Goal: Task Accomplishment & Management: Complete application form

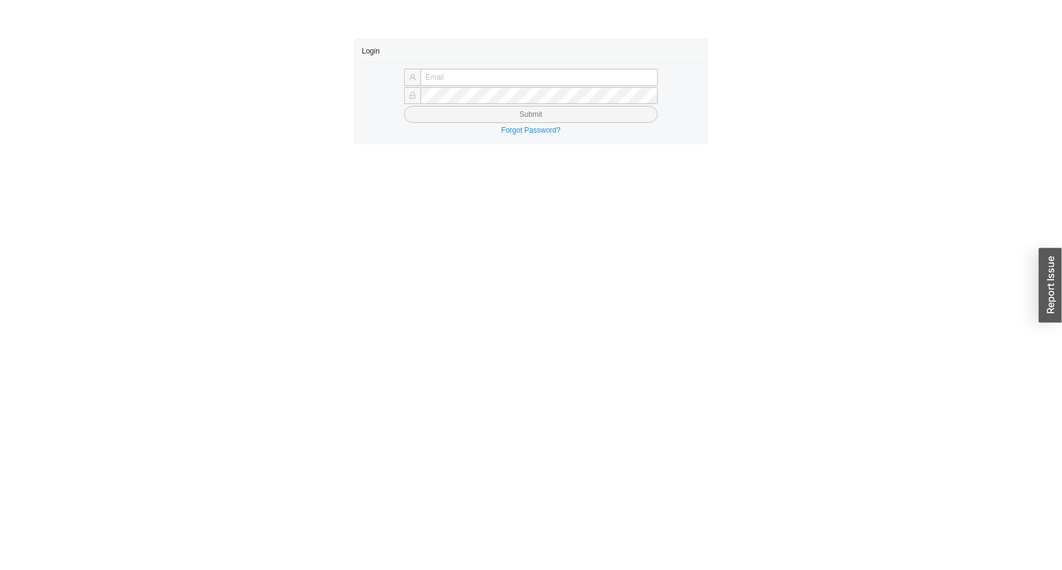
type input "angel@asbathnj.com"
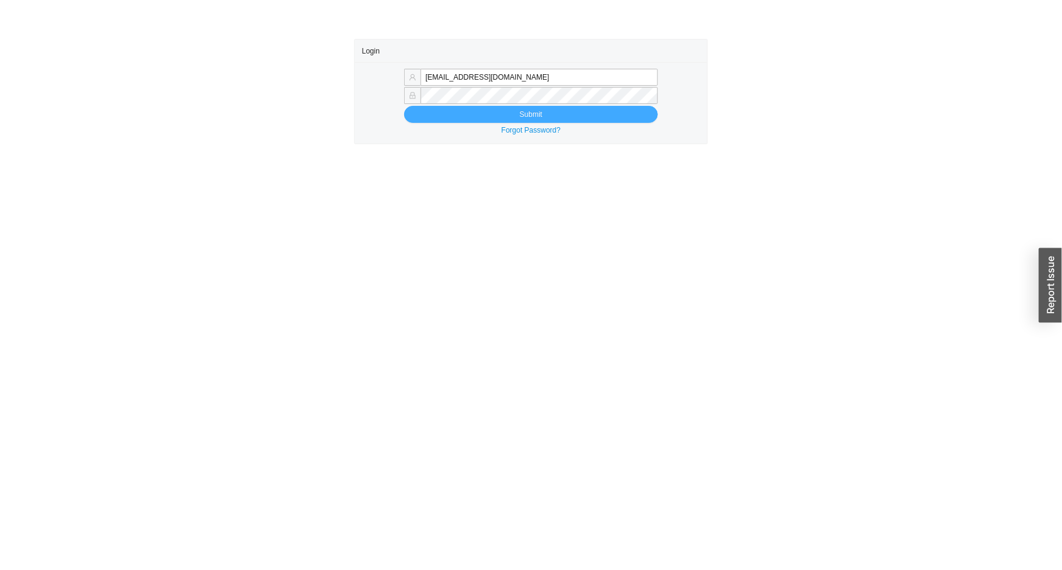
click at [478, 118] on button "Submit" at bounding box center [531, 114] width 254 height 17
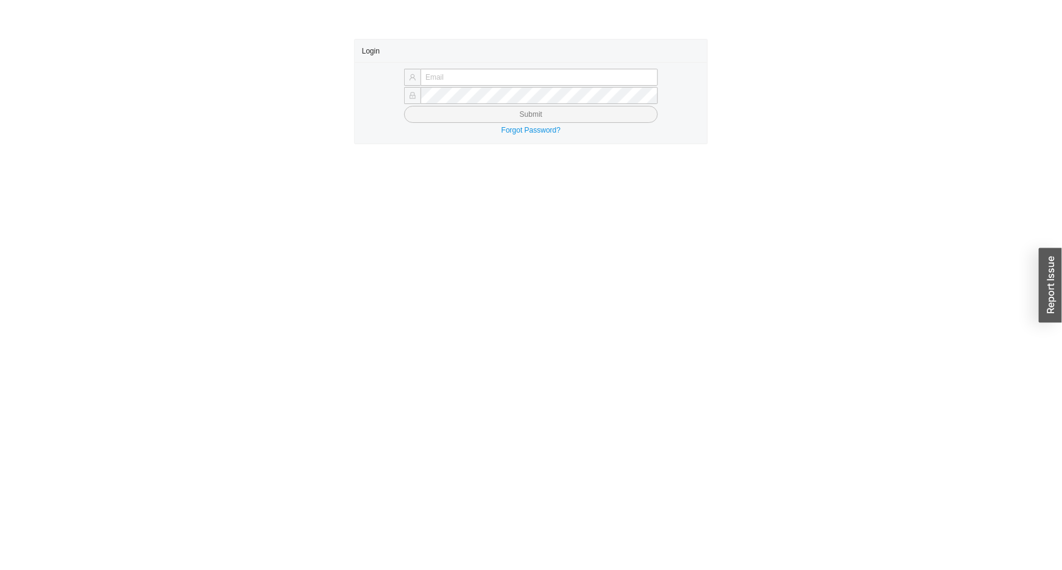
type input "angel@asbathnj.com"
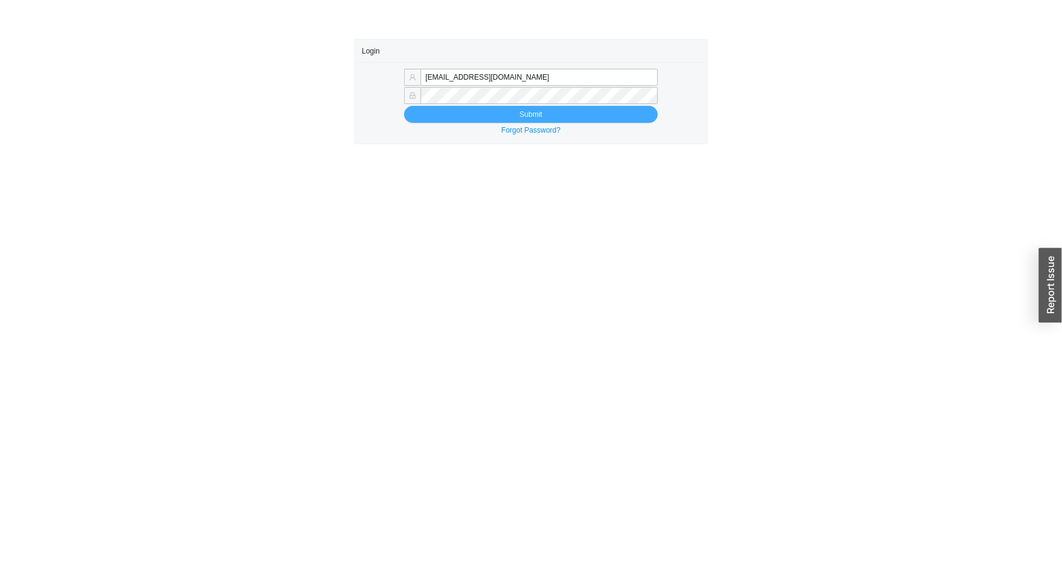
click at [469, 114] on button "Submit" at bounding box center [531, 114] width 254 height 17
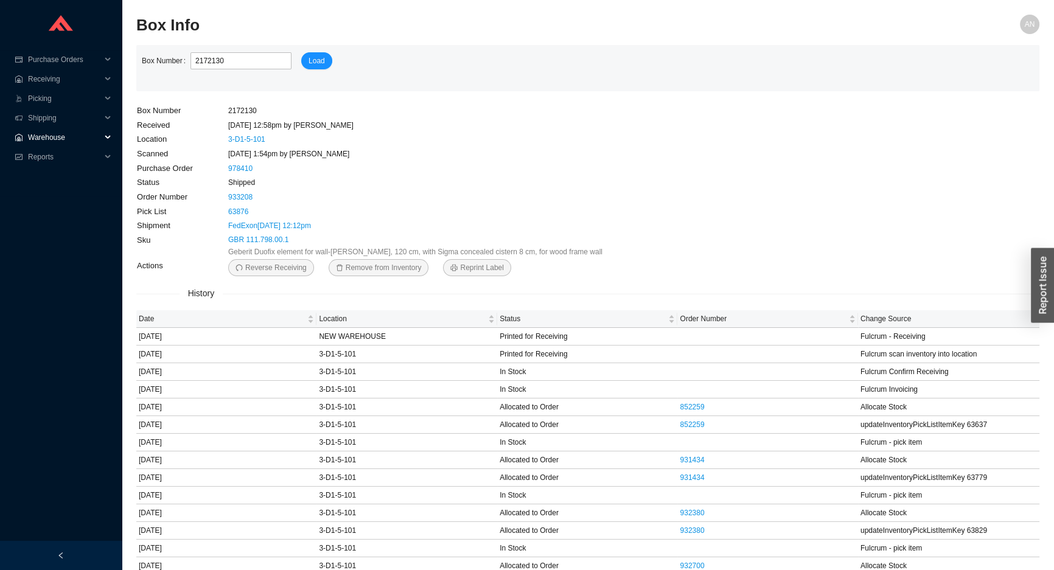
click at [49, 135] on span "Warehouse" at bounding box center [64, 137] width 73 height 19
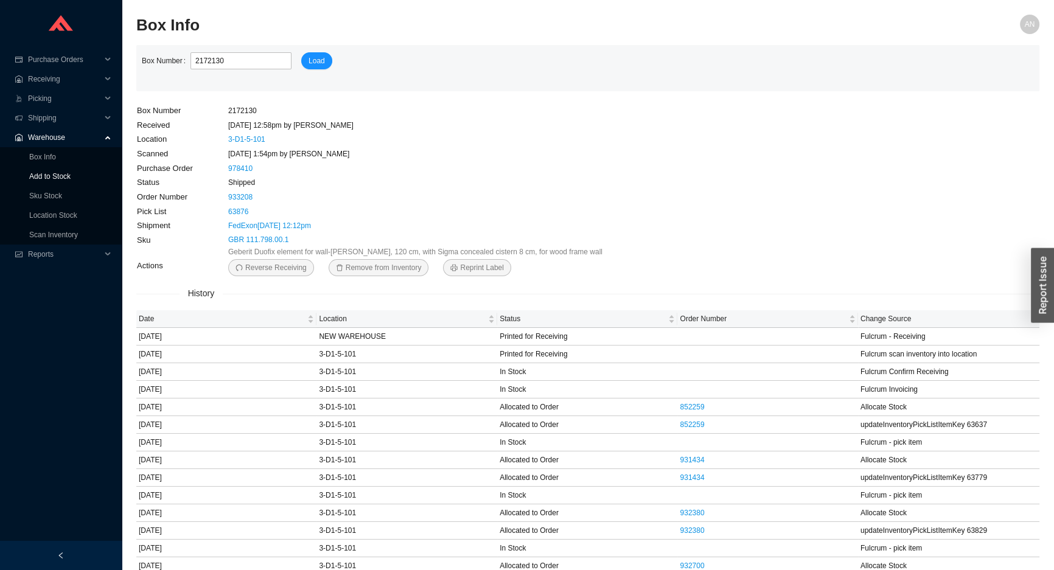
click at [53, 175] on link "Add to Stock" at bounding box center [49, 176] width 41 height 9
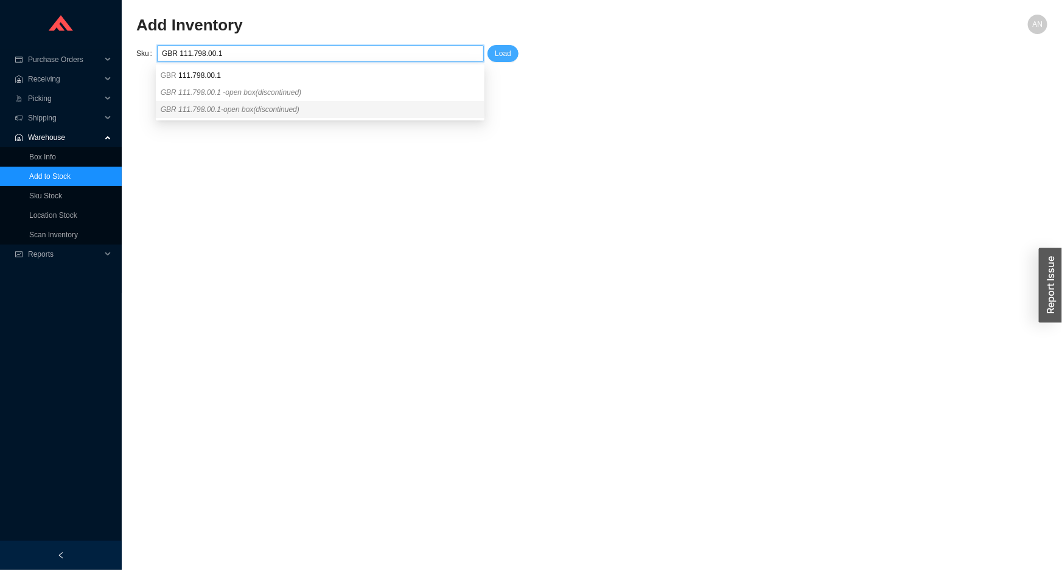
type input "GBR 111.798.00.1"
click at [507, 54] on span "Load" at bounding box center [503, 53] width 16 height 12
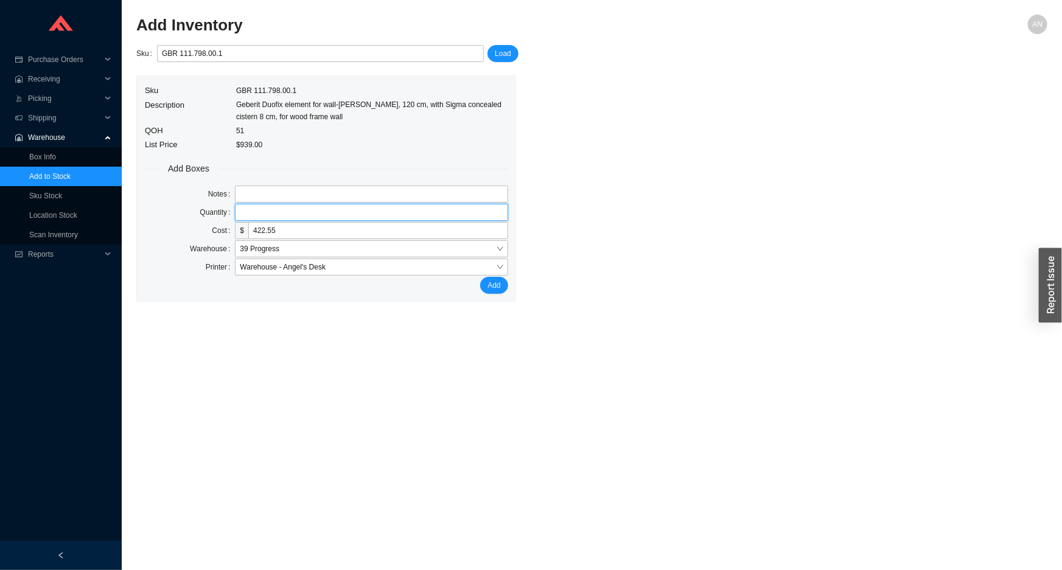
click at [243, 213] on input "tel" at bounding box center [371, 212] width 273 height 17
type input "1"
click at [480, 277] on button "Add" at bounding box center [493, 285] width 27 height 17
click at [46, 82] on span "Receiving" at bounding box center [64, 78] width 73 height 19
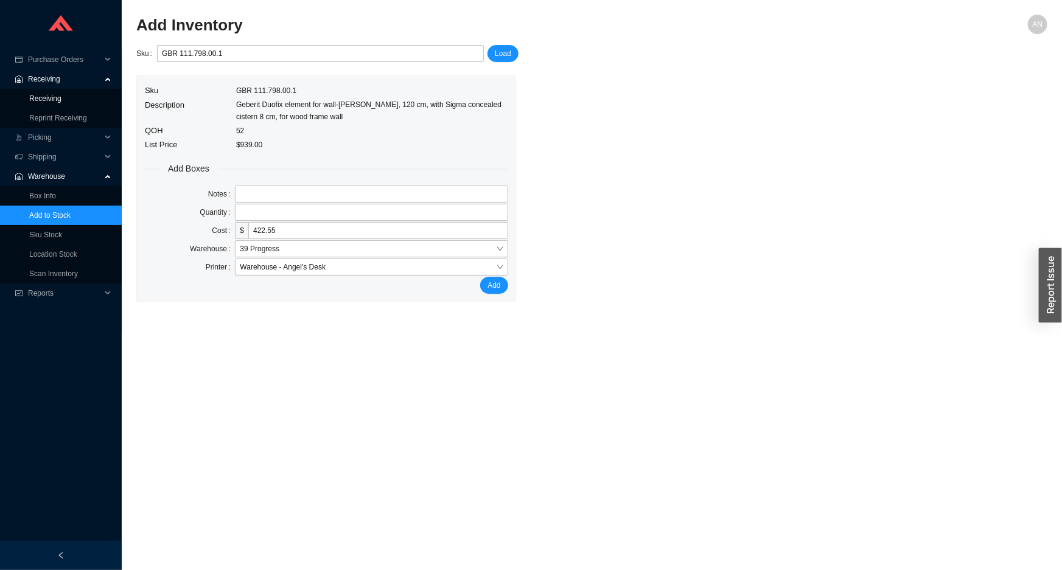
click at [52, 103] on link "Receiving" at bounding box center [45, 98] width 32 height 9
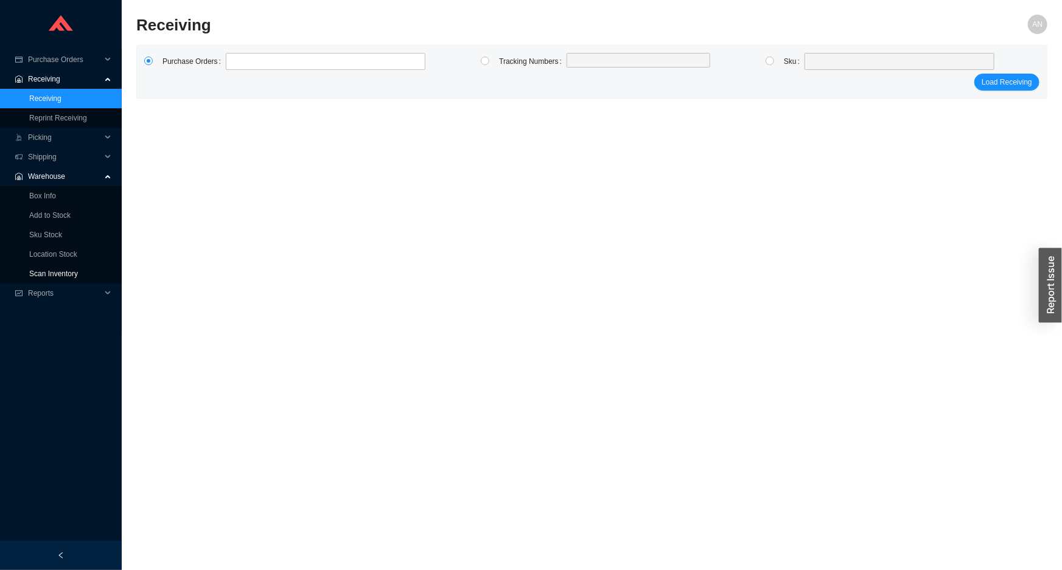
click at [43, 275] on link "Scan Inventory" at bounding box center [53, 274] width 49 height 9
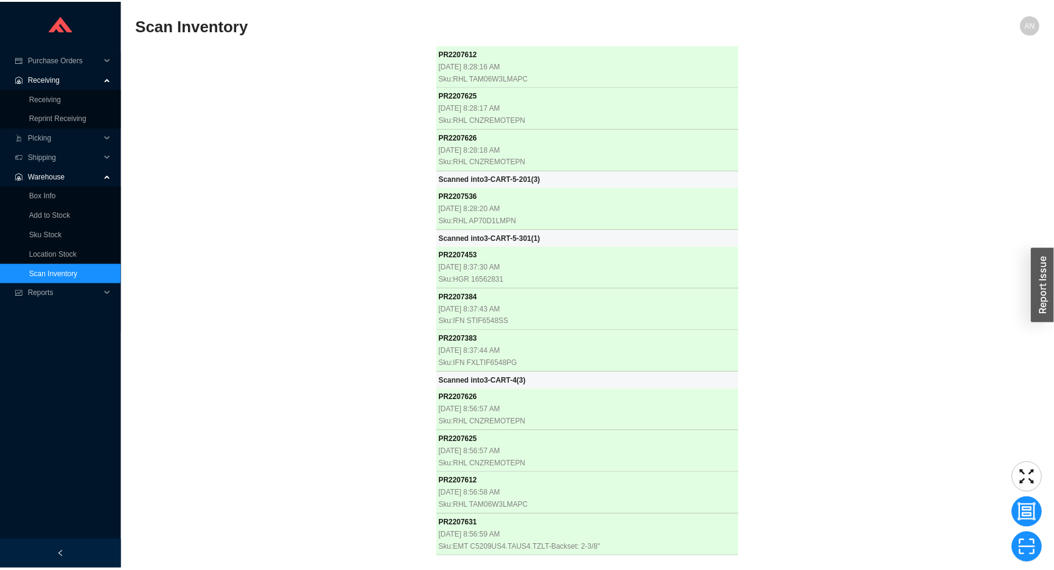
scroll to position [12039, 0]
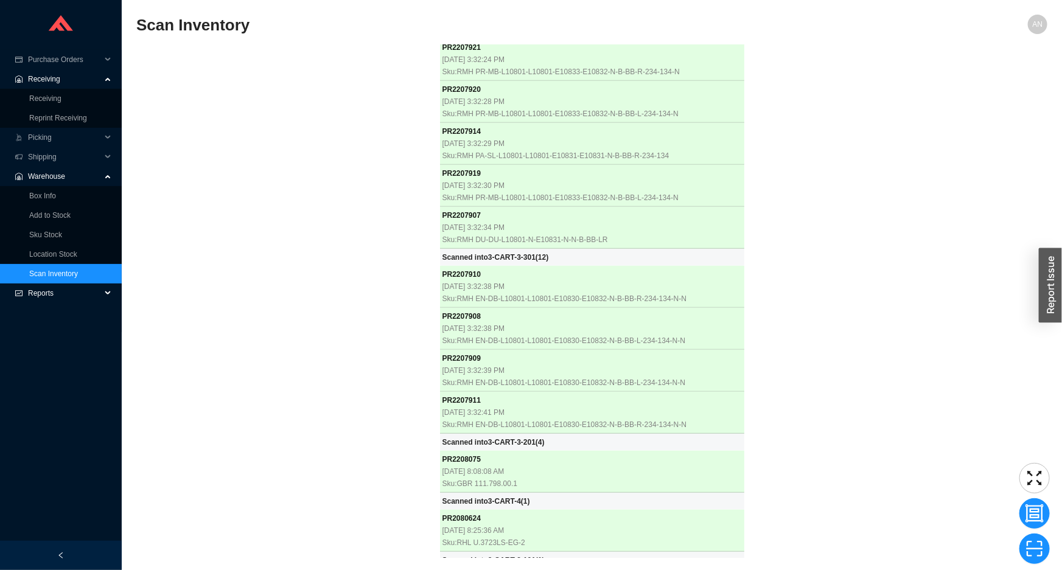
click at [41, 287] on span "Reports" at bounding box center [64, 293] width 73 height 19
click at [43, 313] on link "Scan Report" at bounding box center [49, 313] width 41 height 9
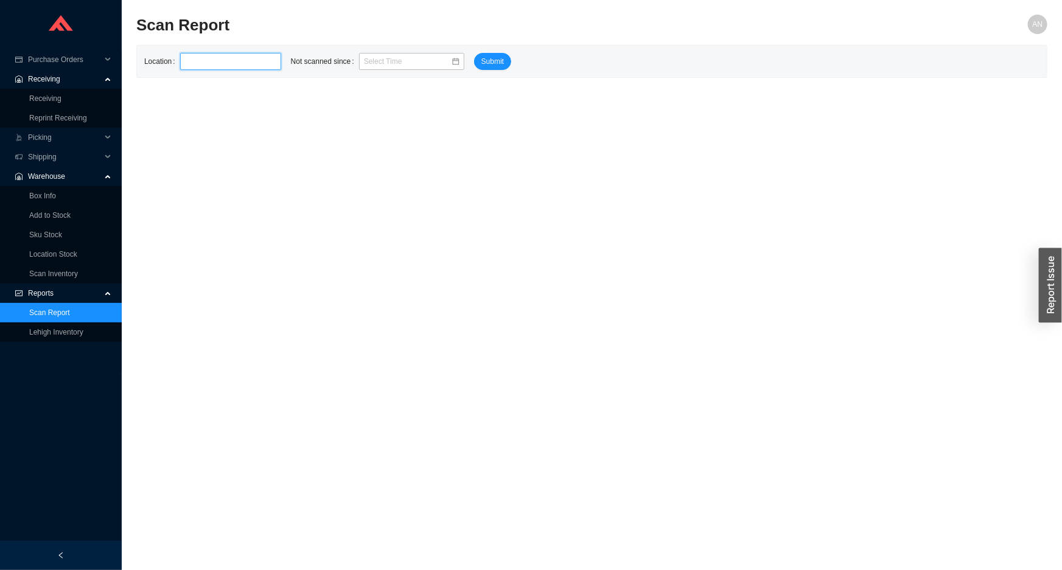
click at [184, 55] on input "text" at bounding box center [230, 61] width 101 height 17
type input "3-CART"
click at [364, 56] on input at bounding box center [407, 61] width 87 height 12
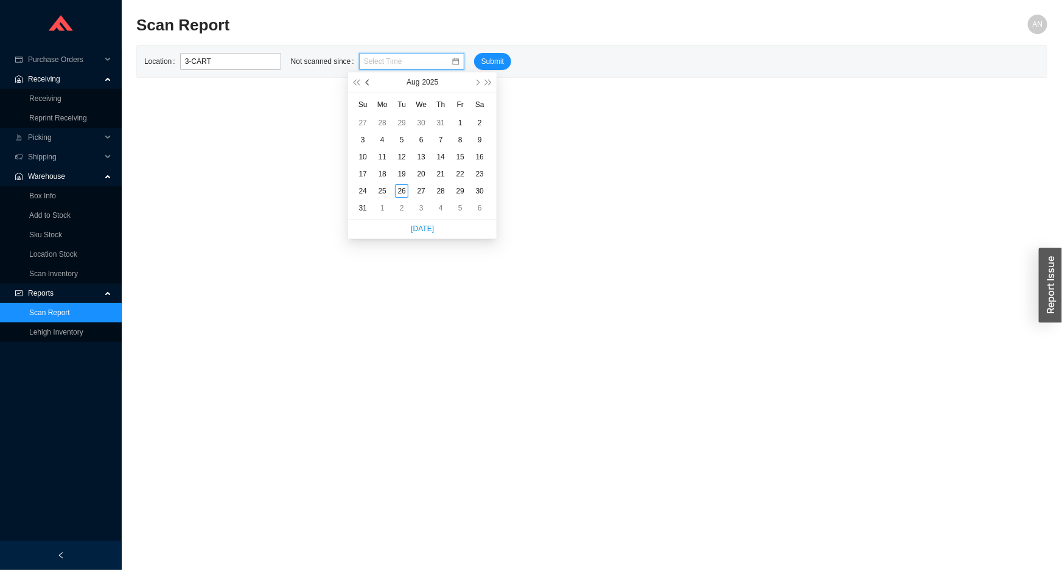
click at [366, 82] on span "button" at bounding box center [368, 82] width 6 height 6
type input "06/01/2025 8:27 am"
click at [364, 119] on div "1" at bounding box center [362, 122] width 13 height 13
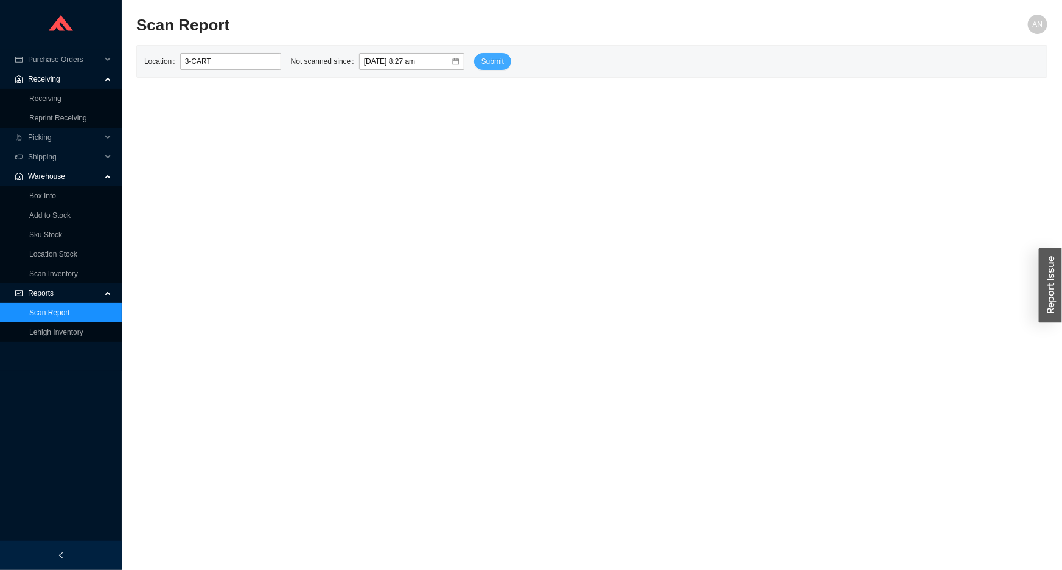
click at [481, 63] on span "Submit" at bounding box center [492, 61] width 23 height 12
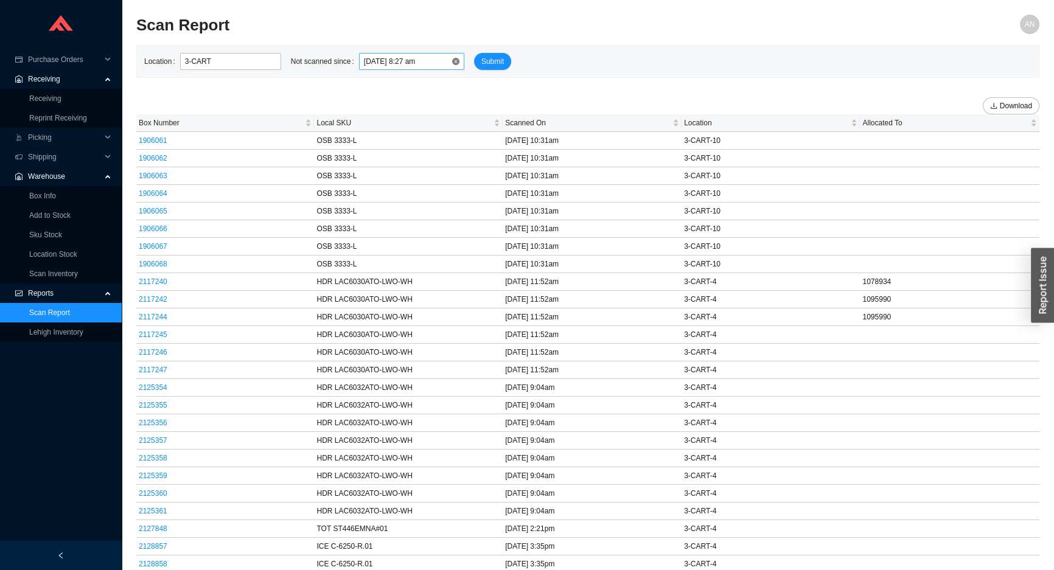
click at [364, 61] on input "06/01/2025 8:27 am" at bounding box center [407, 61] width 87 height 12
click at [476, 85] on span "button" at bounding box center [477, 82] width 6 height 6
type input "07/01/2025 8:27 am"
click at [404, 122] on div "1" at bounding box center [401, 122] width 13 height 13
click at [481, 66] on span "Submit" at bounding box center [492, 61] width 23 height 12
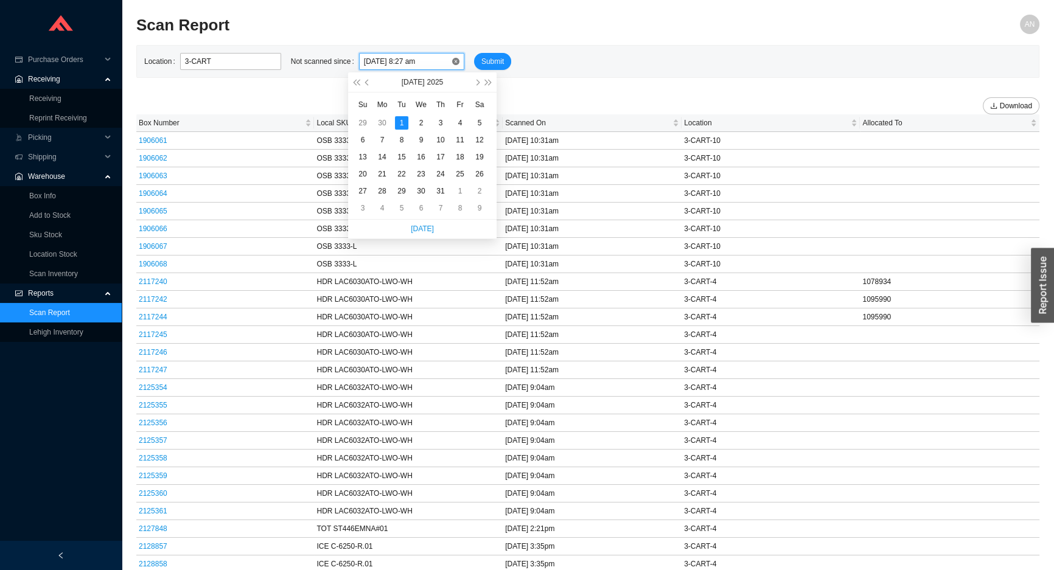
click at [364, 61] on input "07/01/2025 8:27 am" at bounding box center [407, 61] width 87 height 12
click at [475, 83] on span "button" at bounding box center [477, 82] width 6 height 6
type input "08/01/2025 8:27 am"
click at [458, 122] on div "1" at bounding box center [459, 122] width 13 height 13
click at [481, 61] on span "Submit" at bounding box center [492, 61] width 23 height 12
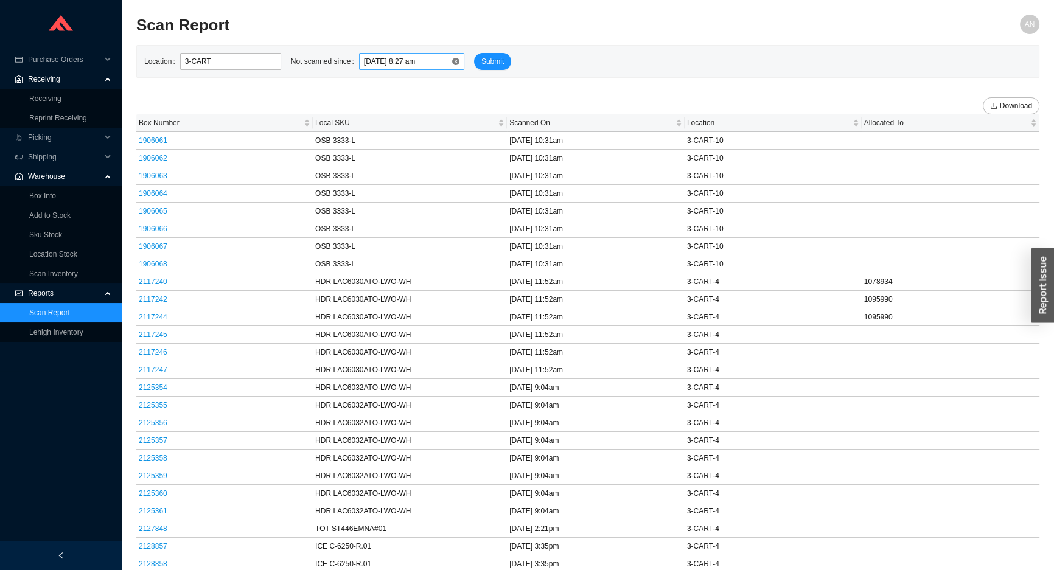
click at [364, 61] on input "08/01/2025 8:27 am" at bounding box center [407, 61] width 87 height 12
click at [369, 83] on span "button" at bounding box center [368, 82] width 6 height 6
type input "05/01/2025 8:27 am"
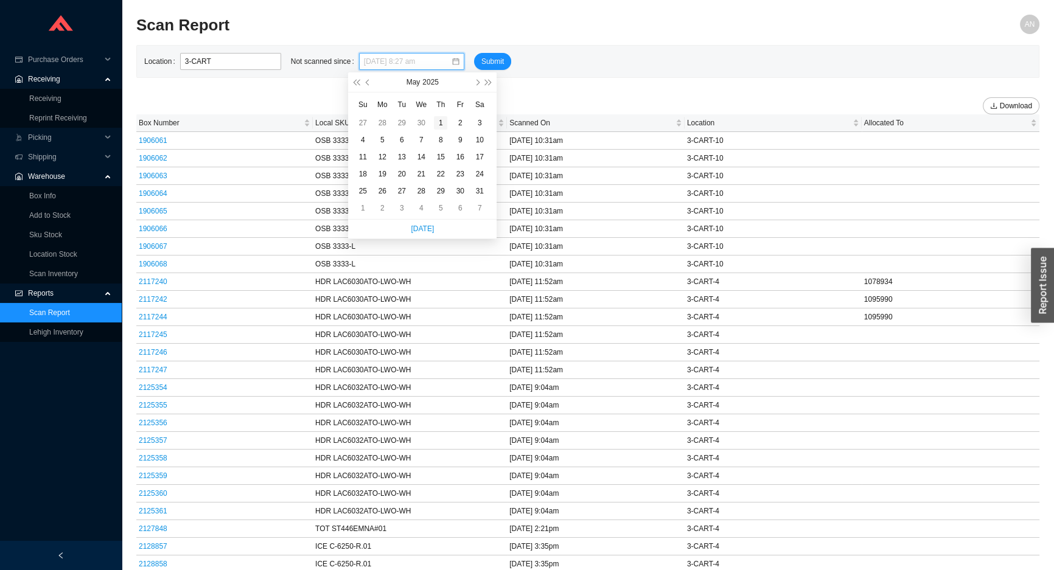
click at [441, 119] on div "1" at bounding box center [440, 122] width 13 height 13
click at [482, 57] on span "Submit" at bounding box center [492, 61] width 23 height 12
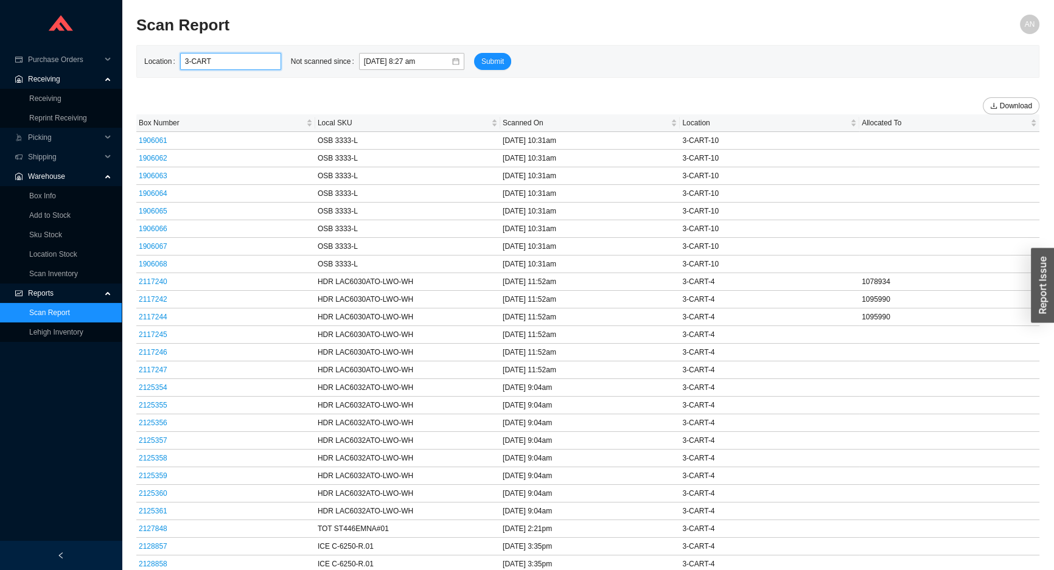
click at [210, 64] on input "3-CART" at bounding box center [230, 61] width 101 height 17
type input "3-CART-5"
click at [481, 65] on span "Submit" at bounding box center [492, 61] width 23 height 12
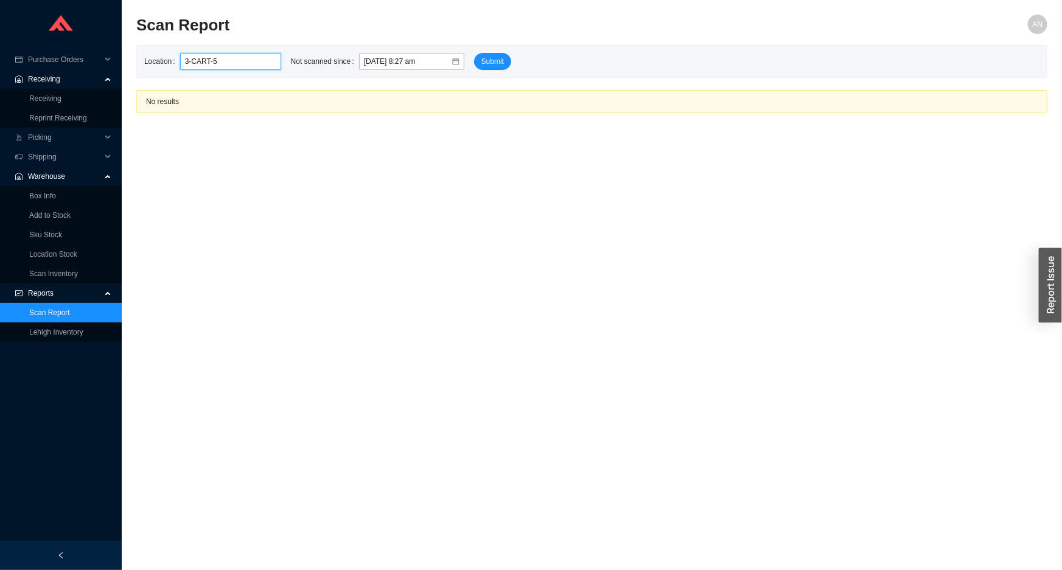
click at [228, 65] on input "3-CART-5" at bounding box center [230, 61] width 101 height 17
type input "3-S"
click at [481, 61] on span "Submit" at bounding box center [492, 61] width 23 height 12
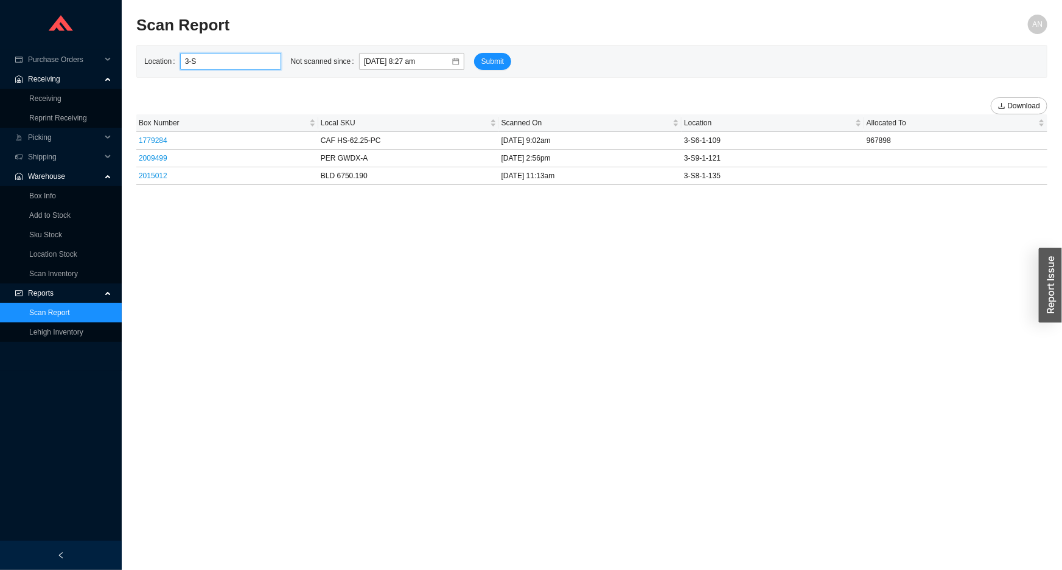
click at [201, 60] on input "3-S" at bounding box center [230, 61] width 101 height 17
type input "3-R"
click at [483, 62] on span "Submit" at bounding box center [492, 61] width 23 height 12
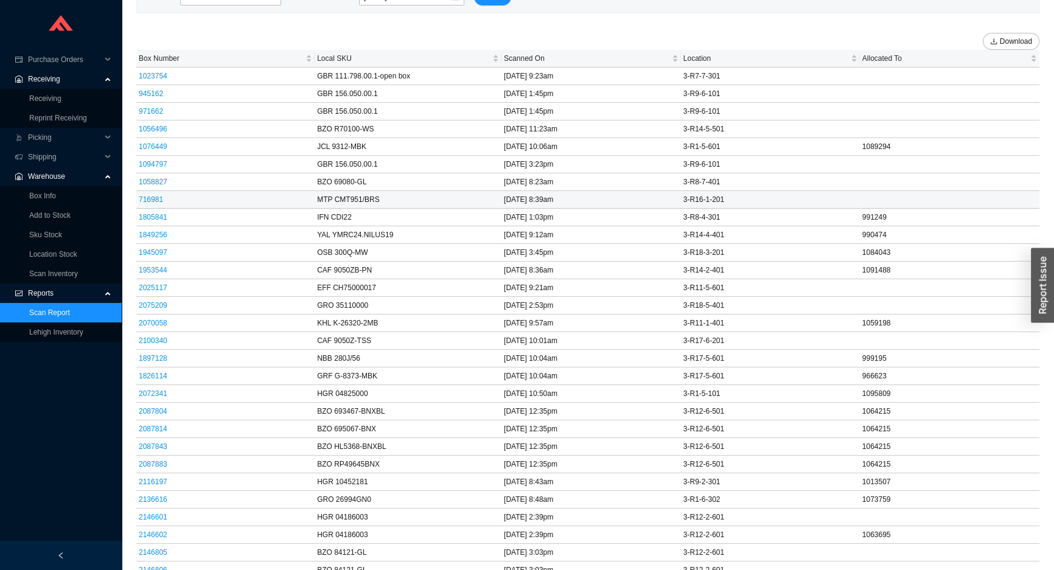
scroll to position [71, 0]
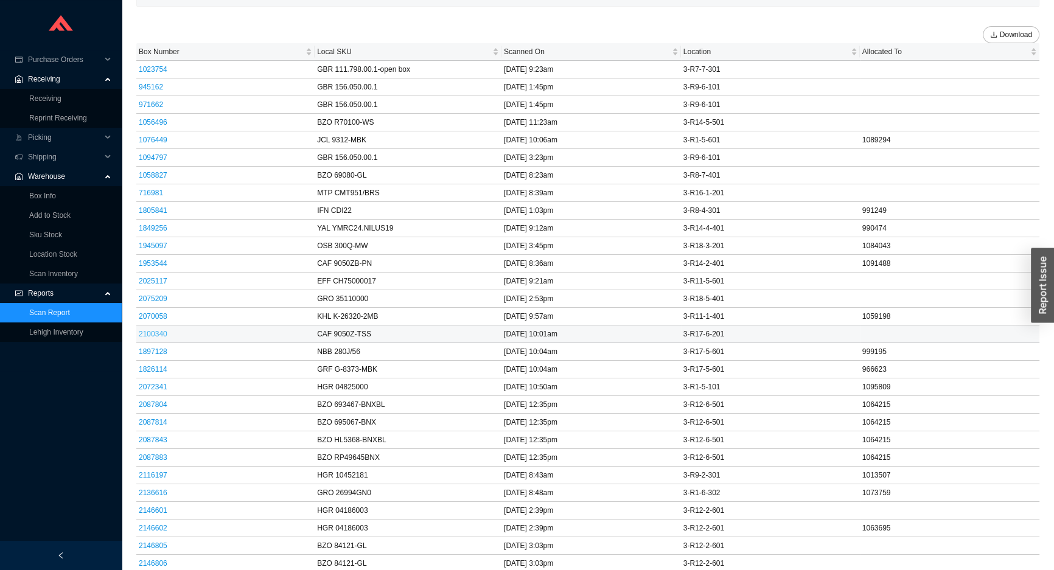
click at [159, 334] on link "2100340" at bounding box center [153, 334] width 29 height 9
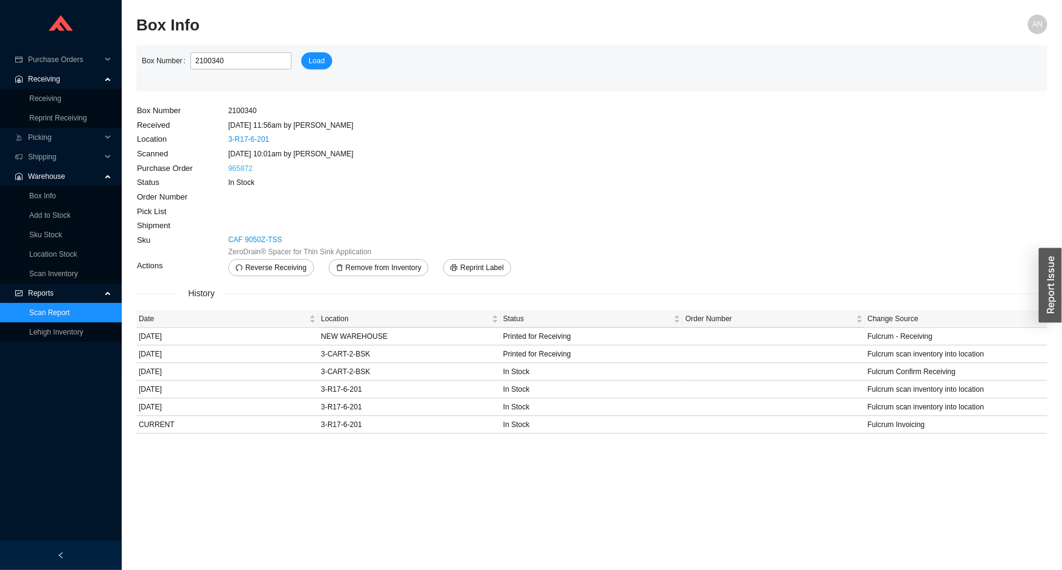
click at [245, 167] on link "965872" at bounding box center [240, 168] width 24 height 9
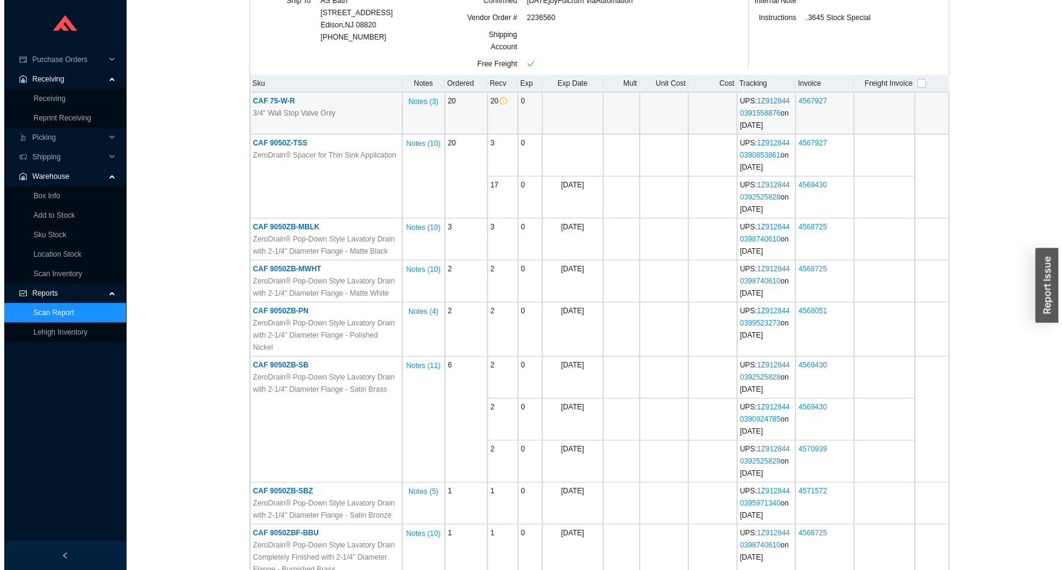
scroll to position [221, 0]
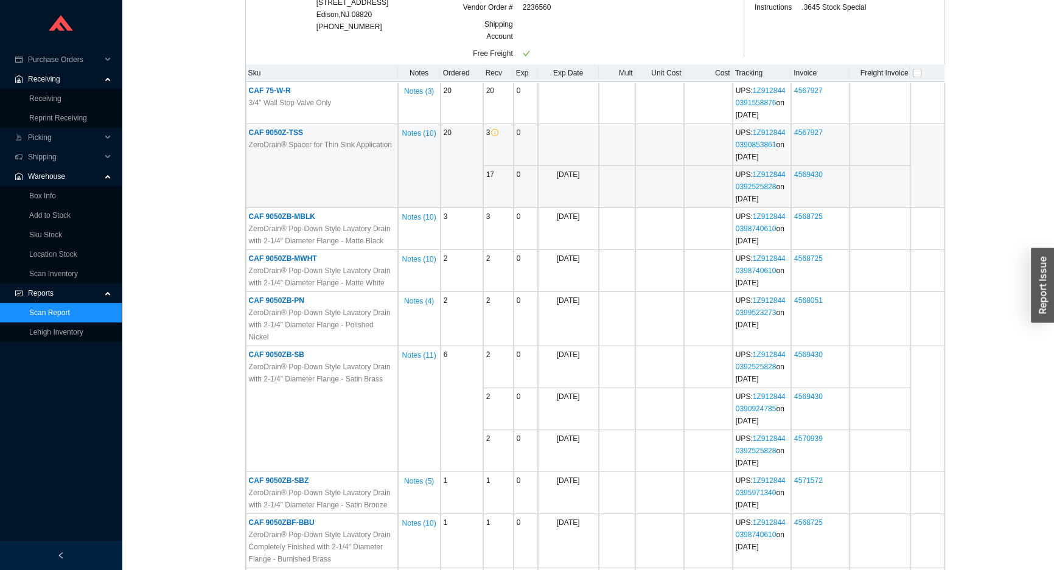
click at [273, 133] on span "CAF 9050Z-TSS" at bounding box center [276, 132] width 54 height 9
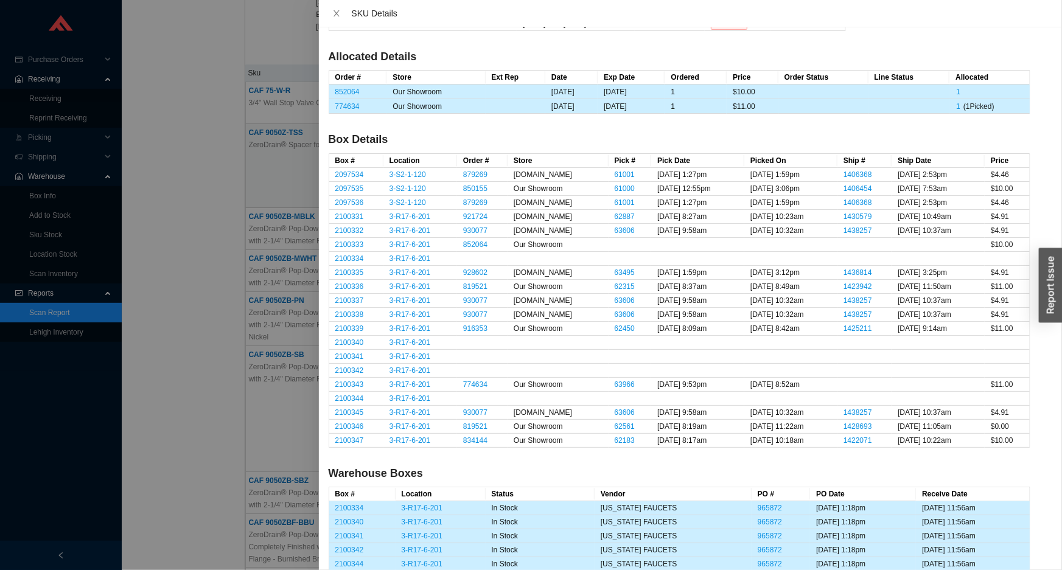
scroll to position [227, 0]
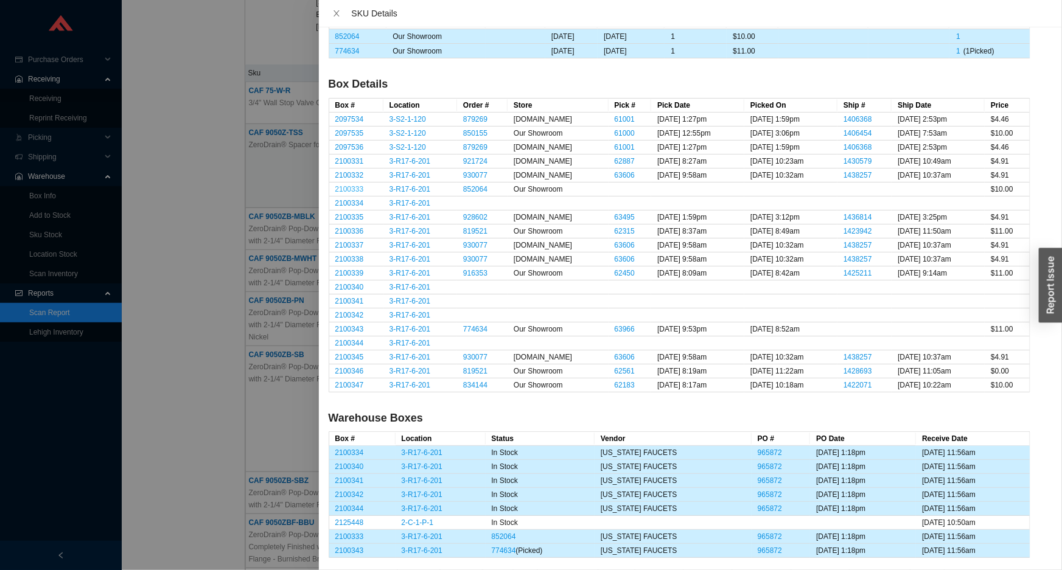
click at [352, 187] on link "2100333" at bounding box center [349, 189] width 29 height 9
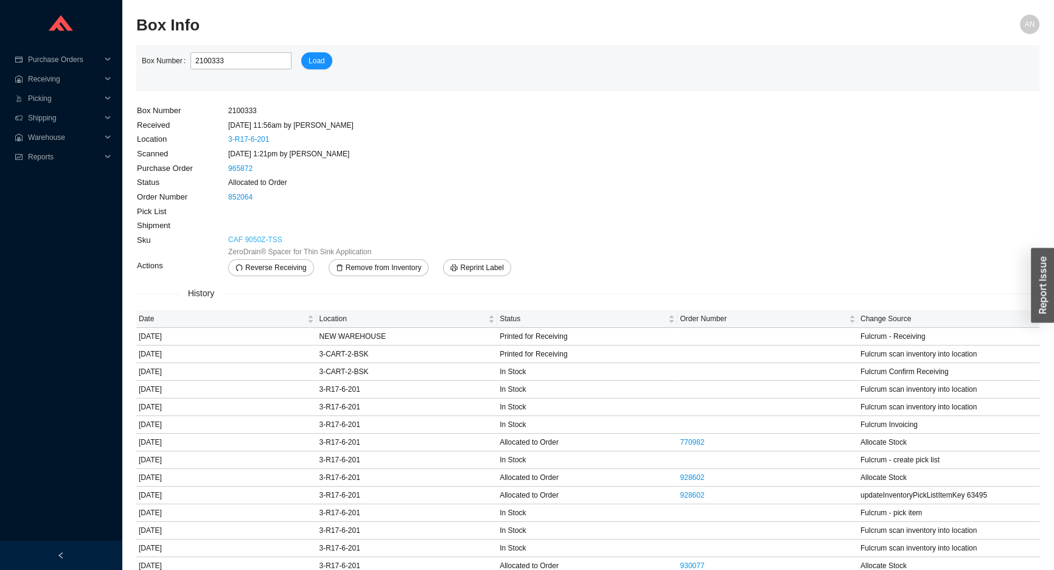
click at [263, 239] on link "CAF 9050Z-TSS" at bounding box center [255, 240] width 54 height 12
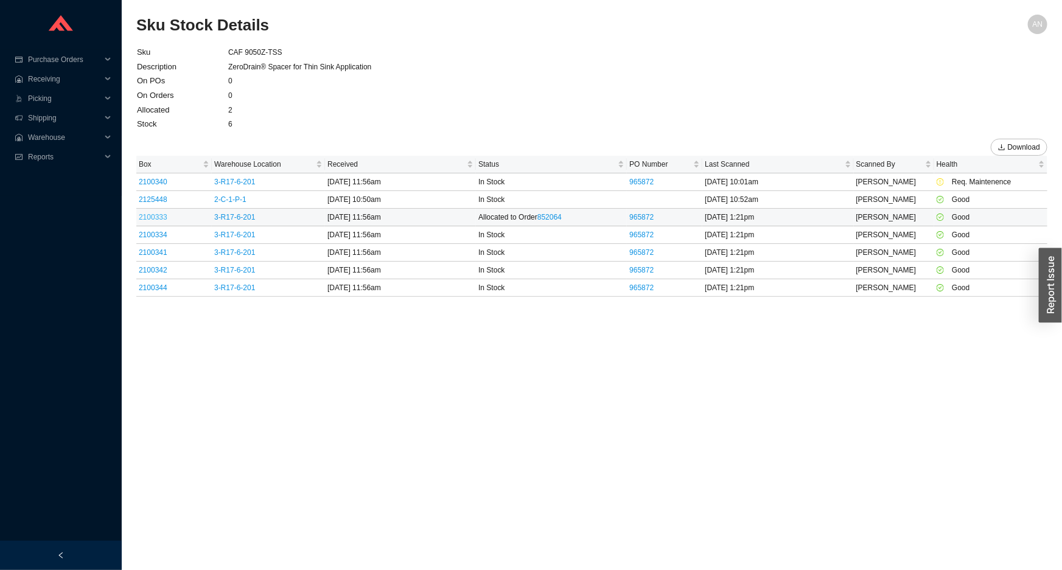
click at [163, 218] on link "2100333" at bounding box center [153, 217] width 29 height 9
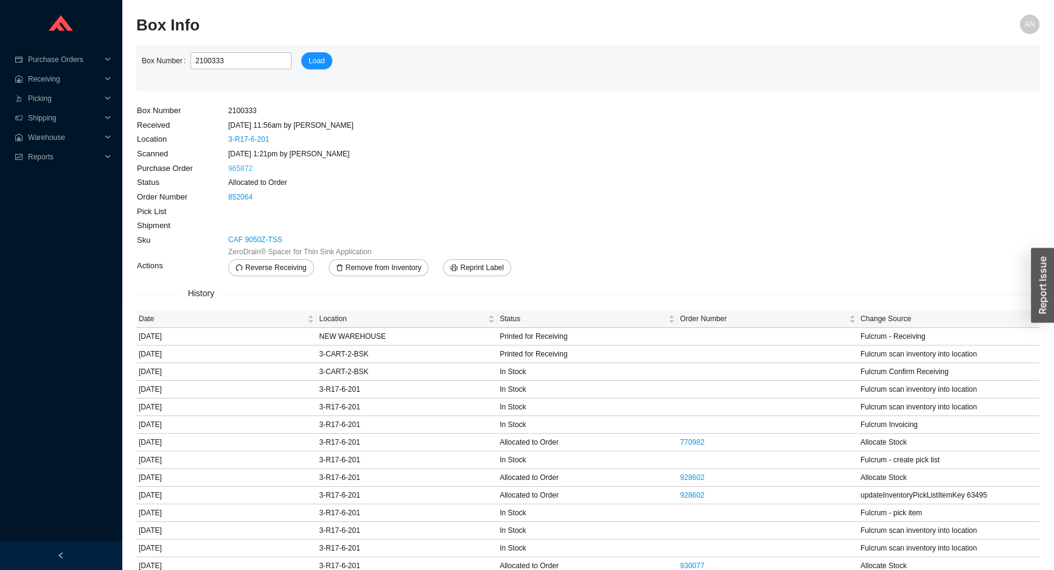
click at [240, 167] on link "965872" at bounding box center [240, 168] width 24 height 9
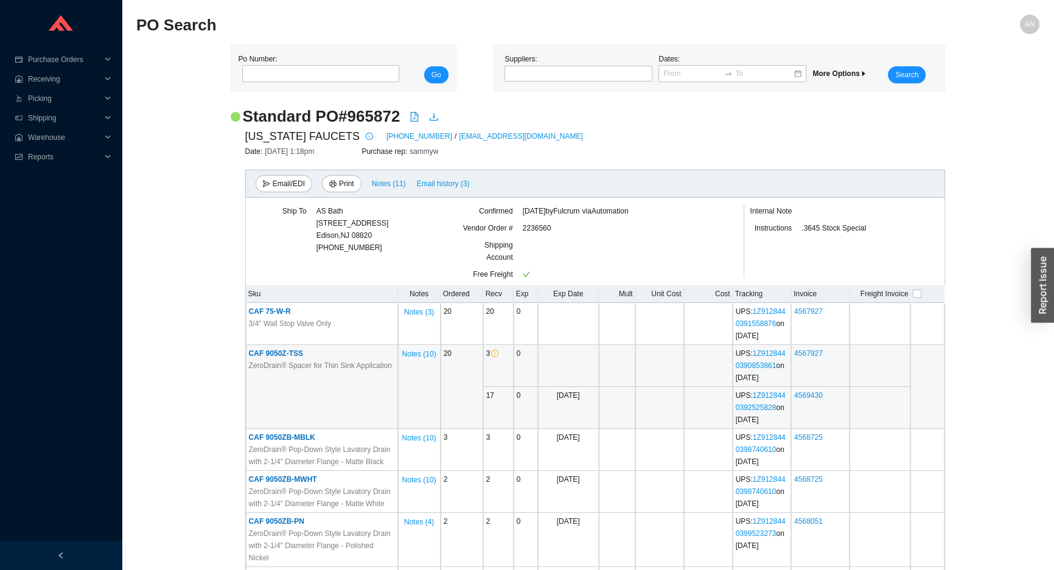
click at [292, 357] on span "CAF 9050Z-TSS" at bounding box center [276, 353] width 54 height 9
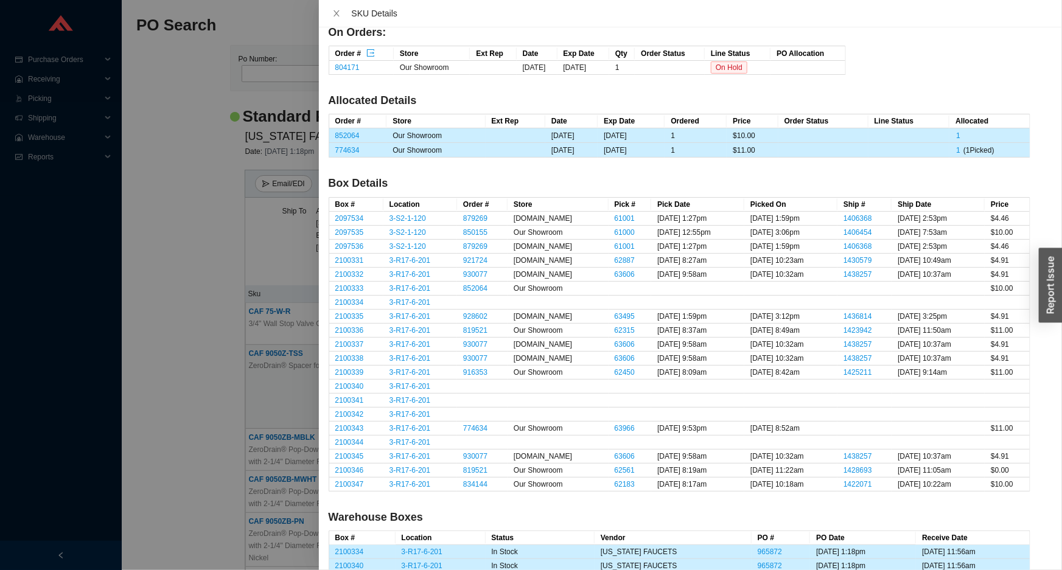
scroll to position [166, 0]
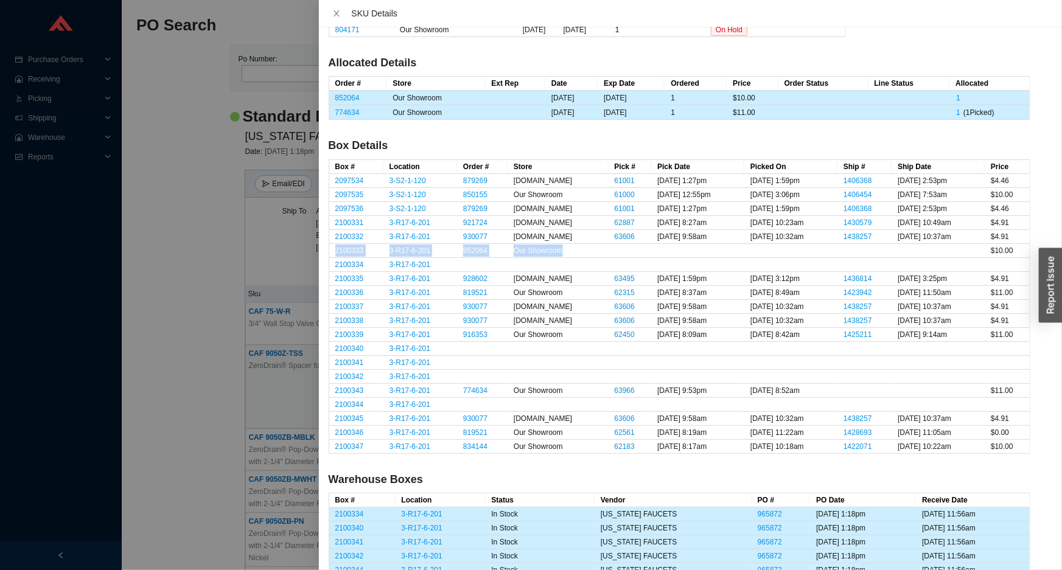
drag, startPoint x: 329, startPoint y: 248, endPoint x: 581, endPoint y: 248, distance: 252.0
click at [581, 248] on tr "2100333 3-R17-6-201 852064 Our Showroom $10.00" at bounding box center [679, 251] width 701 height 14
drag, startPoint x: 365, startPoint y: 346, endPoint x: 332, endPoint y: 342, distance: 33.1
click at [332, 342] on td "2100340" at bounding box center [356, 349] width 54 height 14
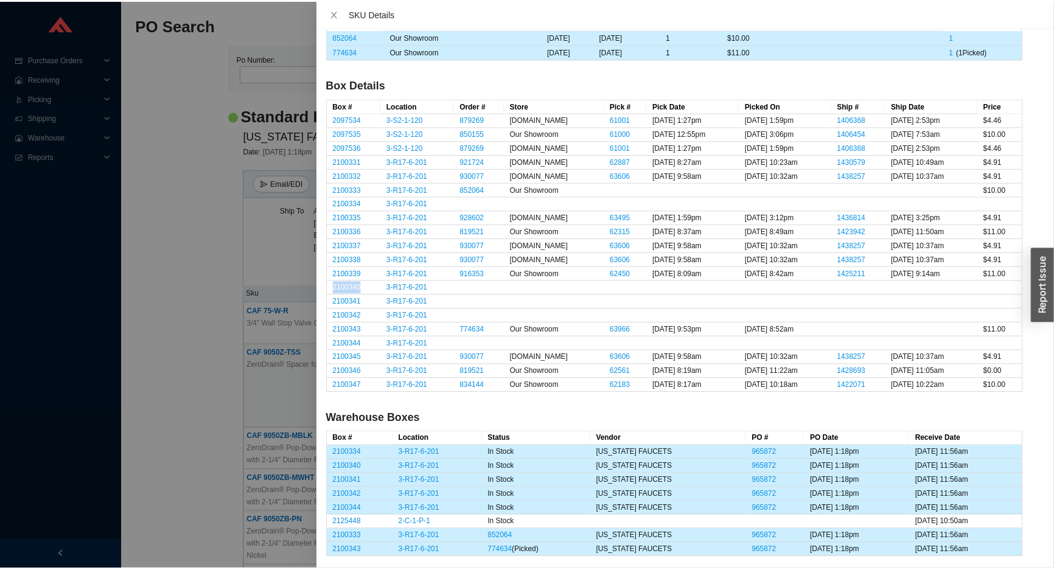
scroll to position [227, 0]
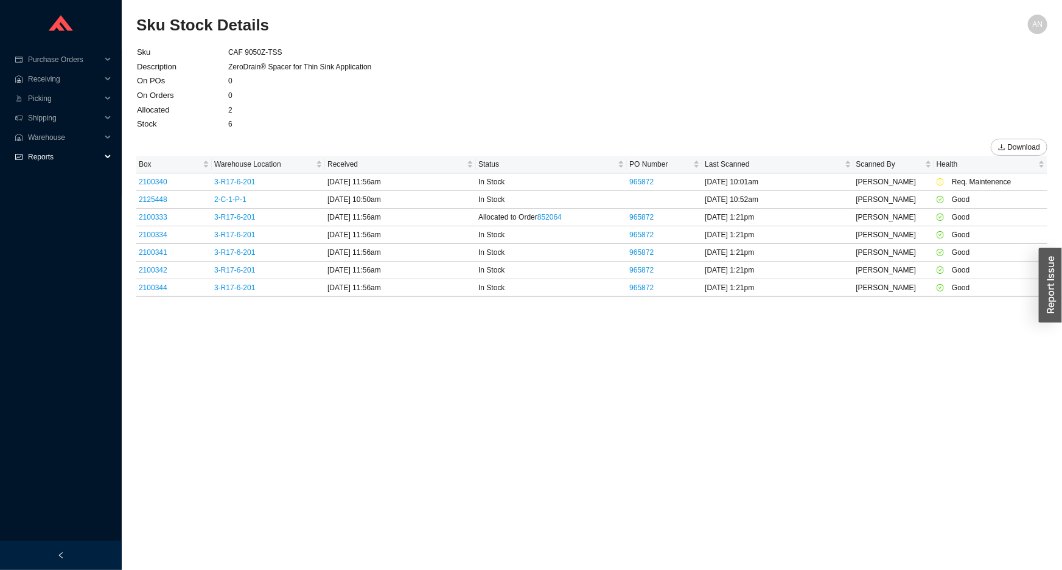
click at [46, 150] on span "Reports" at bounding box center [64, 156] width 73 height 19
click at [55, 195] on link "Lehigh Inventory" at bounding box center [56, 196] width 54 height 9
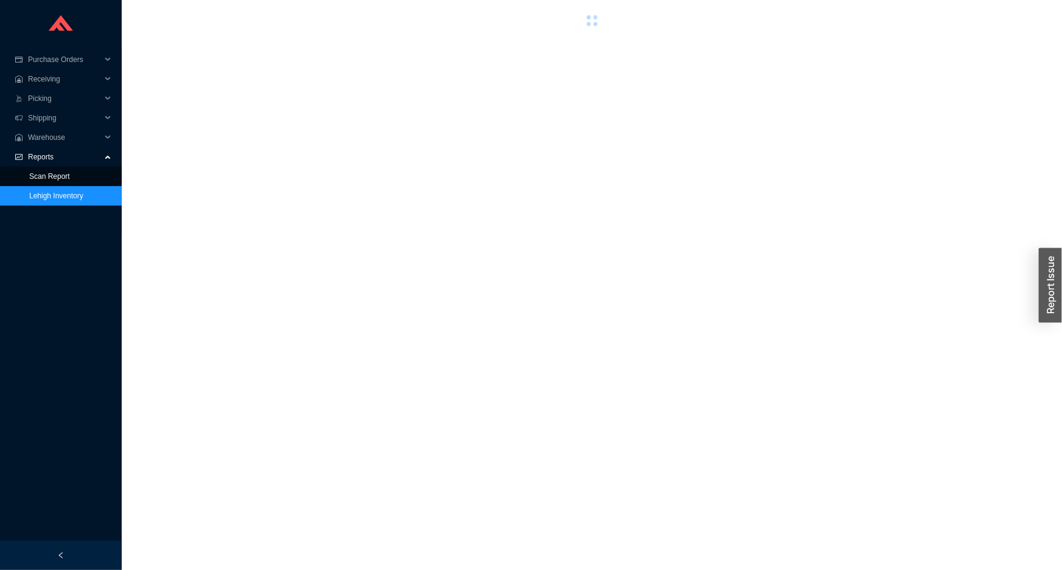
click at [52, 172] on link "Scan Report" at bounding box center [49, 176] width 41 height 9
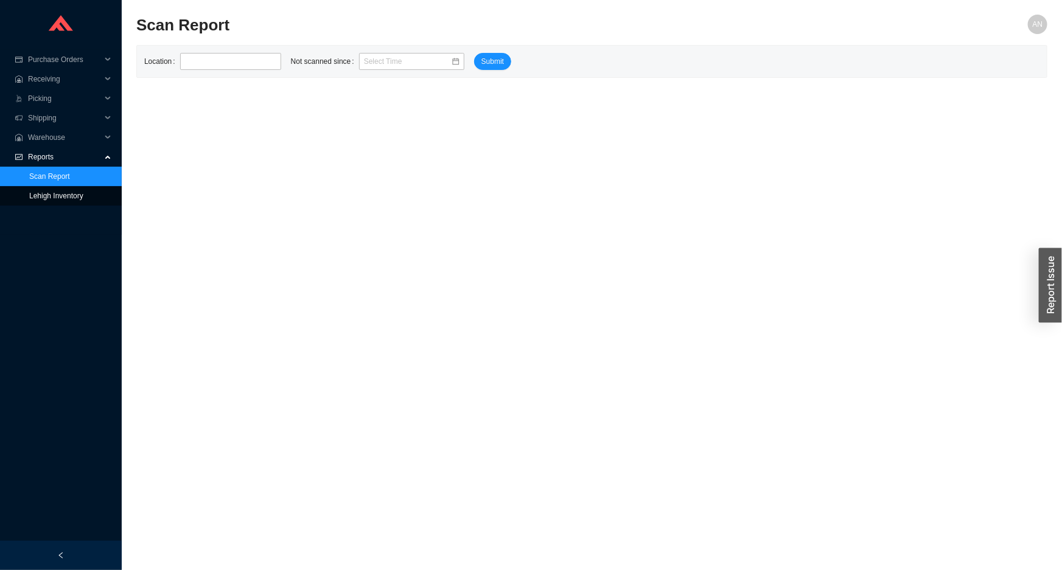
click at [51, 195] on link "Lehigh Inventory" at bounding box center [56, 196] width 54 height 9
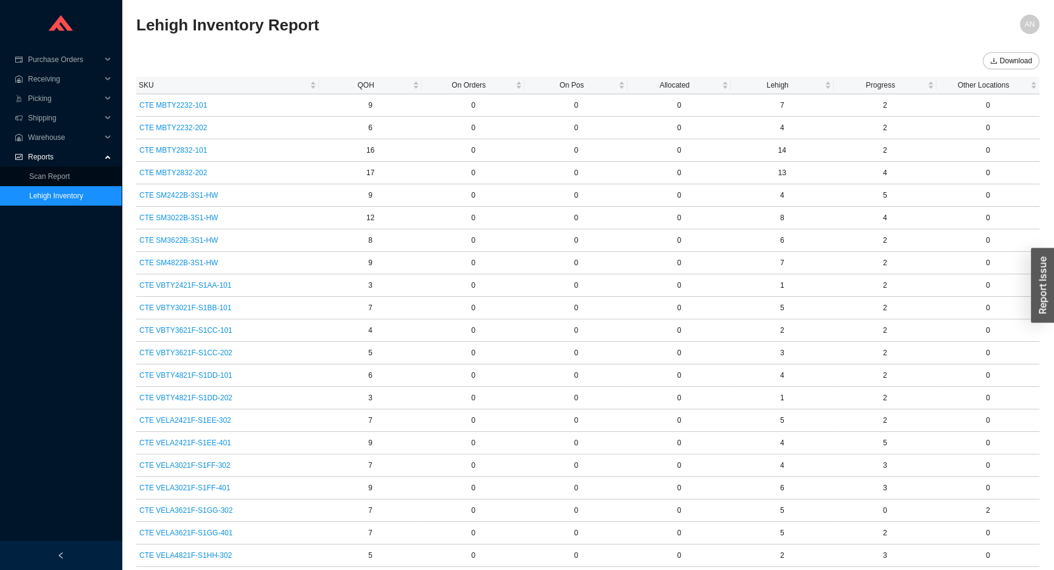
click at [33, 152] on span "Reports" at bounding box center [64, 156] width 73 height 19
click at [33, 154] on span "Reports" at bounding box center [64, 156] width 73 height 19
click at [40, 174] on link "Scan Report" at bounding box center [49, 176] width 41 height 9
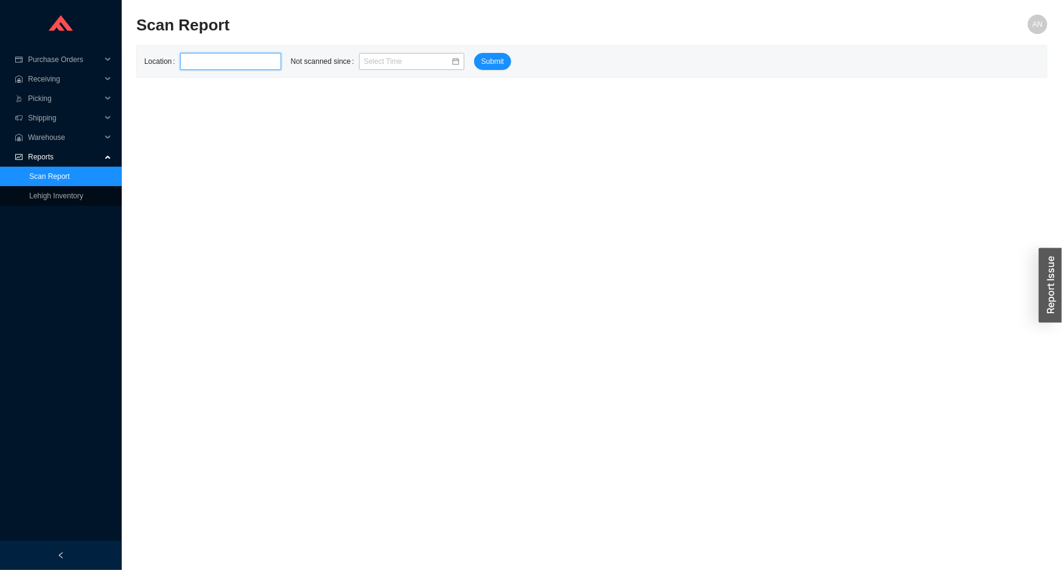
click at [212, 66] on input "text" at bounding box center [230, 61] width 101 height 17
type input "3-R"
click at [364, 59] on input at bounding box center [407, 61] width 87 height 12
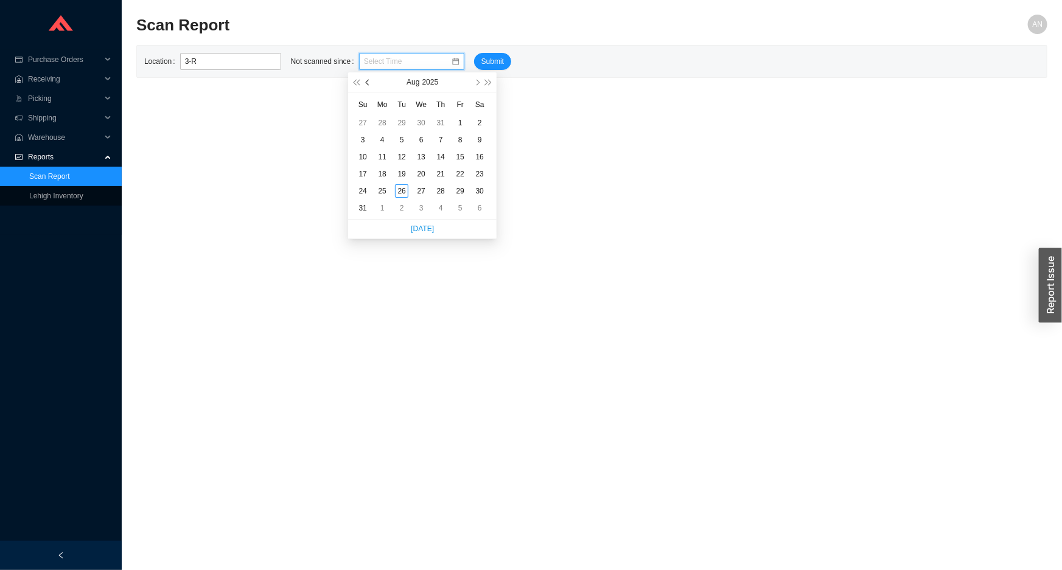
click at [367, 85] on span "button" at bounding box center [368, 82] width 6 height 6
type input "06/01/2025 8:37 am"
click at [365, 121] on div "1" at bounding box center [362, 122] width 13 height 13
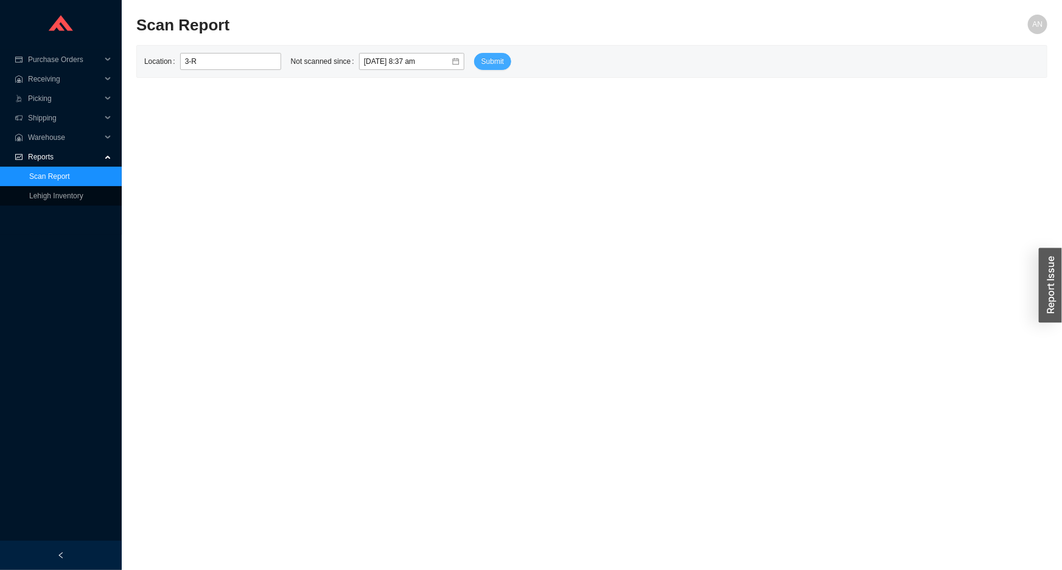
click at [487, 62] on button "Submit" at bounding box center [492, 61] width 37 height 17
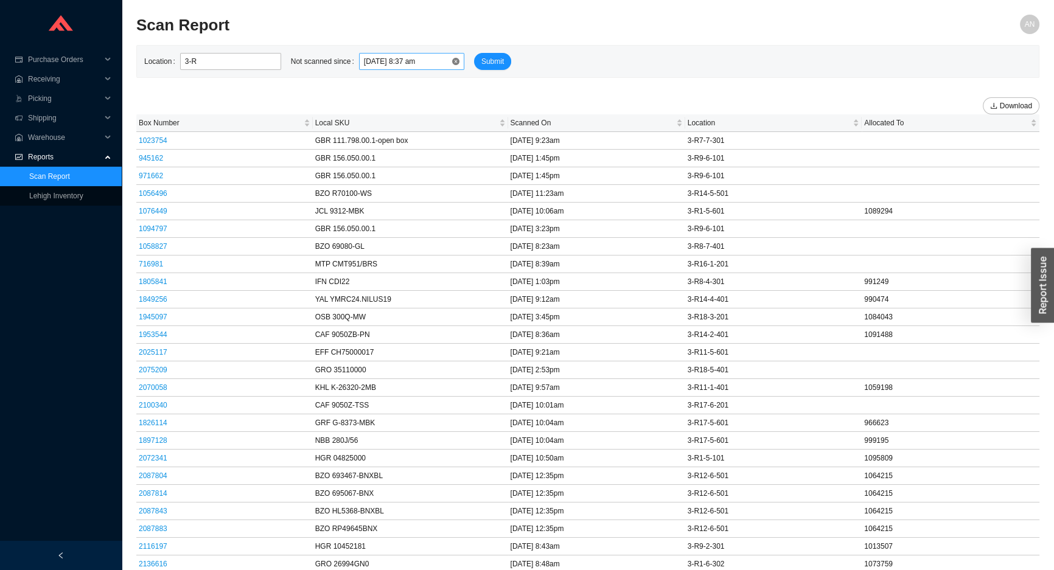
click at [364, 60] on input "06/01/2025 8:37 am" at bounding box center [407, 61] width 87 height 12
click at [368, 85] on span "button" at bounding box center [368, 82] width 6 height 6
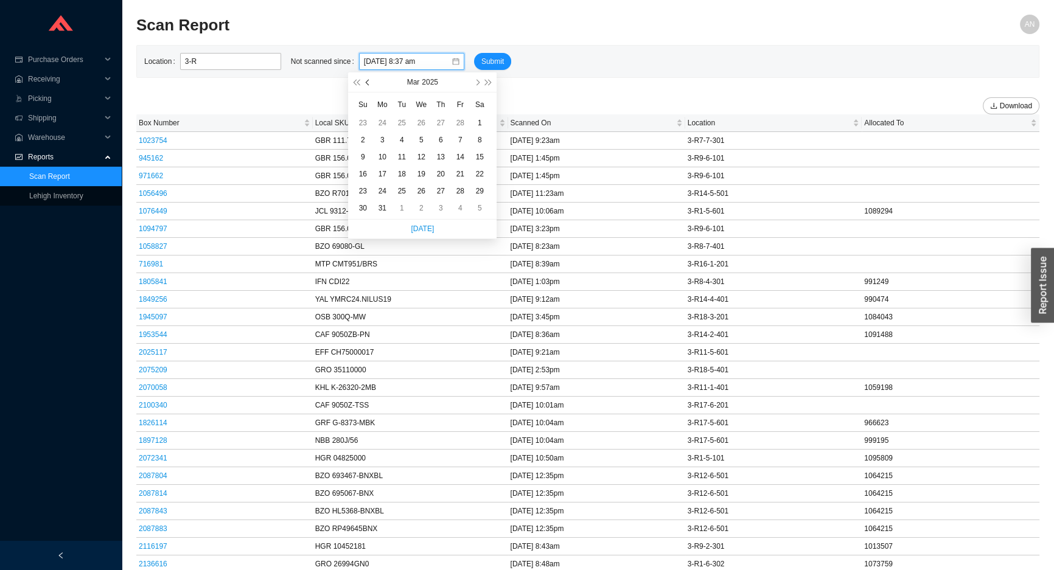
click at [368, 85] on span "button" at bounding box center [368, 82] width 6 height 6
type input "01/01/2025 8:37 am"
click at [418, 122] on div "1" at bounding box center [421, 122] width 13 height 13
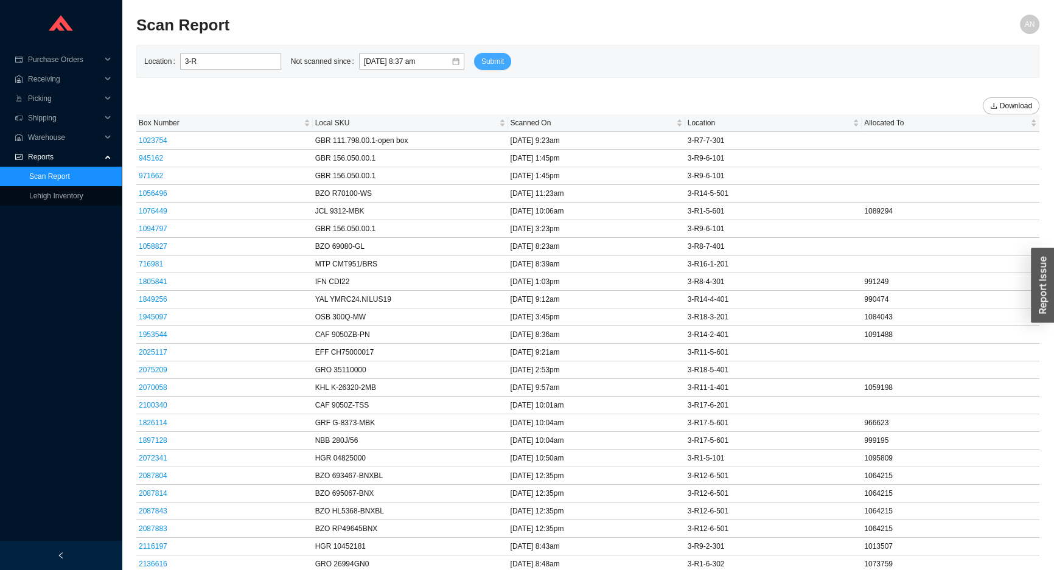
click at [481, 55] on span "Submit" at bounding box center [492, 61] width 23 height 12
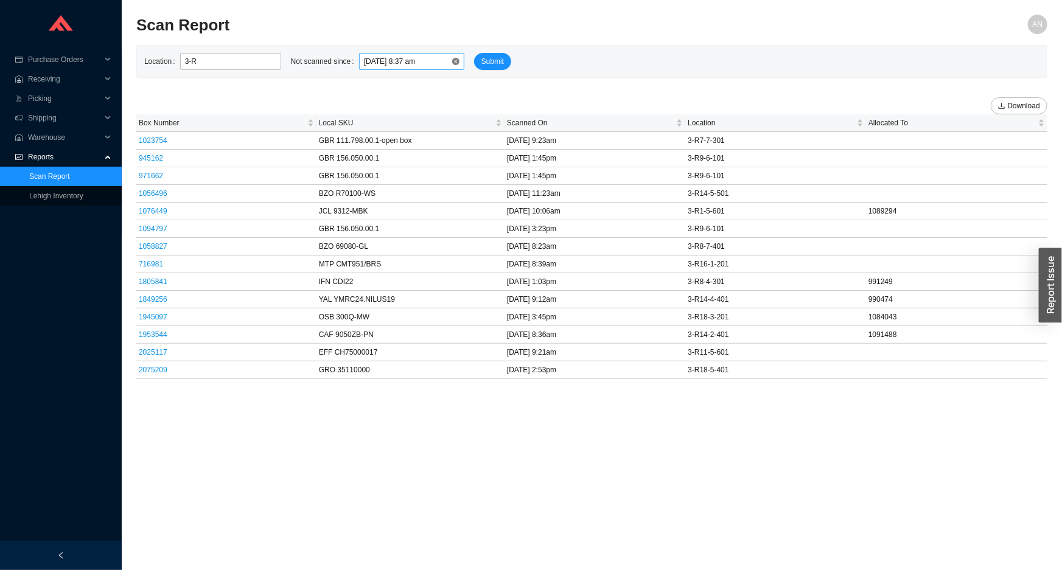
click at [364, 61] on input "01/01/2025 8:37 am" at bounding box center [407, 61] width 87 height 12
click at [469, 82] on div "Jan 2025" at bounding box center [422, 81] width 97 height 19
click at [474, 81] on button "button" at bounding box center [477, 81] width 12 height 19
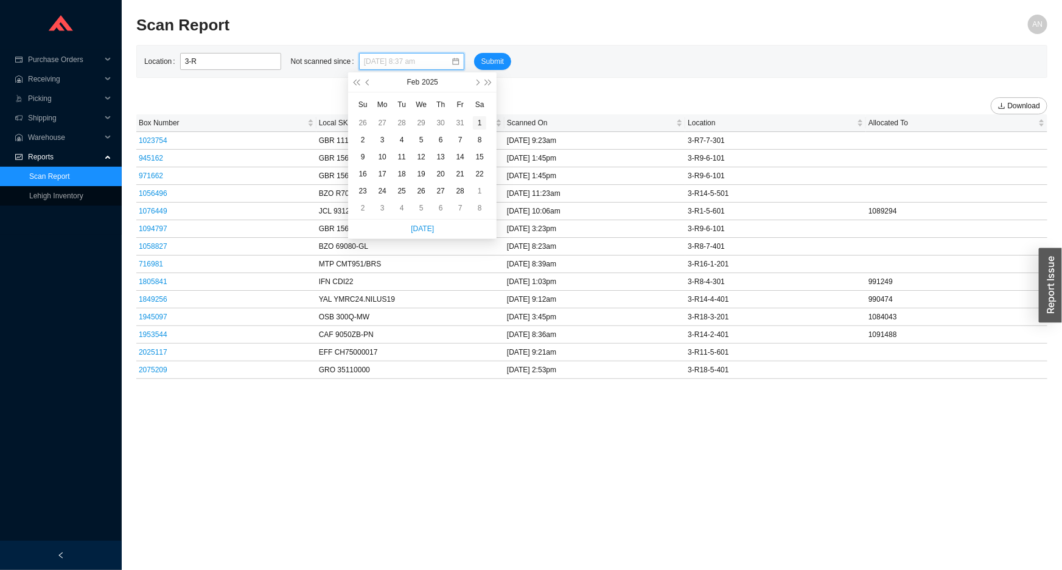
type input "02/01/2025 8:37 am"
click at [478, 122] on div "1" at bounding box center [479, 122] width 13 height 13
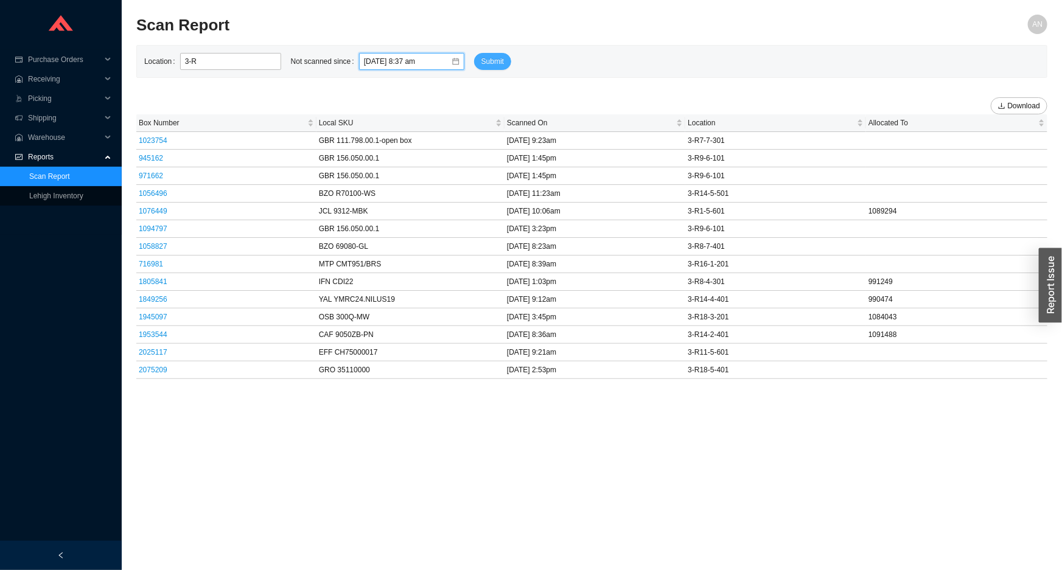
click at [481, 61] on span "Submit" at bounding box center [492, 61] width 23 height 12
click at [364, 61] on input "02/01/2025 8:37 am" at bounding box center [407, 61] width 87 height 12
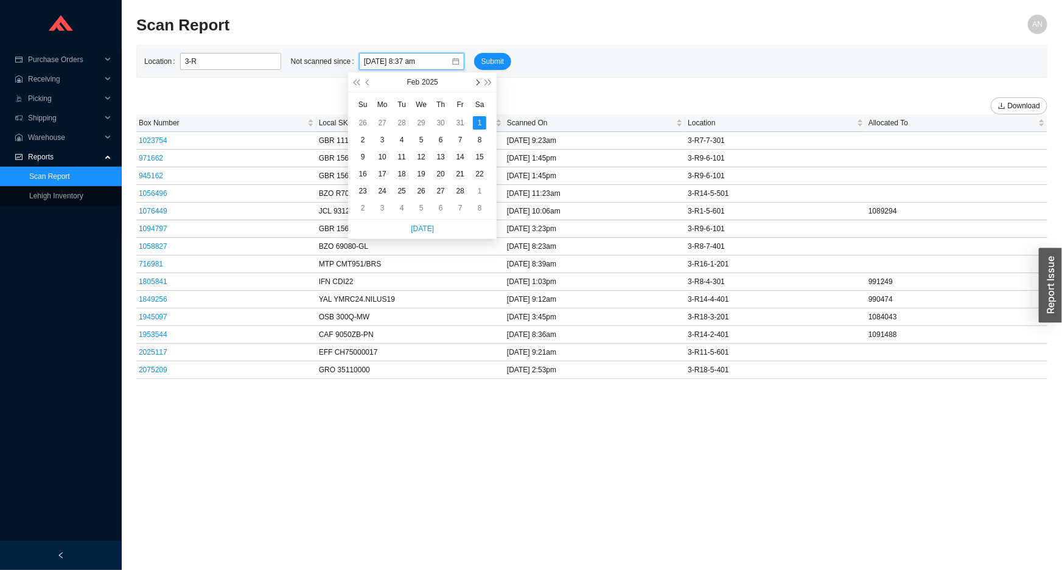
click at [474, 82] on span "button" at bounding box center [477, 82] width 6 height 6
click at [481, 64] on span "Submit" at bounding box center [492, 61] width 23 height 12
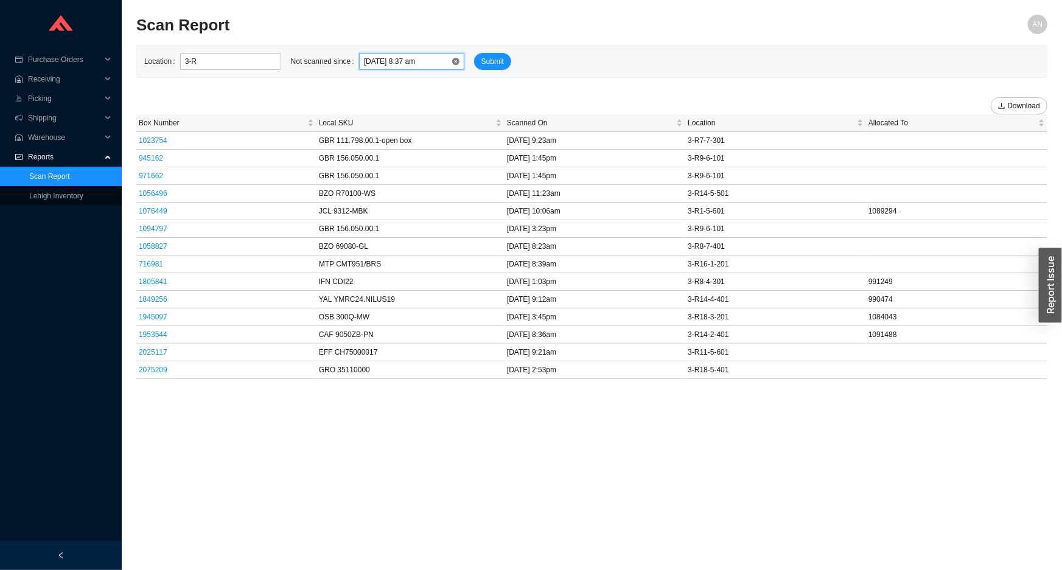
click at [382, 65] on input "02/01/2025 8:37 am" at bounding box center [407, 61] width 87 height 12
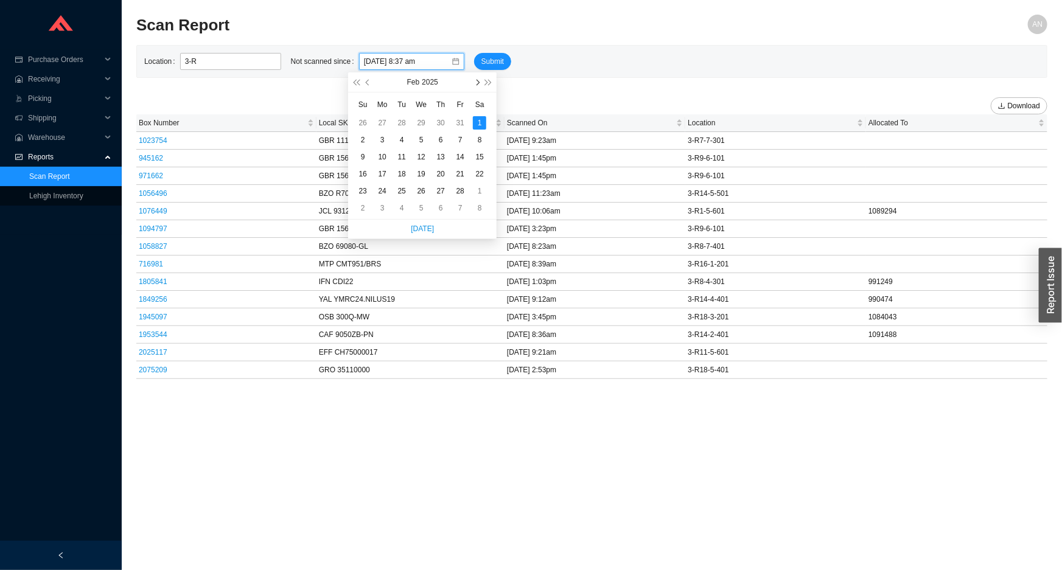
click at [478, 84] on span "button" at bounding box center [477, 82] width 6 height 6
click at [475, 84] on span "button" at bounding box center [477, 82] width 6 height 6
type input "04/01/2025 8:37 am"
click at [407, 123] on div "1" at bounding box center [401, 122] width 13 height 13
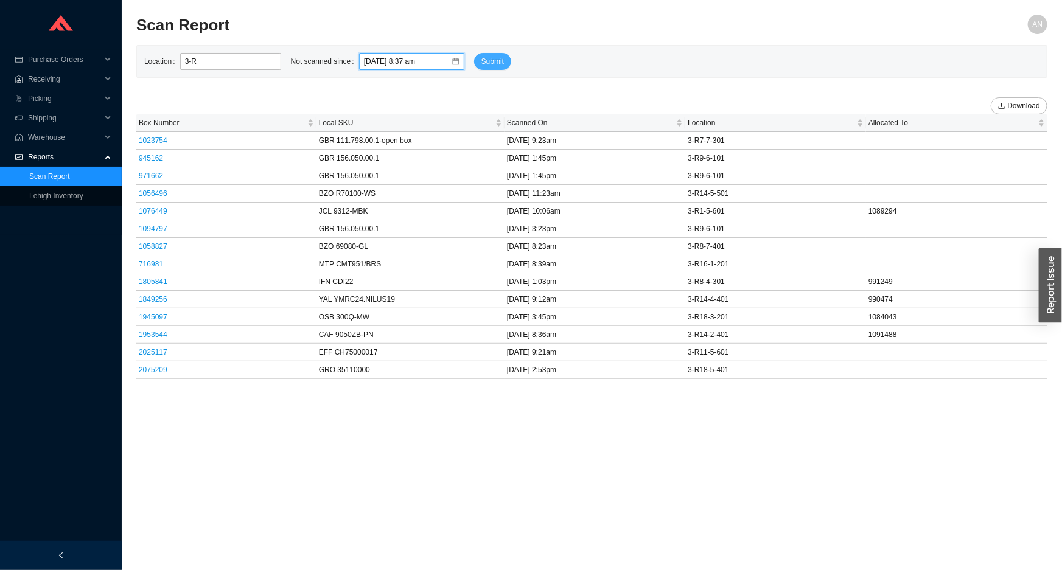
click at [481, 61] on span "Submit" at bounding box center [492, 61] width 23 height 12
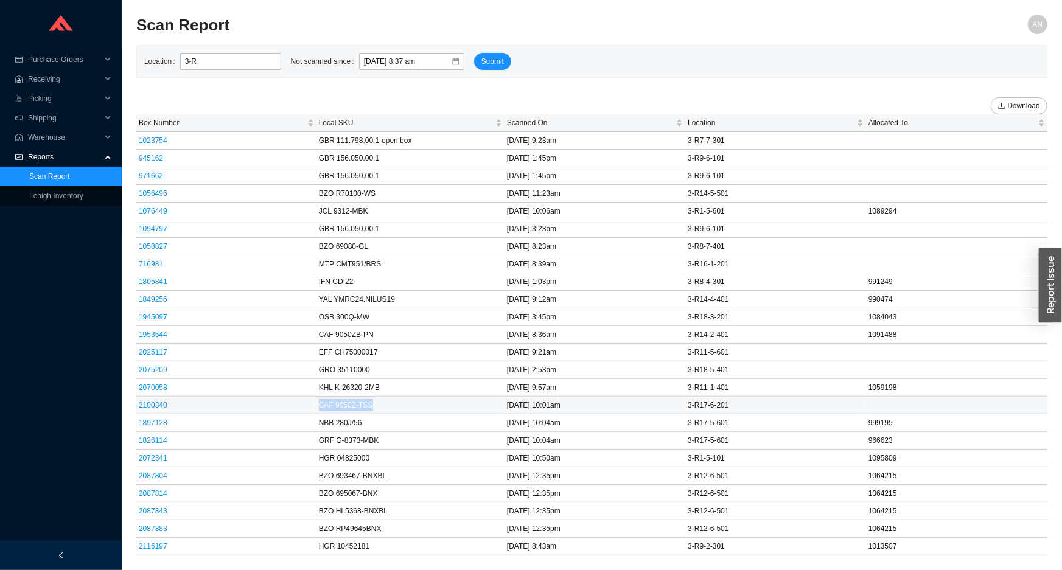
drag, startPoint x: 213, startPoint y: 403, endPoint x: 414, endPoint y: 404, distance: 200.9
click at [414, 404] on tr "2100340 CAF 9050Z-TSS 2/5/25 10:01am 3-R17-6-201" at bounding box center [591, 406] width 911 height 18
click at [296, 91] on div "Download" at bounding box center [591, 102] width 911 height 24
click at [43, 141] on span "Warehouse" at bounding box center [64, 137] width 73 height 19
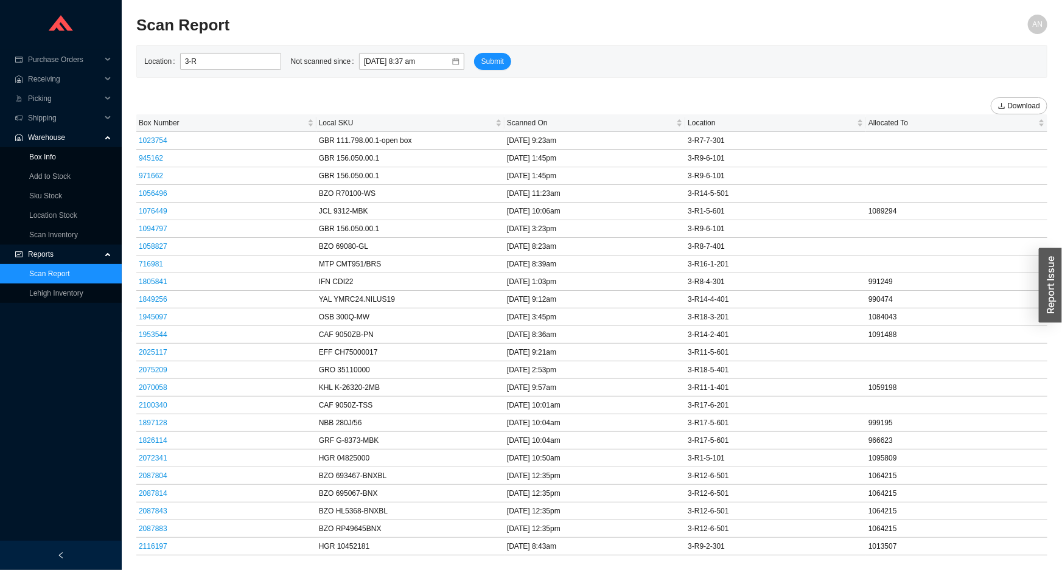
click at [43, 153] on link "Box Info" at bounding box center [42, 157] width 27 height 9
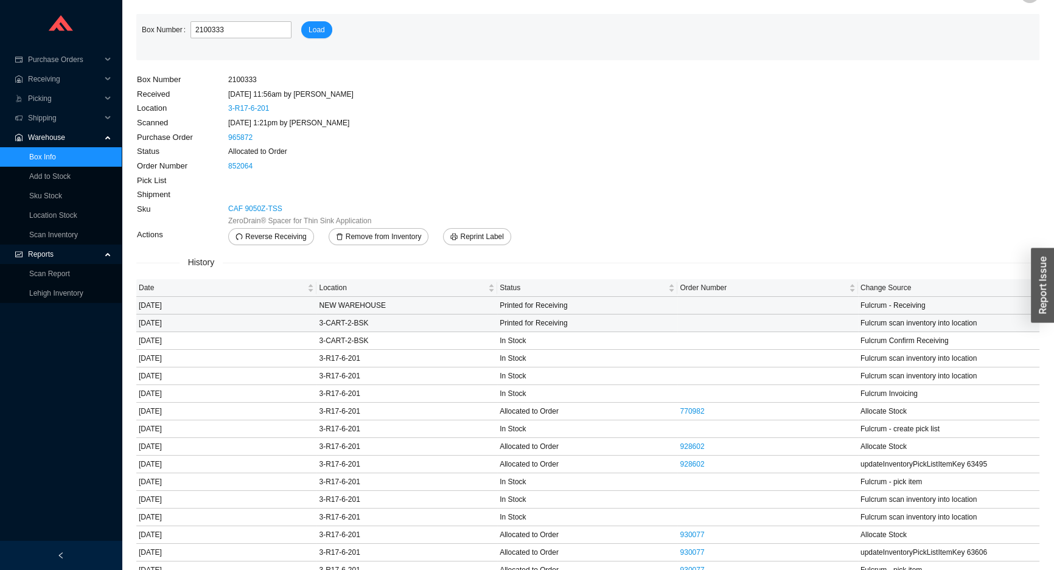
scroll to position [56, 0]
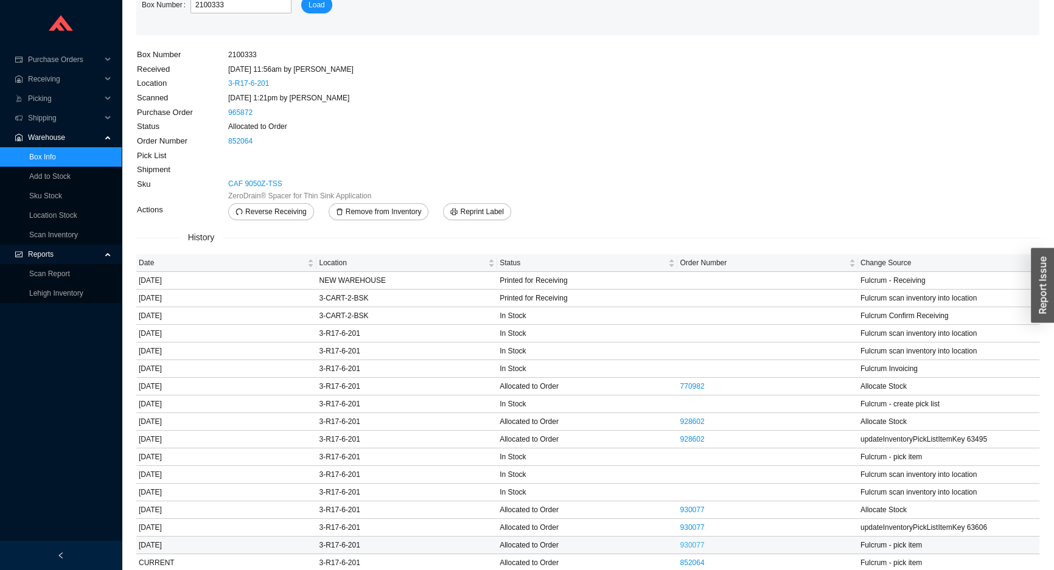
click at [699, 545] on link "930077" at bounding box center [692, 545] width 24 height 9
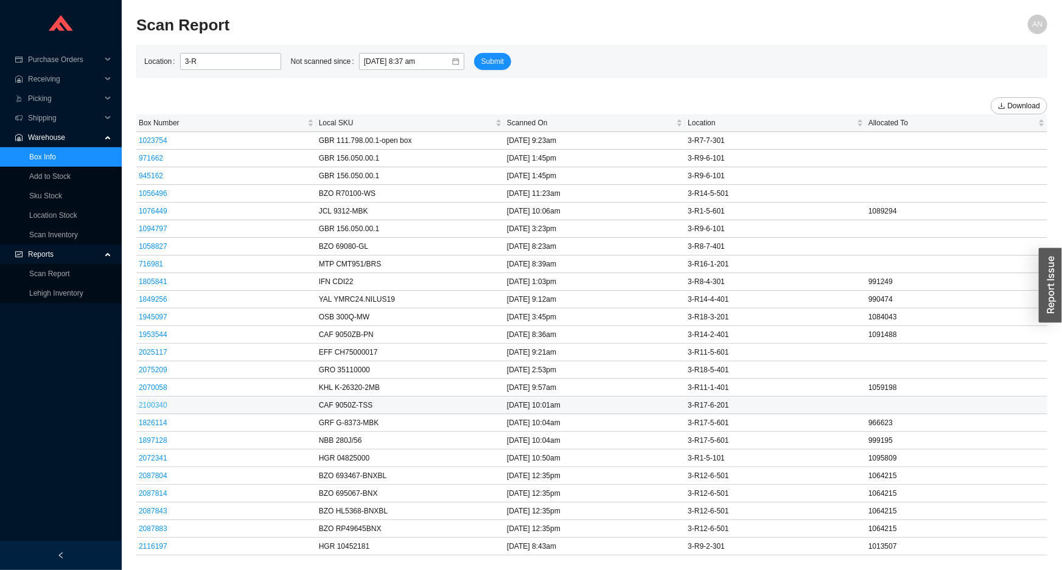
click at [152, 405] on link "2100340" at bounding box center [153, 405] width 29 height 9
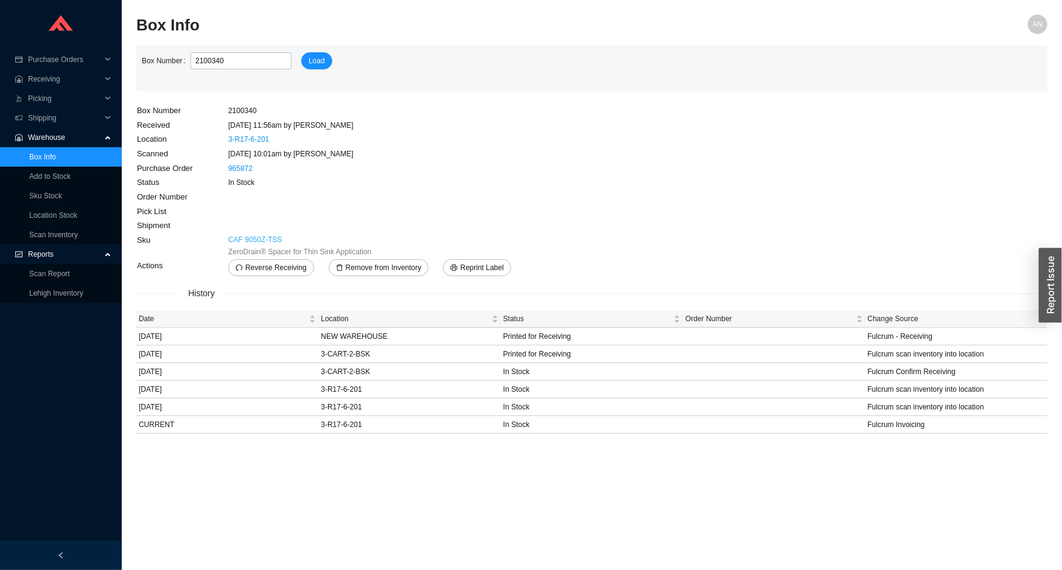
click at [269, 239] on link "CAF 9050Z-TSS" at bounding box center [255, 240] width 54 height 12
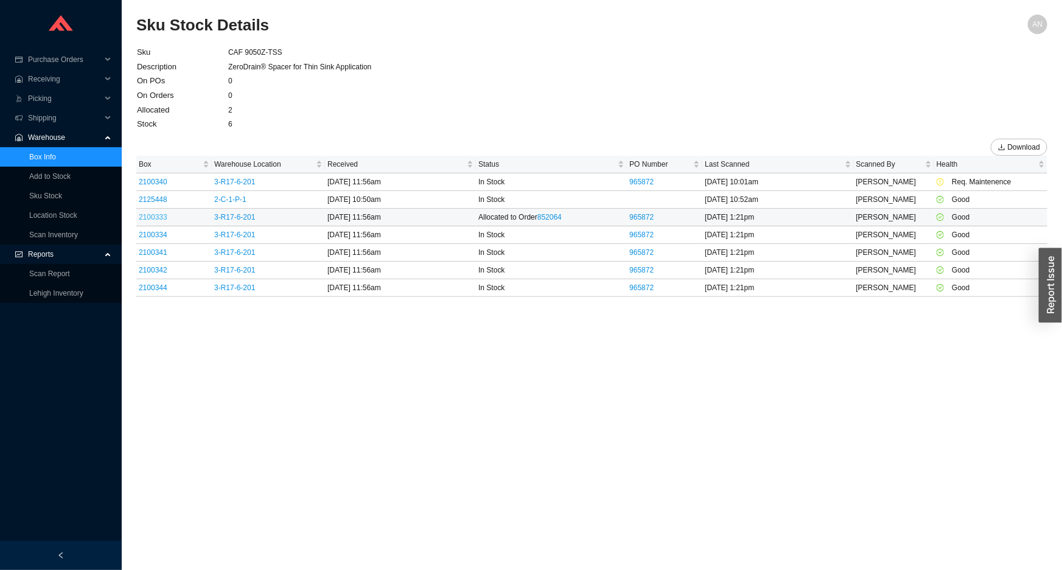
click at [160, 215] on link "2100333" at bounding box center [153, 217] width 29 height 9
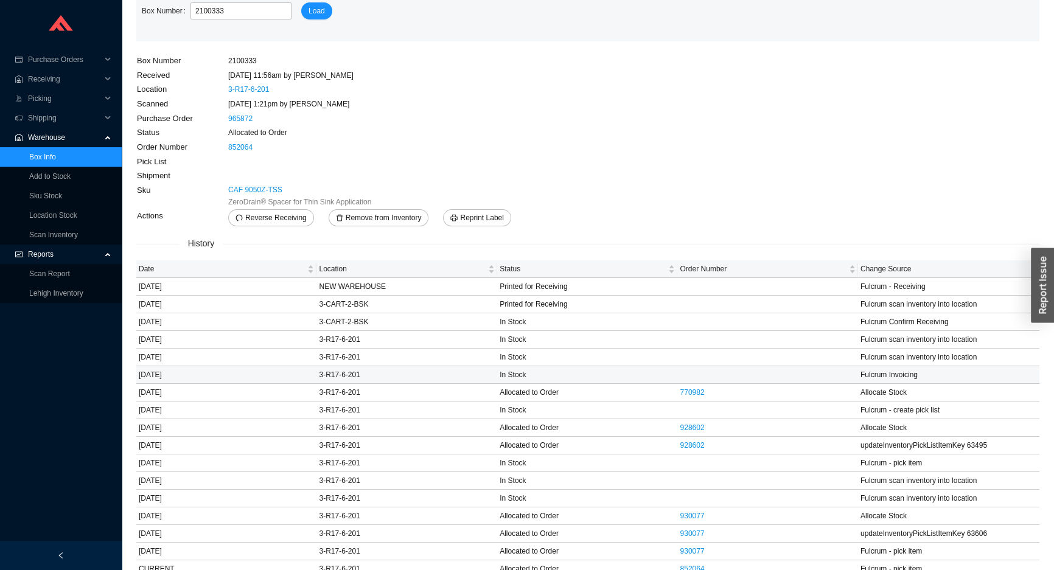
scroll to position [56, 0]
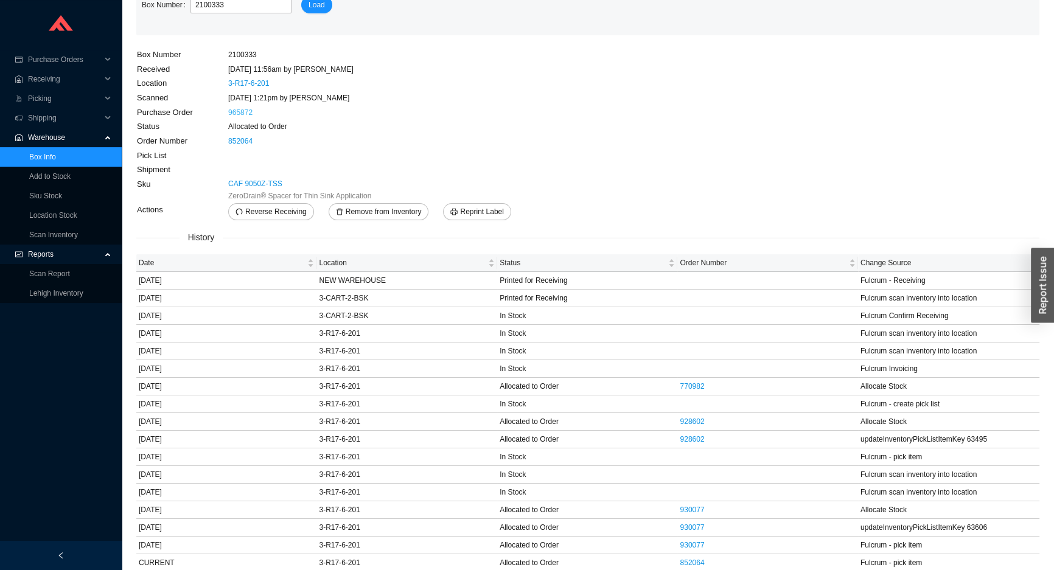
click at [243, 112] on link "965872" at bounding box center [240, 112] width 24 height 9
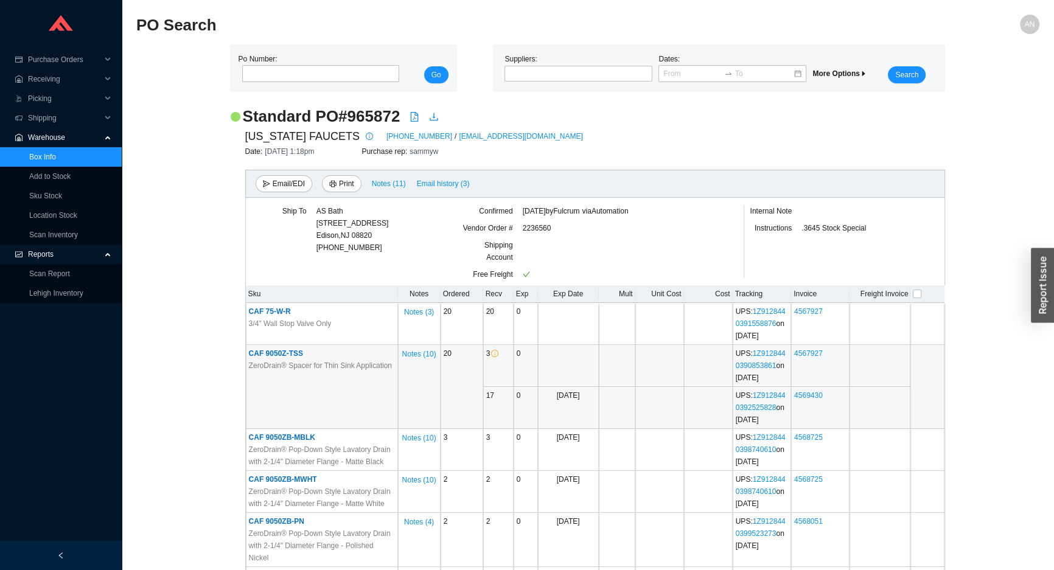
click at [296, 356] on span "CAF 9050Z-TSS" at bounding box center [276, 353] width 54 height 9
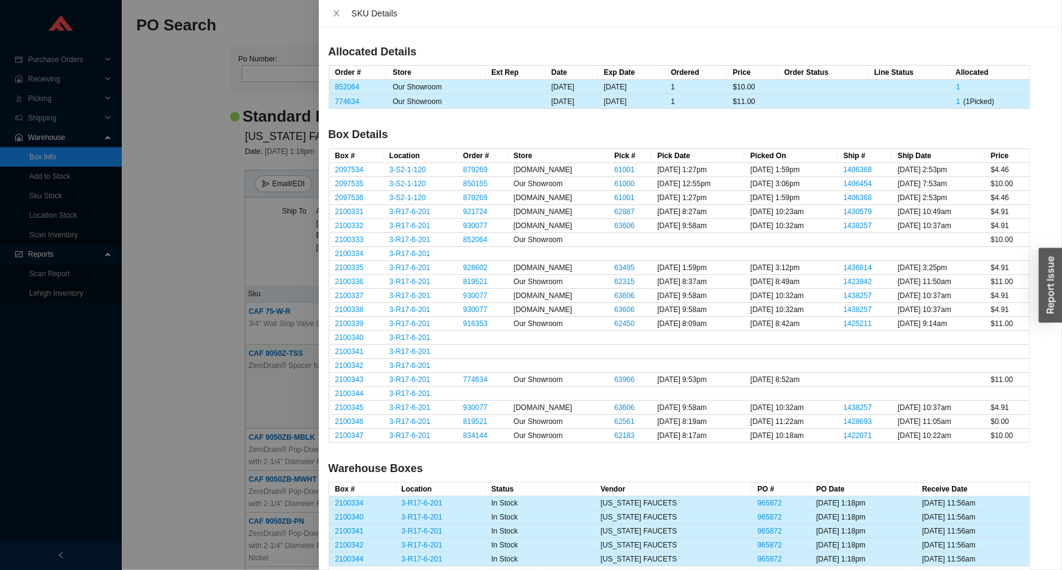
scroll to position [221, 0]
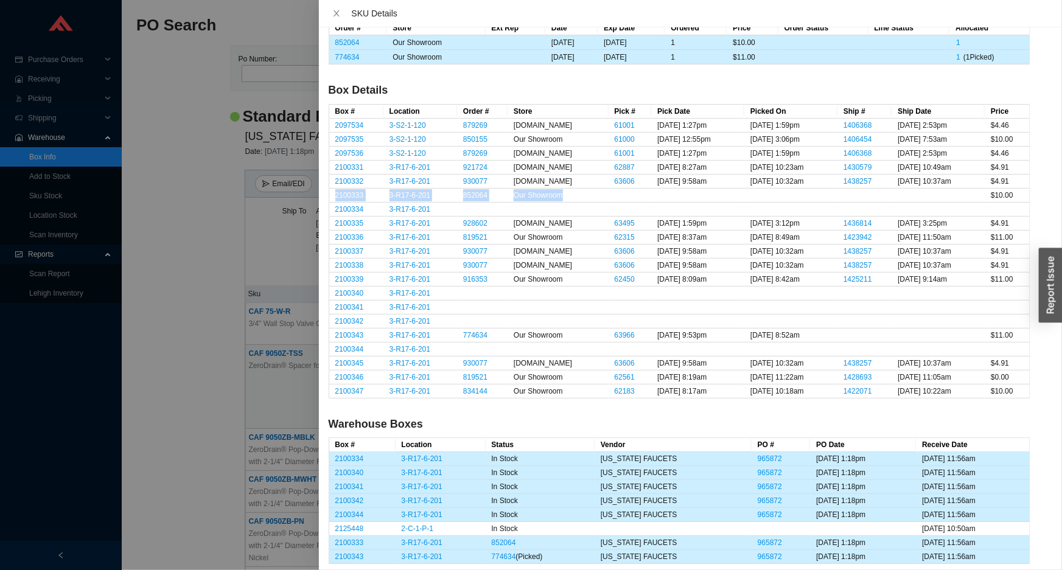
drag, startPoint x: 329, startPoint y: 192, endPoint x: 580, endPoint y: 189, distance: 251.4
click at [580, 189] on tr "2100333 3-R17-6-201 852064 Our Showroom $10.00" at bounding box center [679, 196] width 701 height 14
drag, startPoint x: 331, startPoint y: 289, endPoint x: 432, endPoint y: 285, distance: 101.1
click at [432, 287] on tr "2100340 3-R17-6-201" at bounding box center [679, 294] width 701 height 14
drag, startPoint x: 332, startPoint y: 192, endPoint x: 576, endPoint y: 197, distance: 244.1
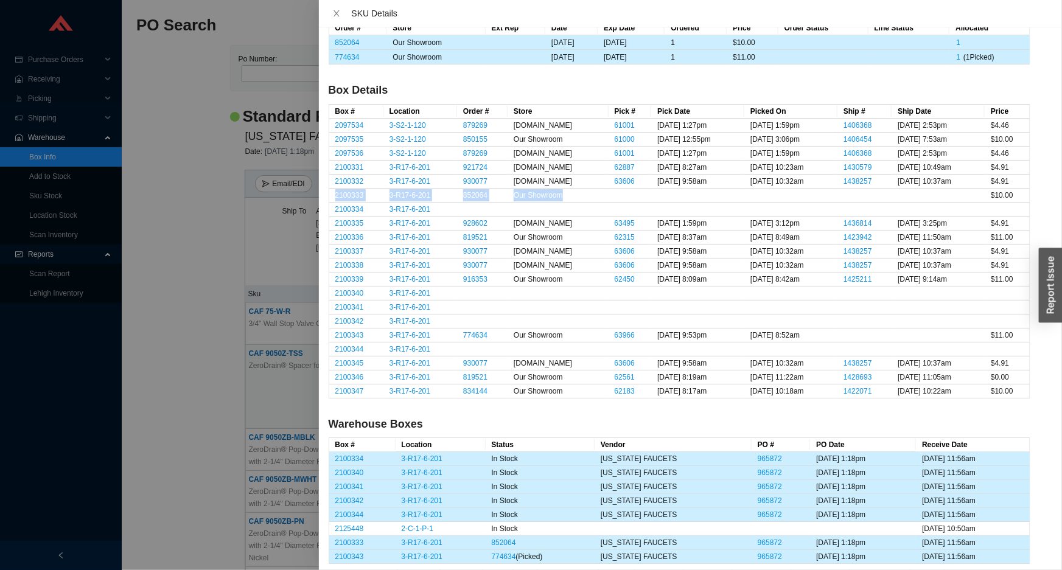
click at [576, 197] on tr "2100333 3-R17-6-201 852064 Our Showroom $10.00" at bounding box center [679, 196] width 701 height 14
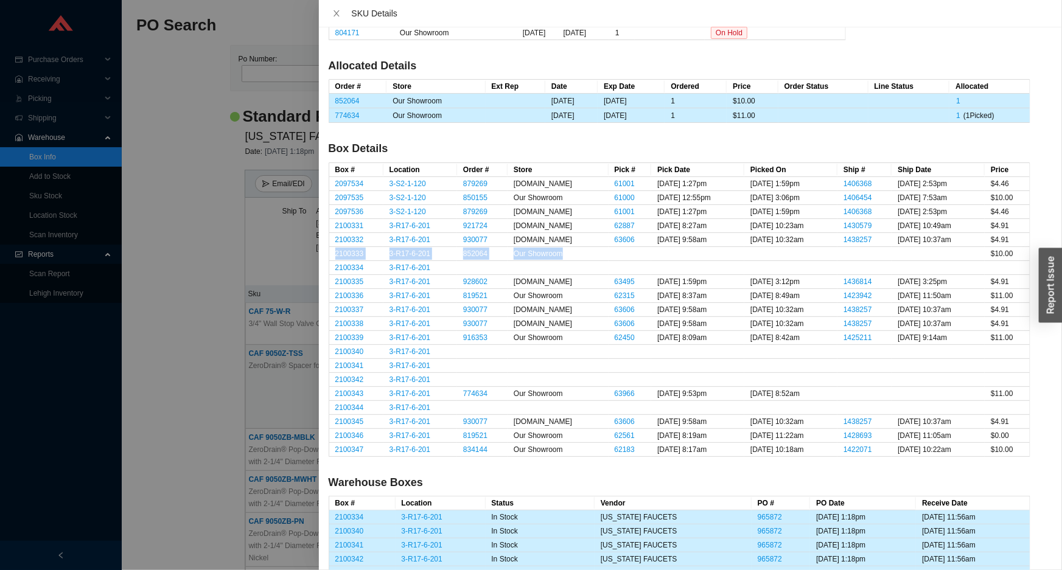
scroll to position [172, 0]
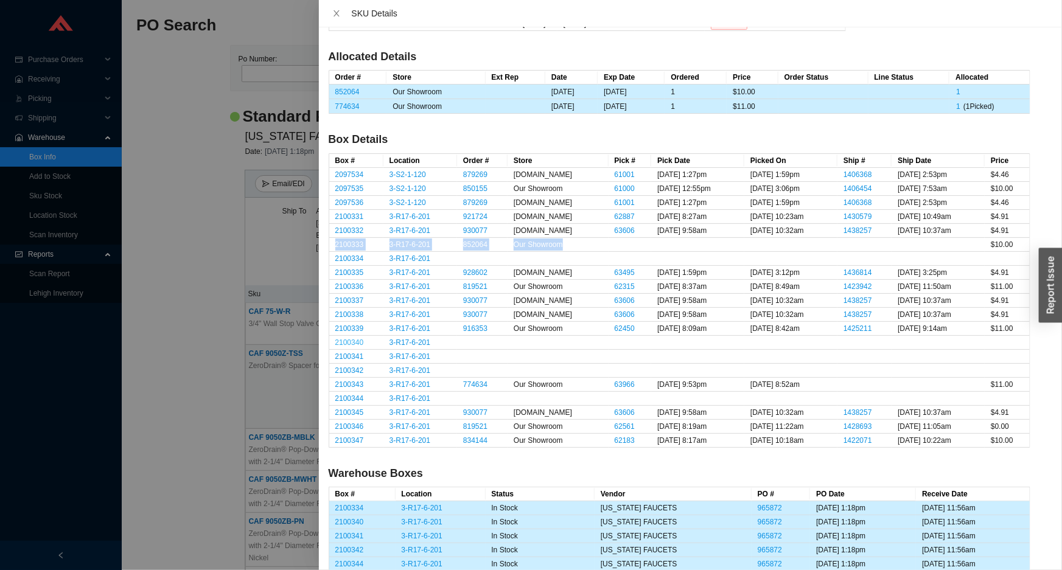
click at [347, 340] on link "2100340" at bounding box center [349, 342] width 29 height 9
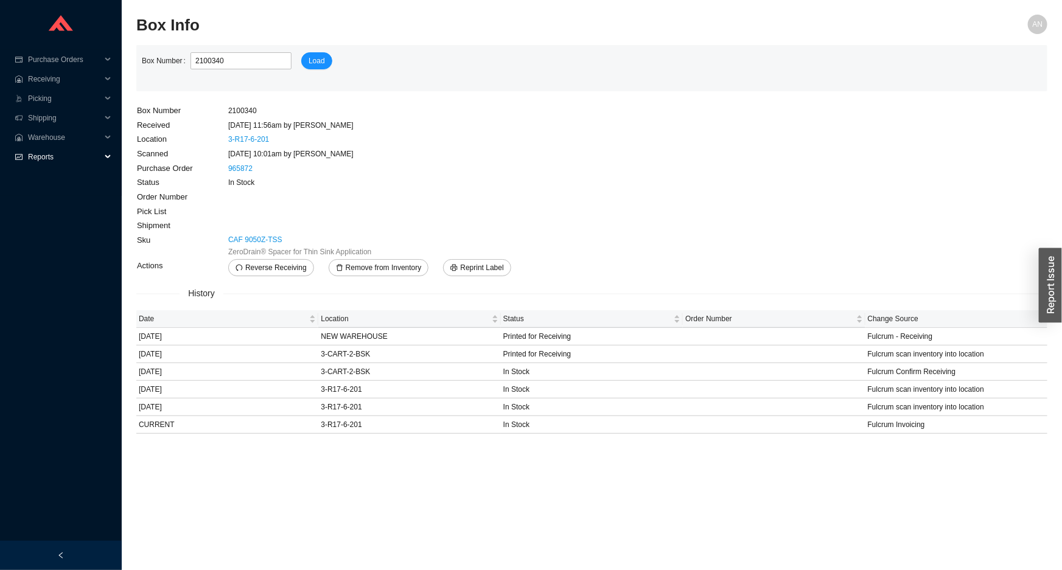
click at [42, 158] on span "Reports" at bounding box center [64, 156] width 73 height 19
click at [43, 175] on link "Scan Report" at bounding box center [49, 176] width 41 height 9
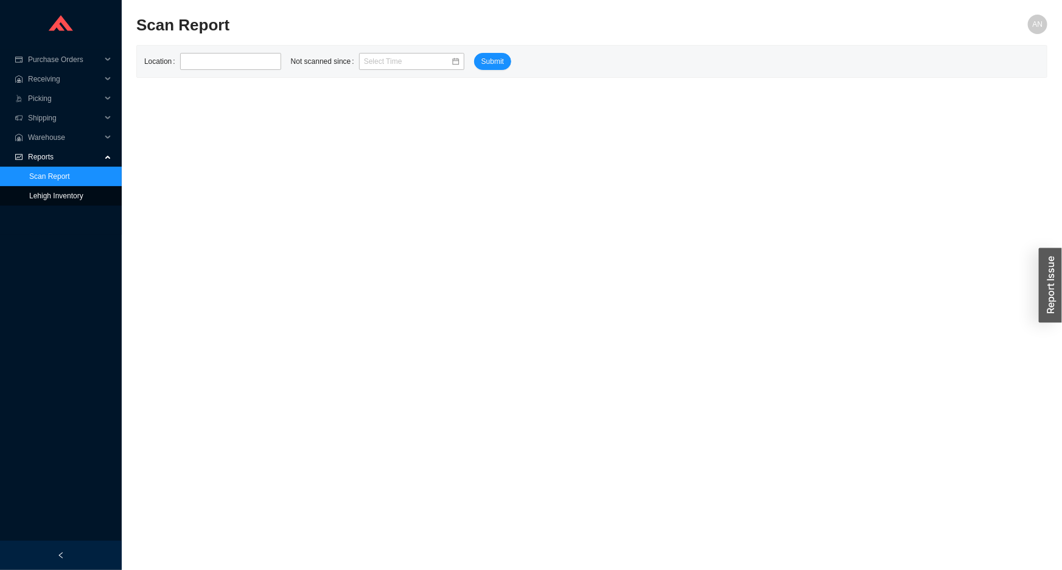
click at [44, 197] on link "Lehigh Inventory" at bounding box center [56, 196] width 54 height 9
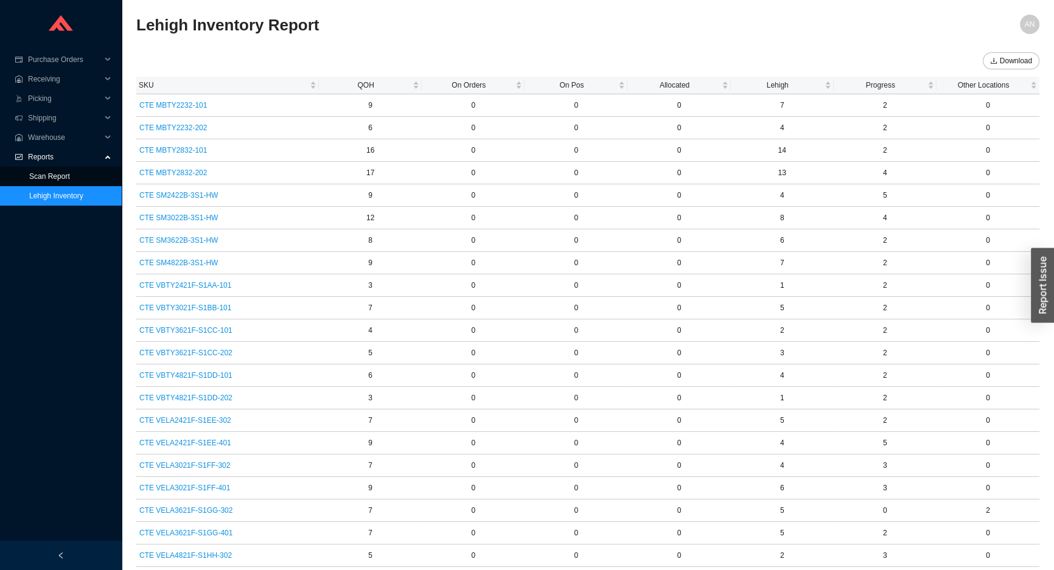
click at [47, 177] on link "Scan Report" at bounding box center [49, 176] width 41 height 9
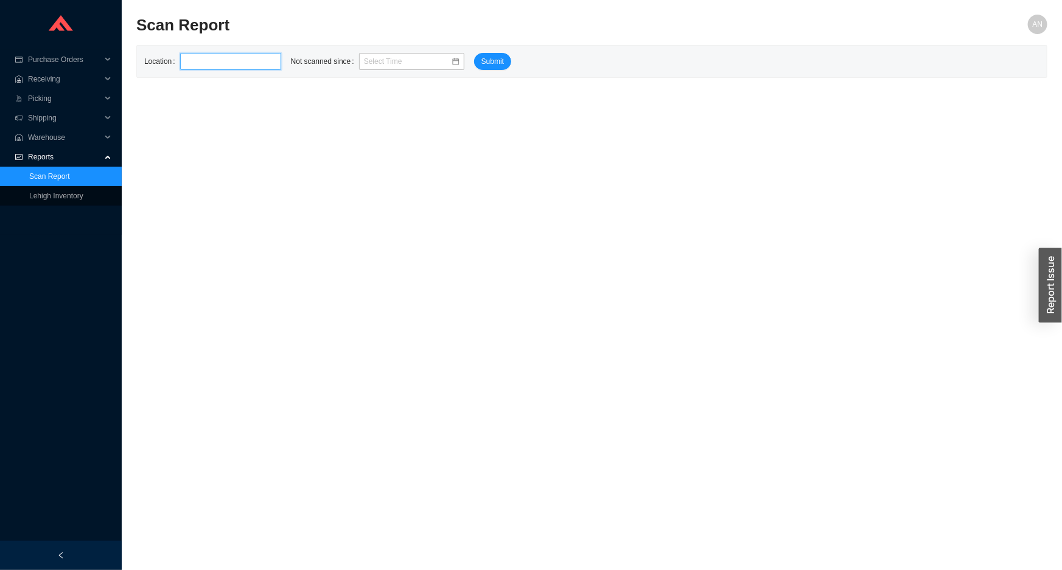
click at [197, 65] on input "text" at bounding box center [230, 61] width 101 height 17
type input "3-R"
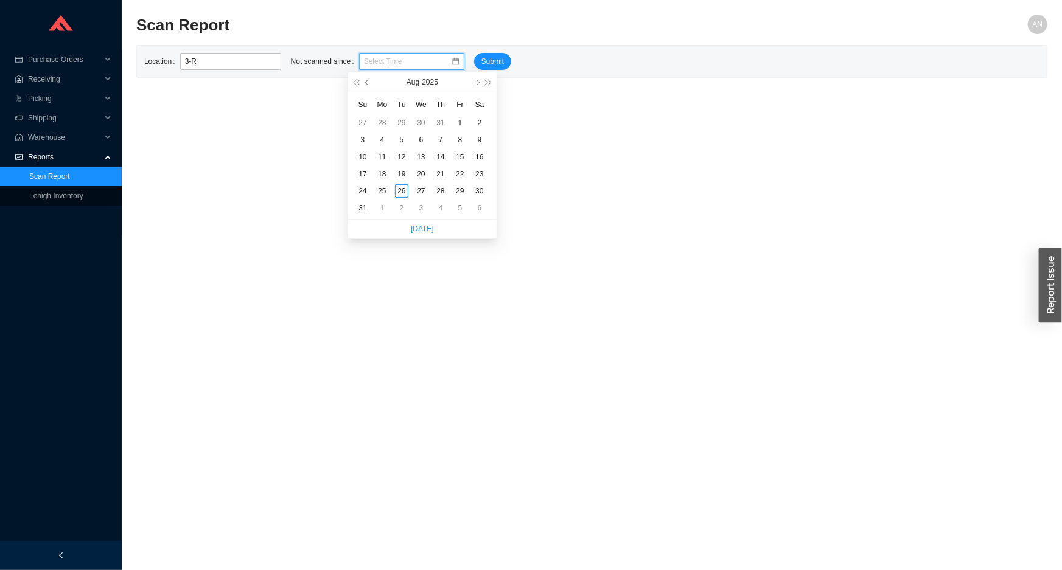
click at [365, 61] on input at bounding box center [407, 61] width 87 height 12
click at [368, 83] on span "button" at bounding box center [368, 82] width 6 height 6
type input "07/01/2025 8:50 am"
click at [400, 120] on div "1" at bounding box center [401, 122] width 13 height 13
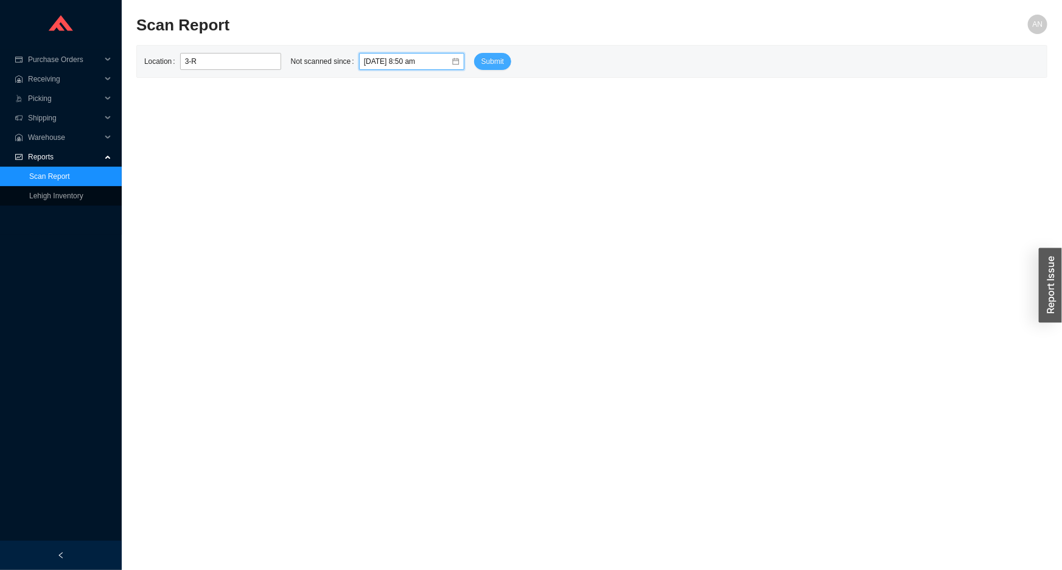
click at [481, 60] on span "Submit" at bounding box center [492, 61] width 23 height 12
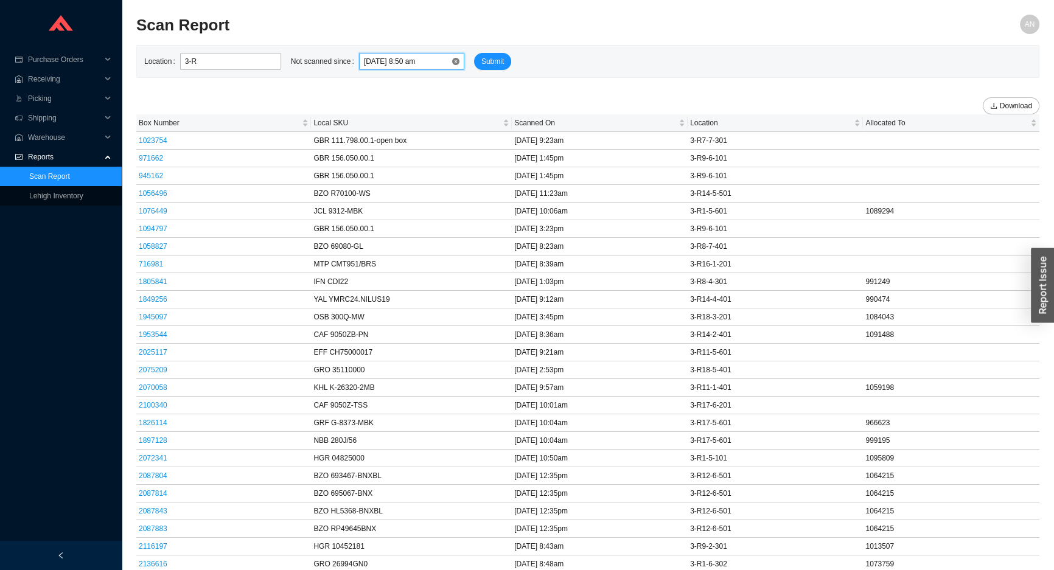
click at [368, 61] on input "07/01/2025 8:50 am" at bounding box center [407, 61] width 87 height 12
click at [407, 61] on input "07/01/2025 8:50 am" at bounding box center [407, 61] width 87 height 12
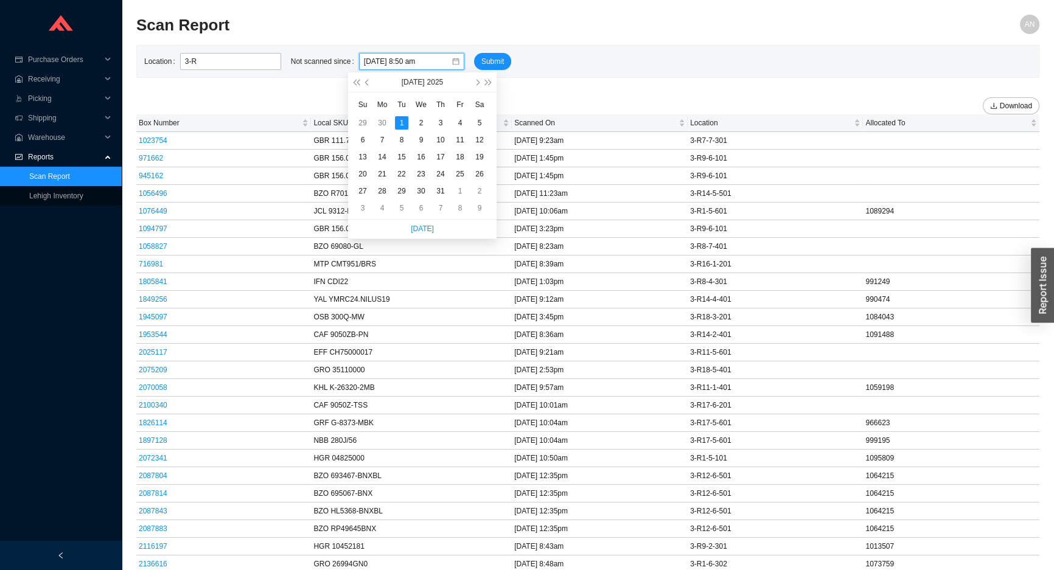
click at [367, 82] on span "button" at bounding box center [368, 82] width 6 height 6
click at [363, 122] on div "1" at bounding box center [362, 122] width 13 height 13
type input "06/01/2025 8:50 am"
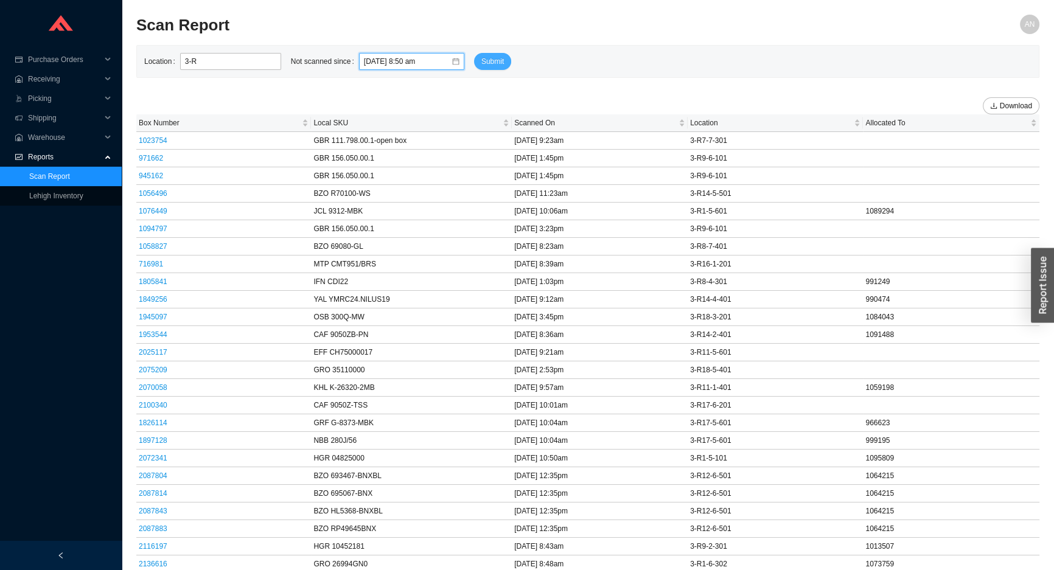
click at [481, 66] on span "Submit" at bounding box center [492, 61] width 23 height 12
click at [369, 63] on input "06/01/2025 8:50 am" at bounding box center [407, 61] width 87 height 12
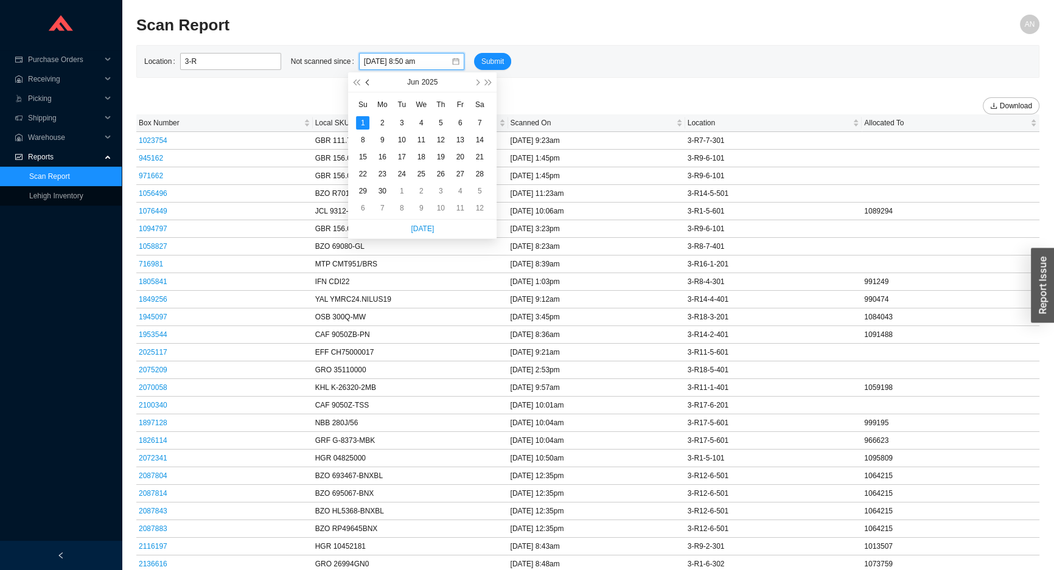
click at [368, 83] on span "button" at bounding box center [368, 82] width 6 height 6
type input "05/01/2025 8:50 am"
click at [435, 122] on div "1" at bounding box center [440, 122] width 13 height 13
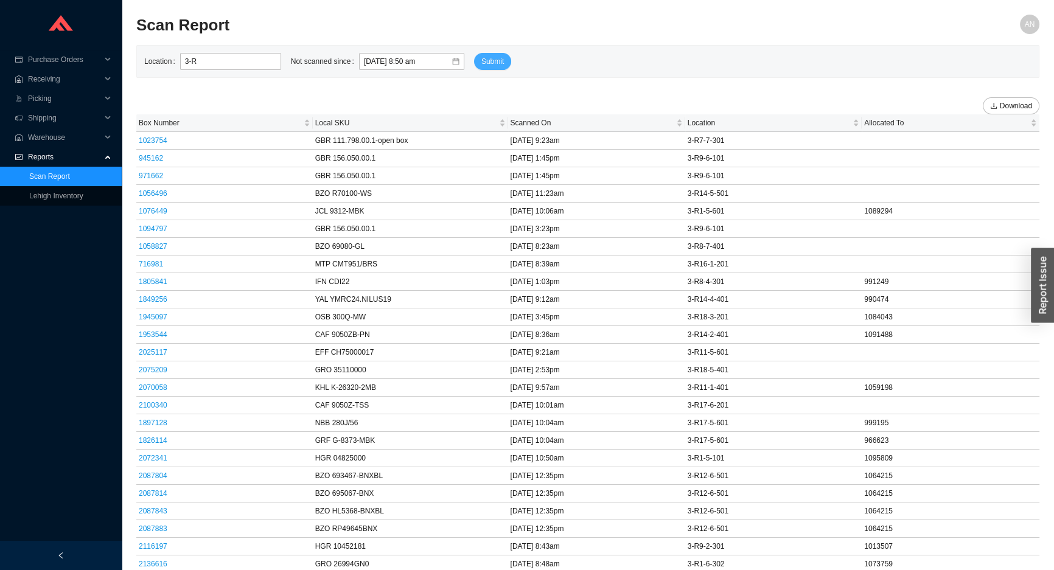
click at [481, 58] on span "Submit" at bounding box center [492, 61] width 23 height 12
click at [201, 59] on input "3-R" at bounding box center [230, 61] width 101 height 17
type input "3-R-1"
click at [481, 61] on span "Submit" at bounding box center [492, 61] width 23 height 12
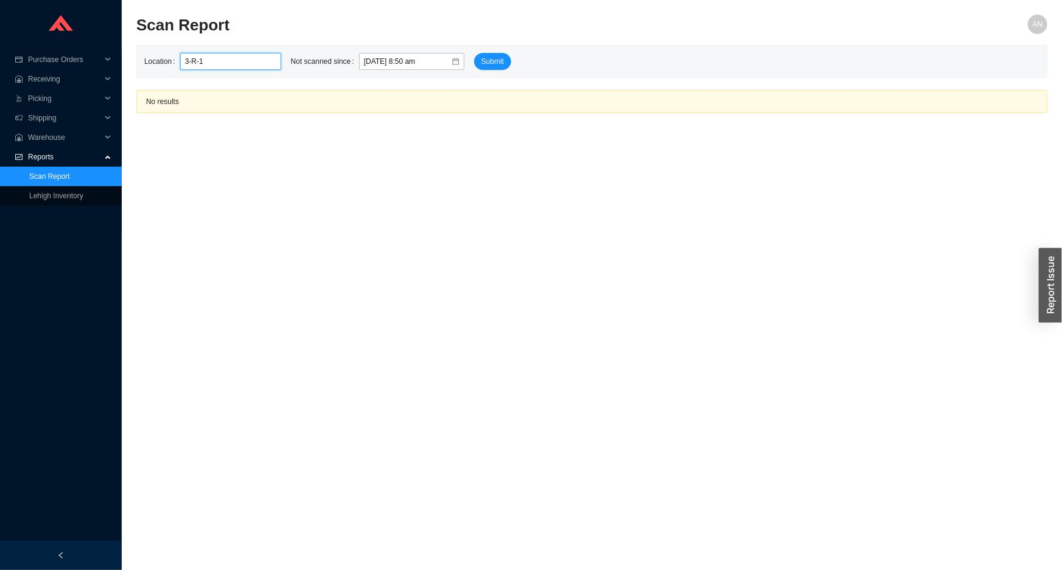
click at [217, 62] on input "3-R-1" at bounding box center [230, 61] width 101 height 17
type input "3-R-12"
click at [485, 63] on span "Submit" at bounding box center [492, 61] width 23 height 12
click at [211, 61] on input "3-R-12" at bounding box center [230, 61] width 101 height 17
type input "3-R"
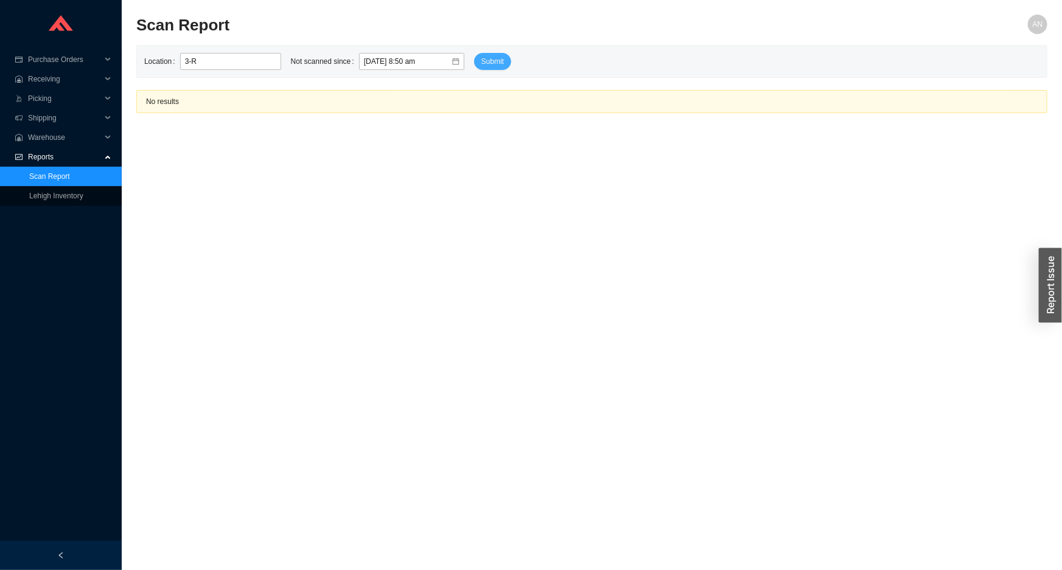
click at [481, 57] on span "Submit" at bounding box center [492, 61] width 23 height 12
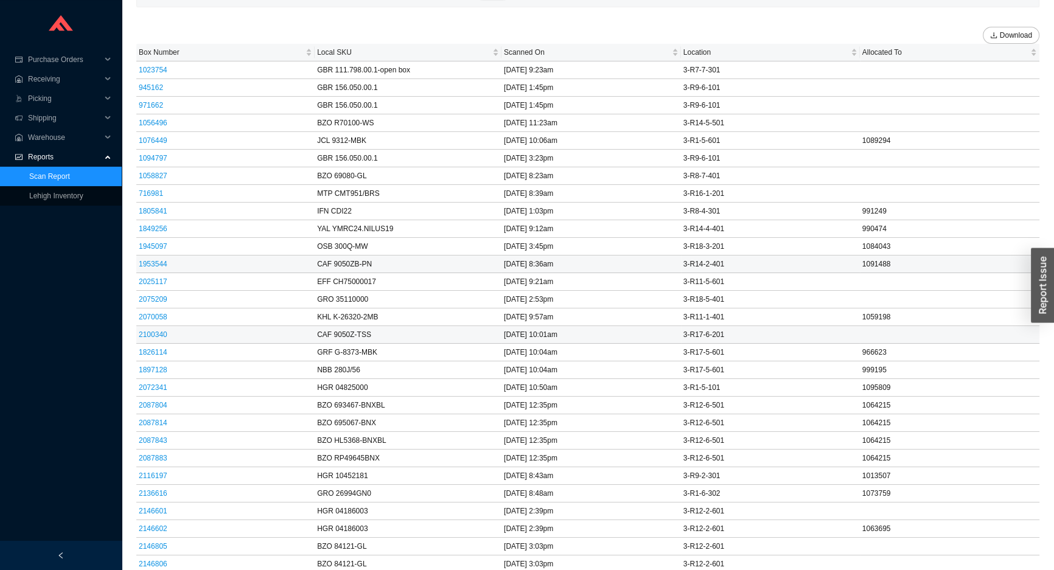
scroll to position [71, 0]
click at [31, 135] on span "Warehouse" at bounding box center [64, 137] width 73 height 19
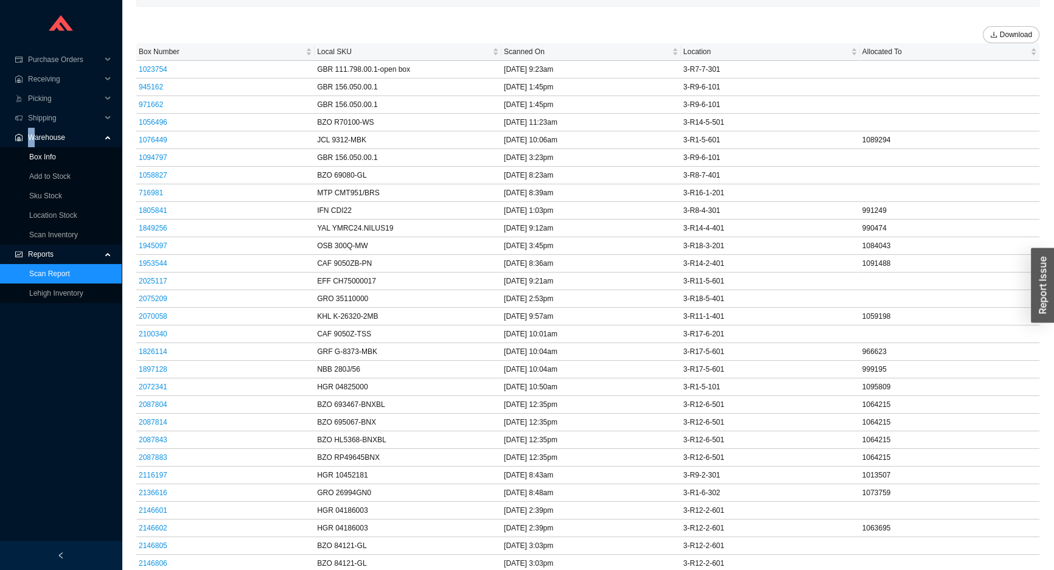
click at [47, 155] on link "Box Info" at bounding box center [42, 157] width 27 height 9
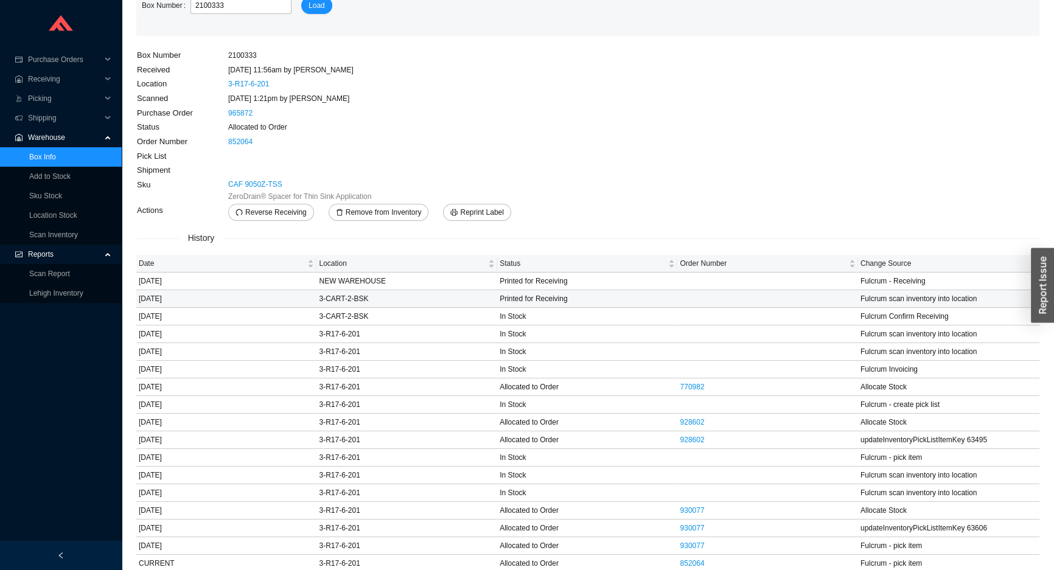
scroll to position [56, 0]
click at [273, 184] on link "CAF 9050Z-TSS" at bounding box center [255, 184] width 54 height 12
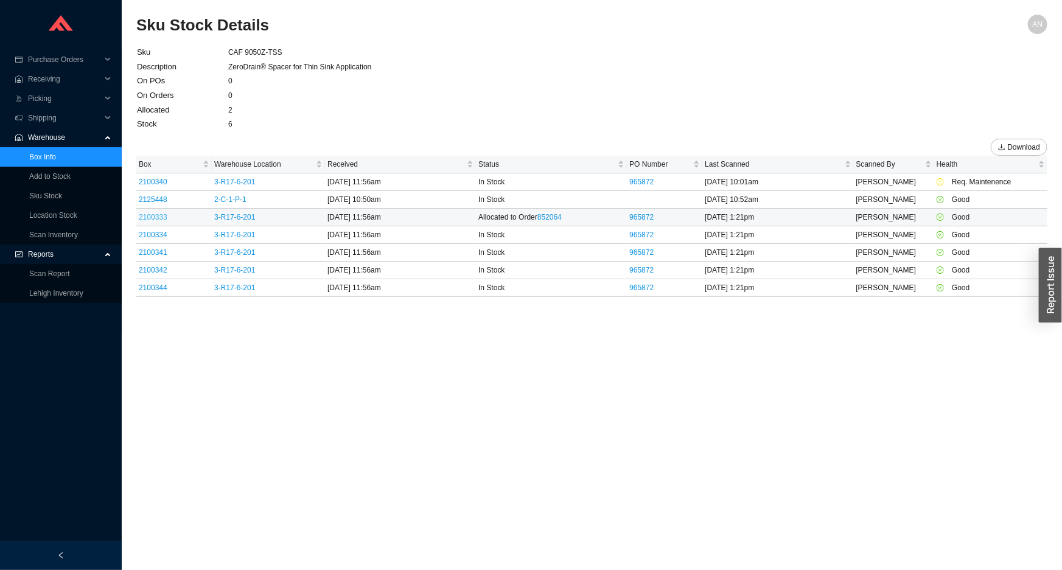
click at [163, 217] on link "2100333" at bounding box center [153, 217] width 29 height 9
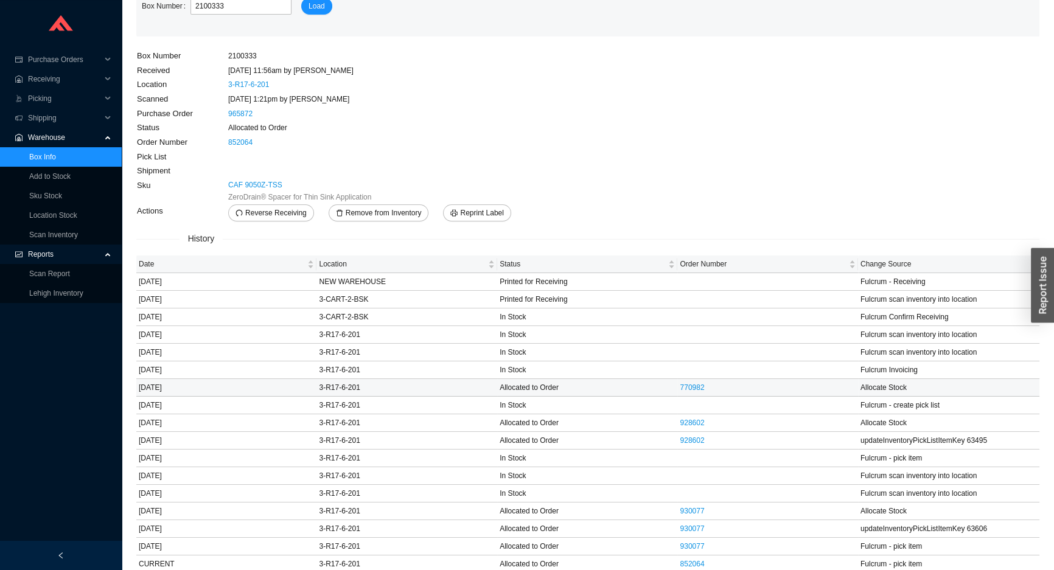
scroll to position [56, 0]
click at [690, 563] on link "852064" at bounding box center [692, 563] width 24 height 9
click at [687, 560] on link "852064" at bounding box center [692, 563] width 24 height 9
click at [238, 111] on link "965872" at bounding box center [240, 112] width 24 height 9
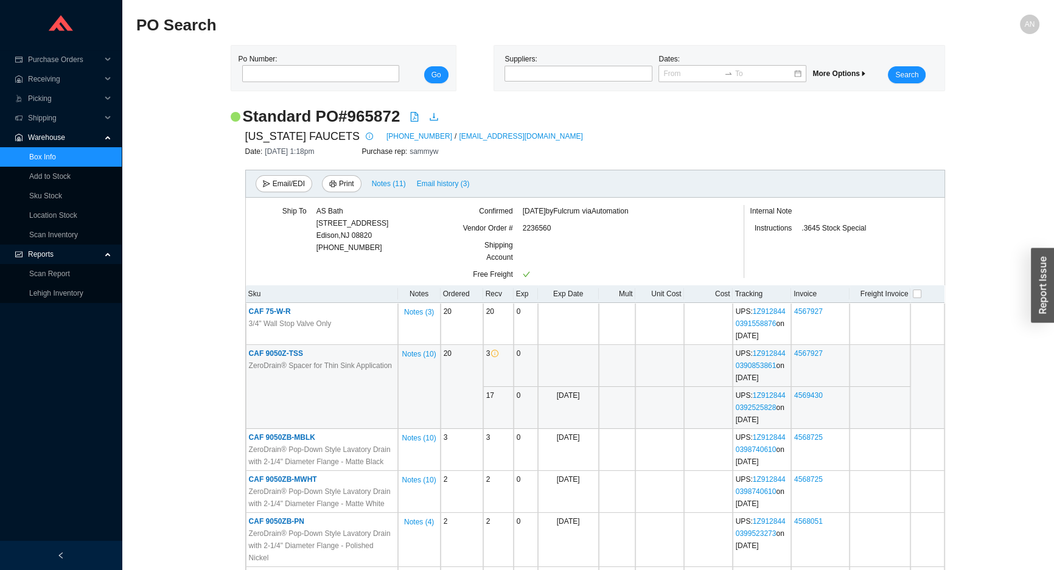
click at [274, 353] on span "CAF 9050Z-TSS" at bounding box center [276, 353] width 54 height 9
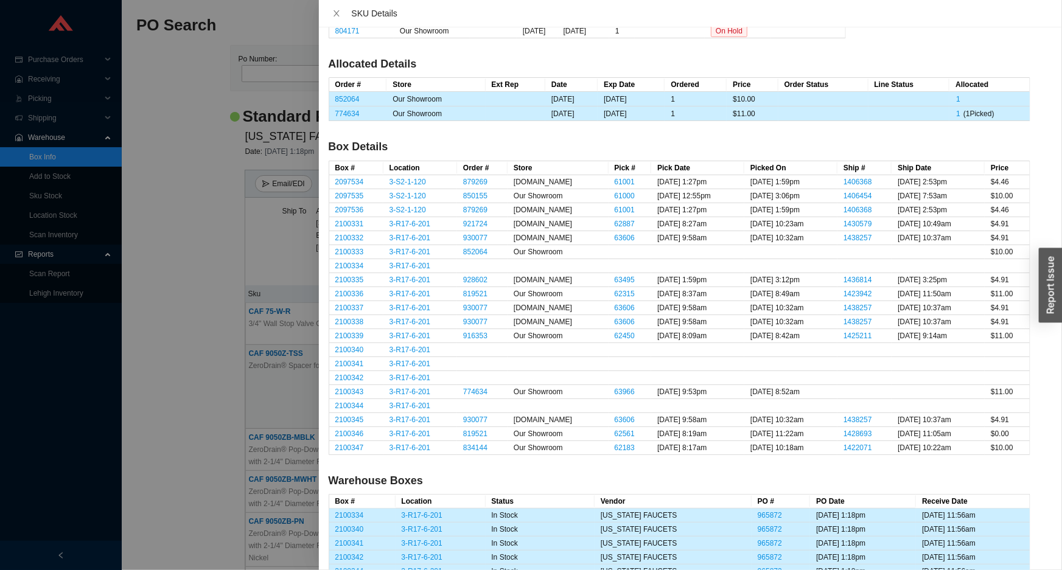
scroll to position [166, 0]
click at [60, 108] on div at bounding box center [531, 285] width 1062 height 570
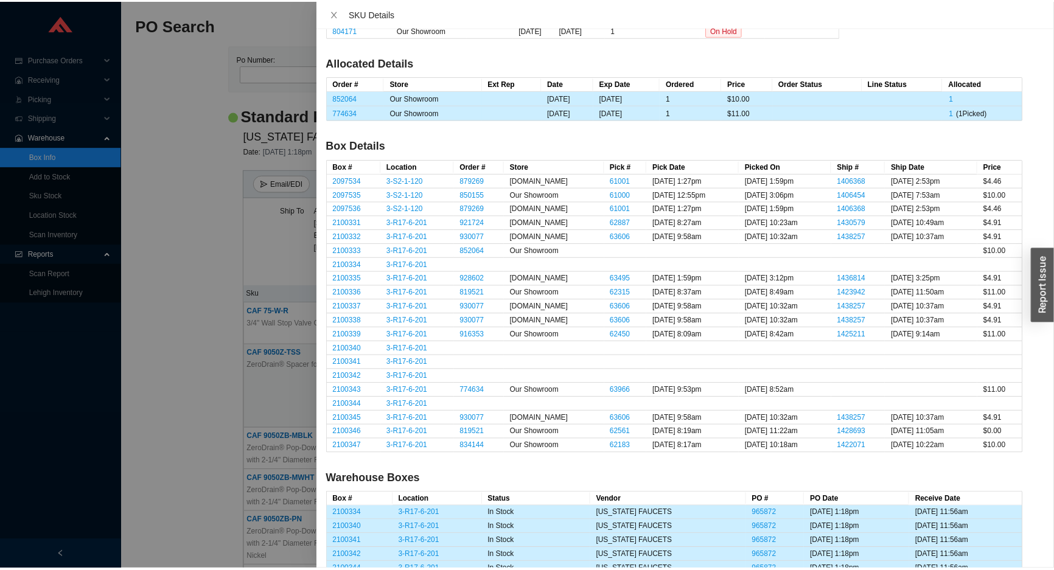
scroll to position [0, 0]
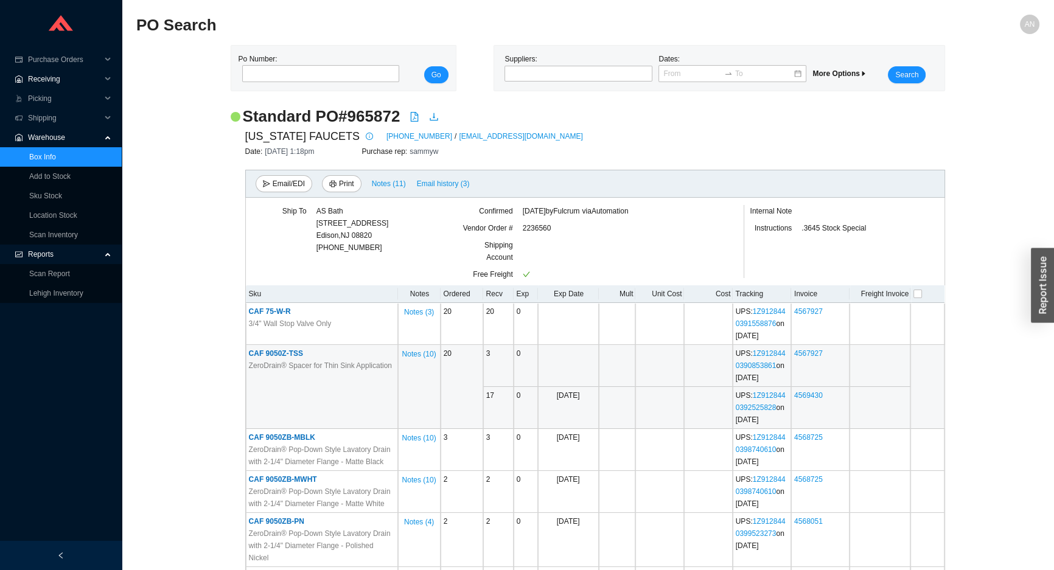
click at [50, 83] on span "Receiving" at bounding box center [64, 78] width 73 height 19
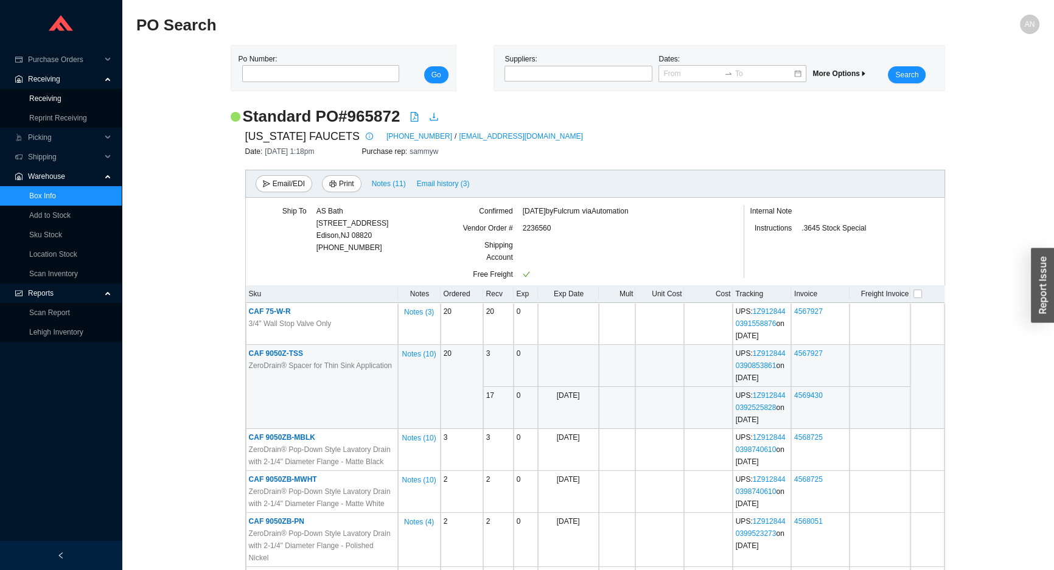
click at [52, 97] on link "Receiving" at bounding box center [45, 98] width 32 height 9
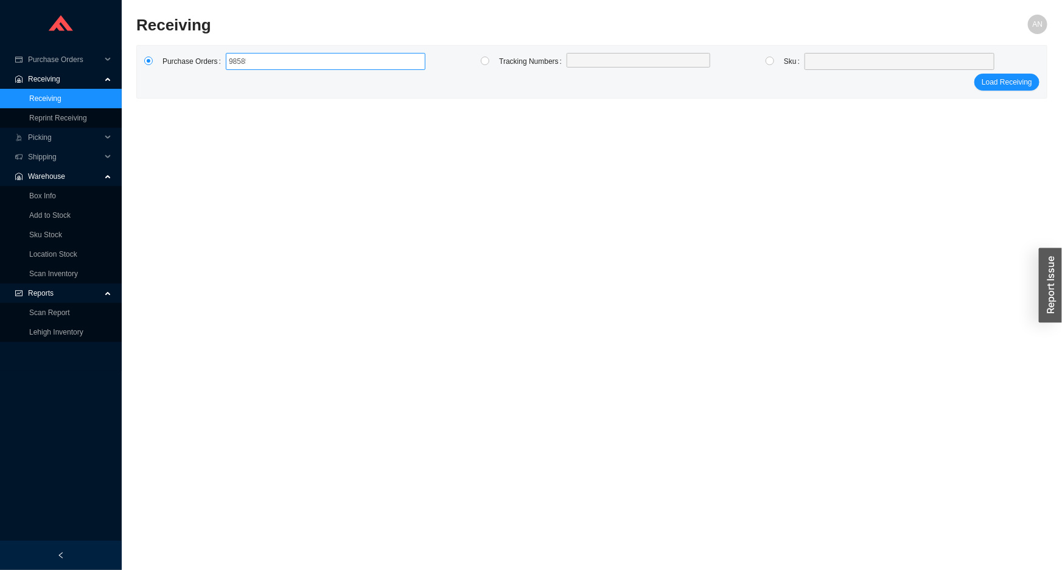
type input "985857"
click button "Load Receiving" at bounding box center [1007, 82] width 65 height 17
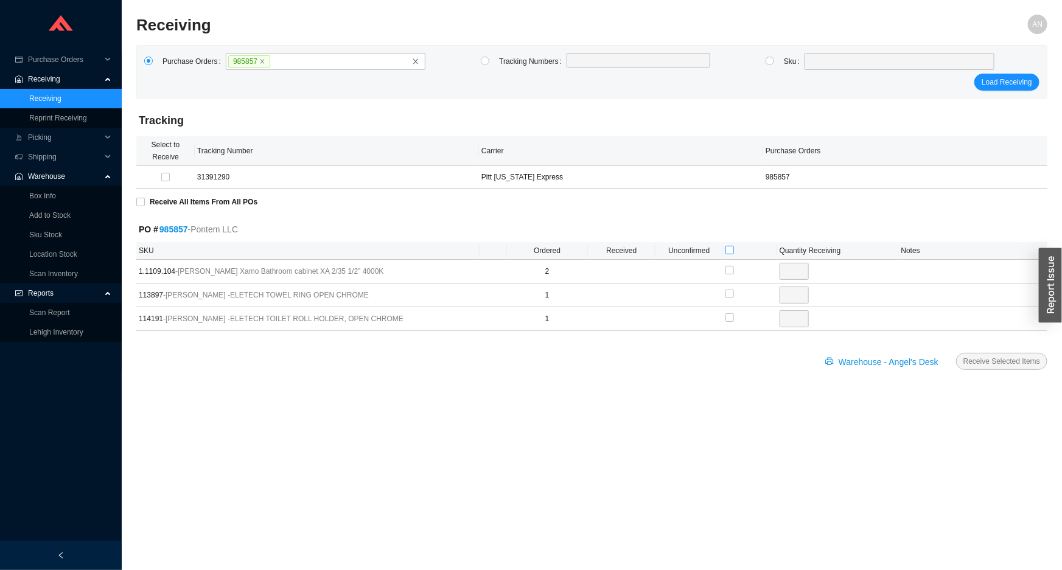
click at [728, 251] on input "checkbox" at bounding box center [730, 250] width 9 height 9
checkbox input "true"
type input "2"
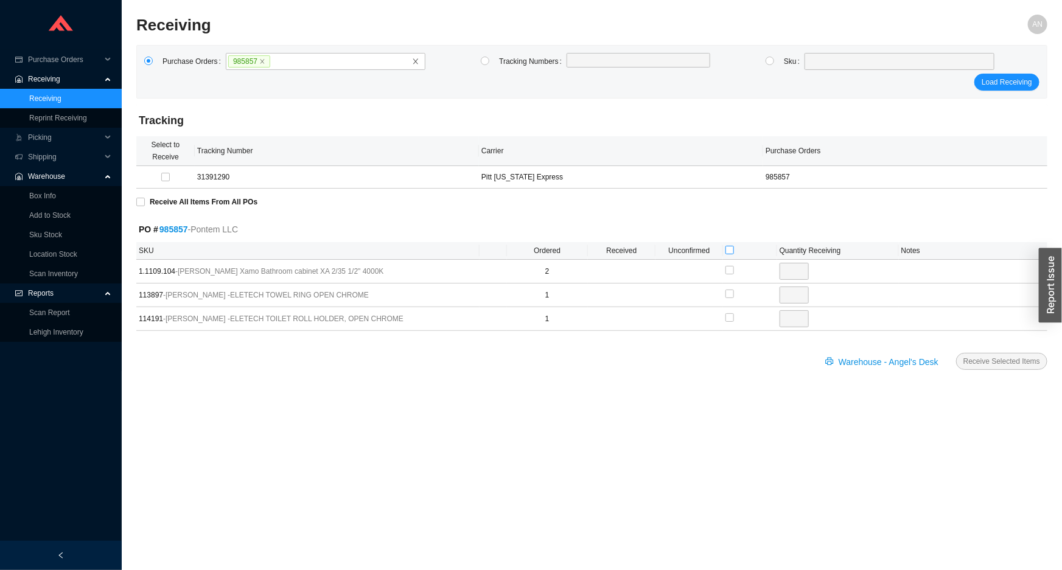
checkbox input "true"
type input "1"
checkbox input "true"
type input "1"
click at [984, 353] on button "Receive Selected Items" at bounding box center [1001, 361] width 91 height 17
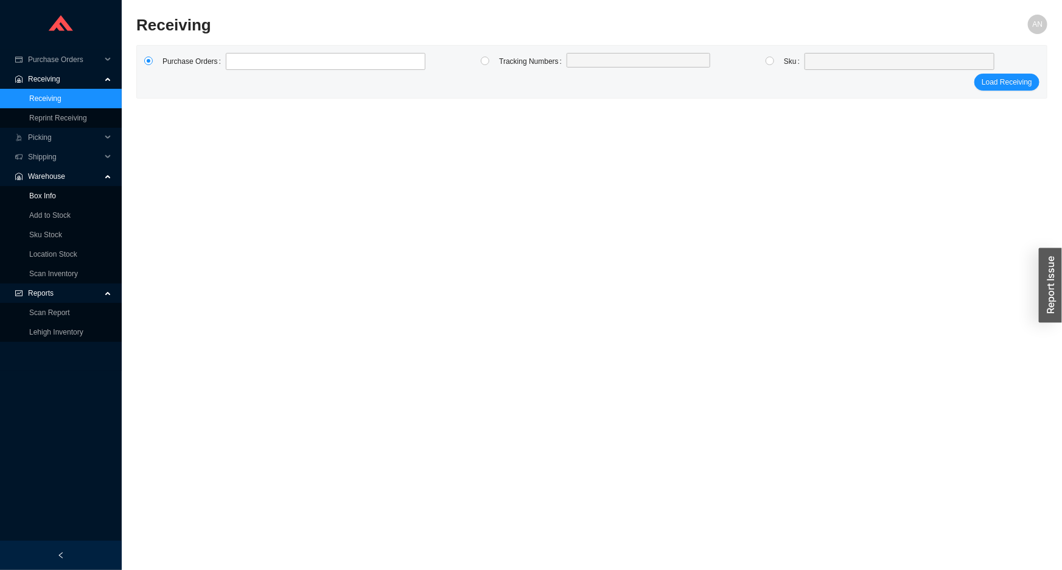
click at [56, 196] on link "Box Info" at bounding box center [42, 196] width 27 height 9
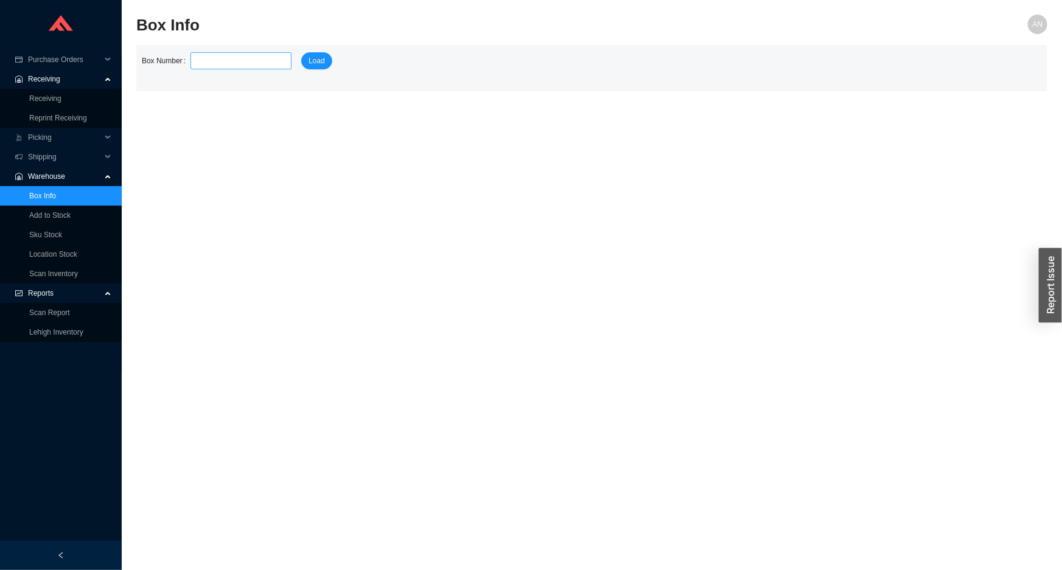
click at [223, 65] on input "tel" at bounding box center [241, 60] width 101 height 17
click at [56, 194] on link "Box Info" at bounding box center [42, 196] width 27 height 9
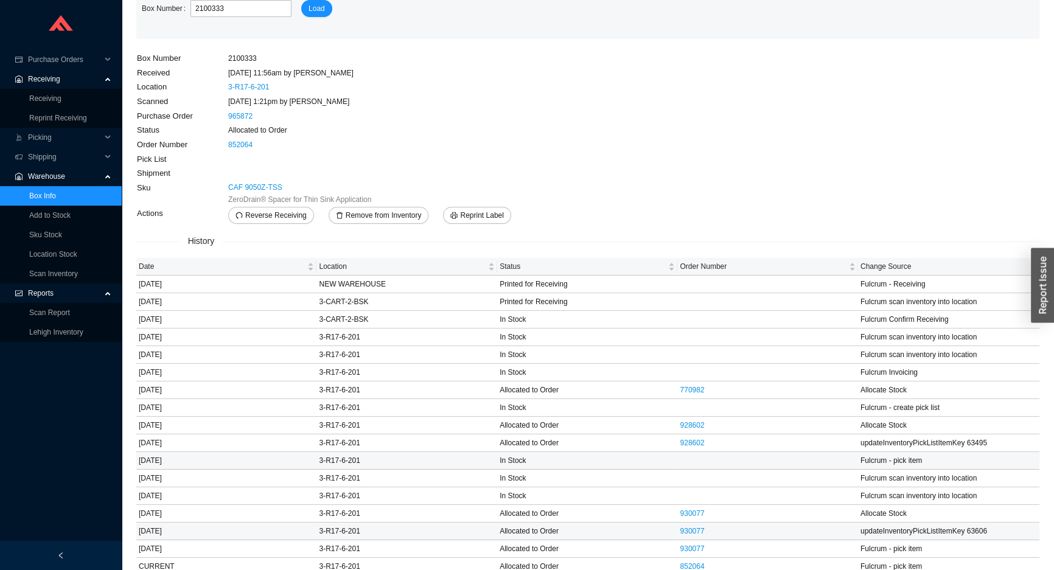
scroll to position [56, 0]
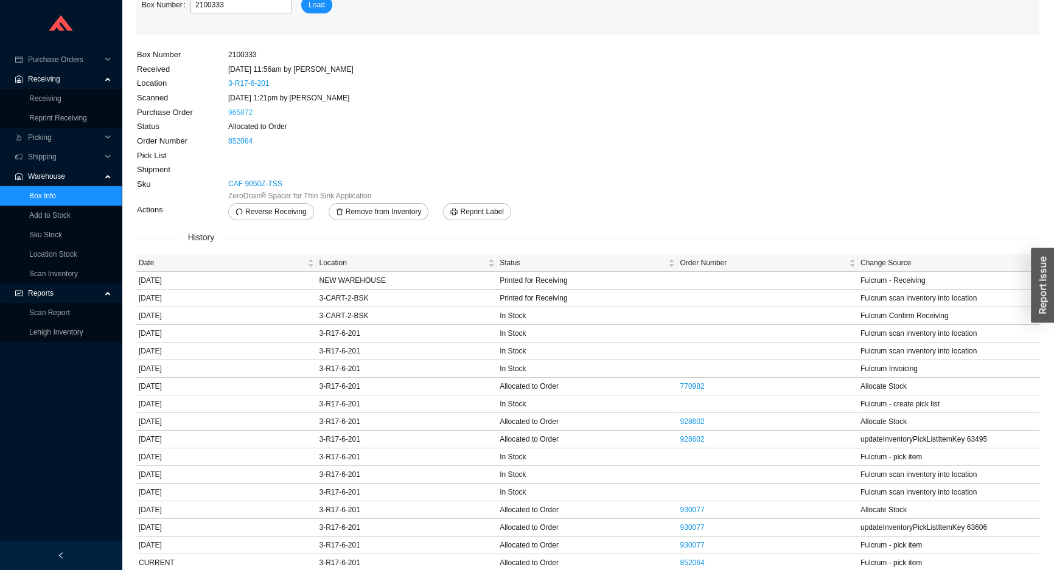
click at [243, 113] on link "965872" at bounding box center [240, 112] width 24 height 9
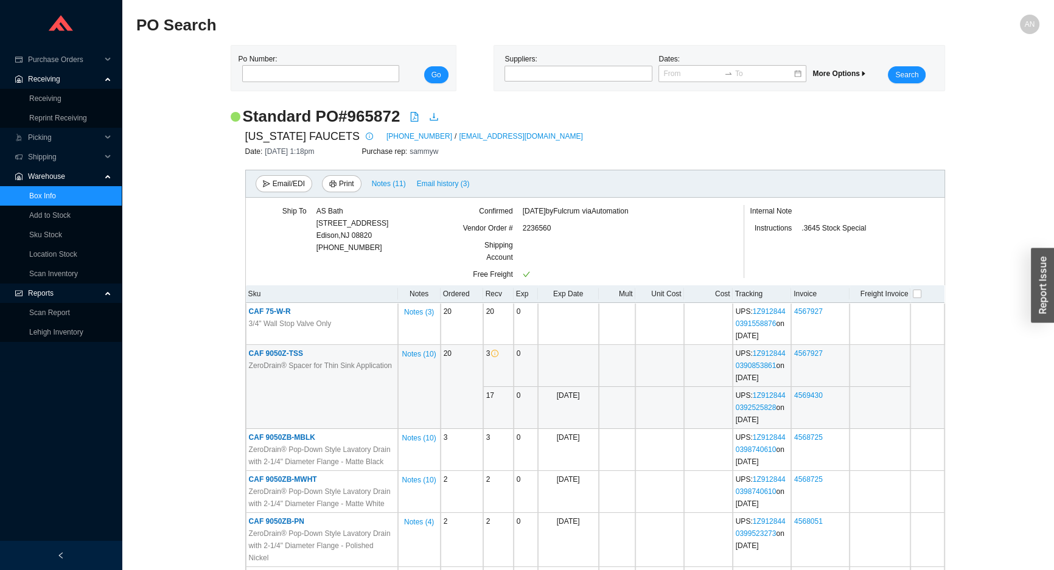
click at [287, 355] on span "CAF 9050Z-TSS" at bounding box center [276, 353] width 54 height 9
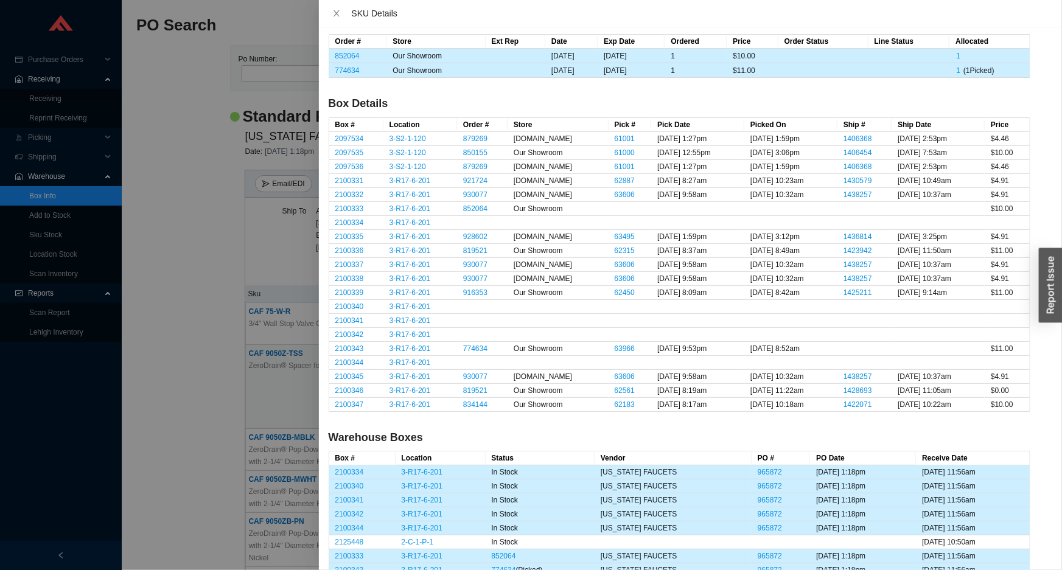
scroll to position [227, 0]
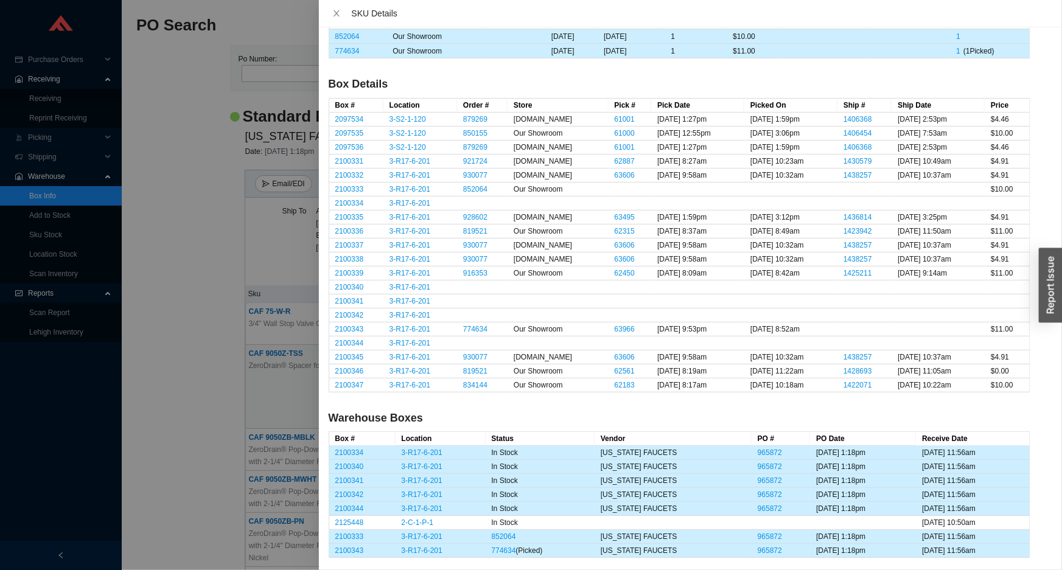
click at [192, 149] on div at bounding box center [531, 285] width 1062 height 570
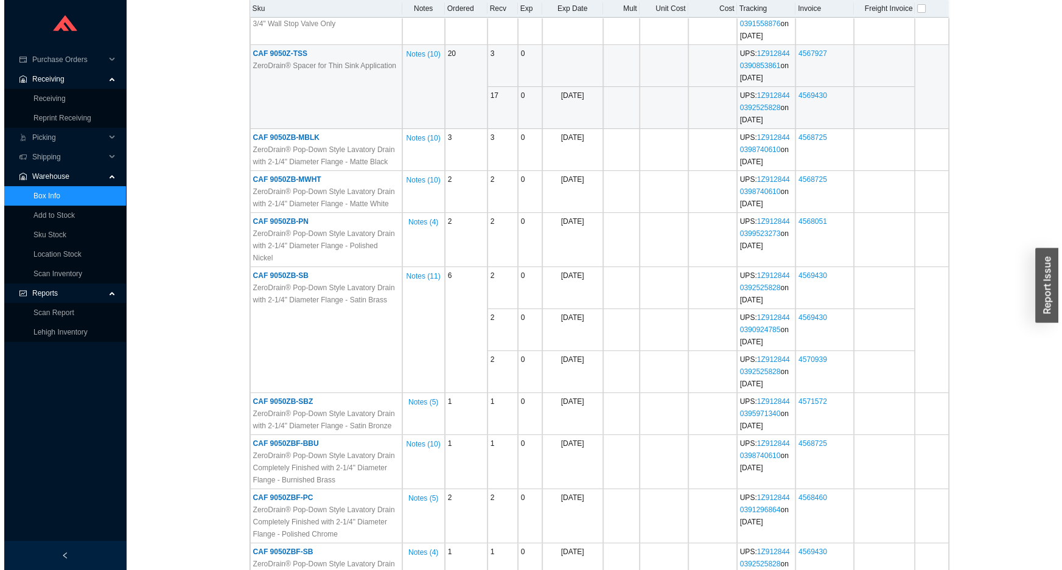
scroll to position [276, 0]
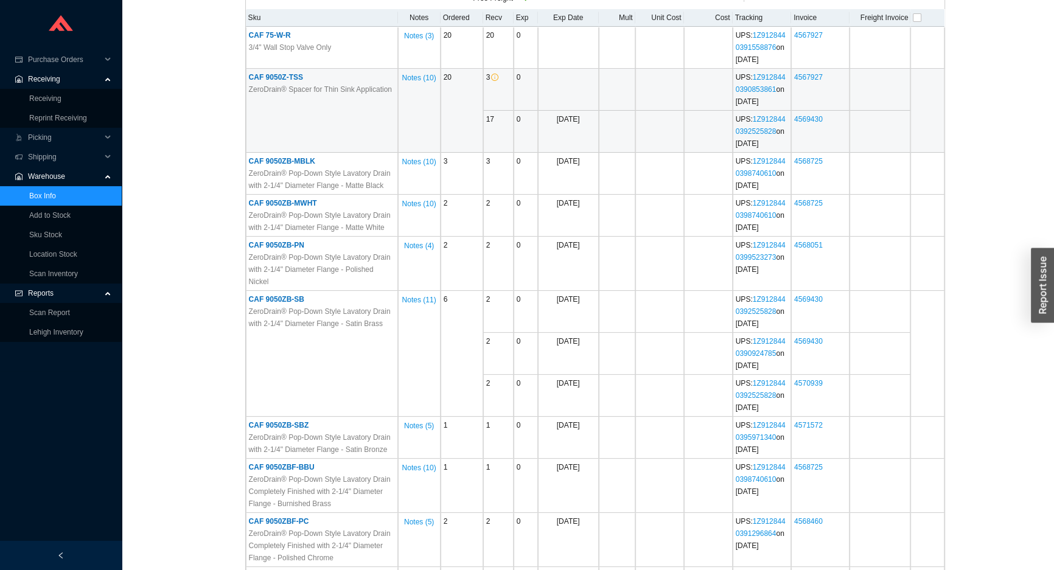
click at [266, 77] on span "CAF 9050Z-TSS" at bounding box center [276, 77] width 54 height 9
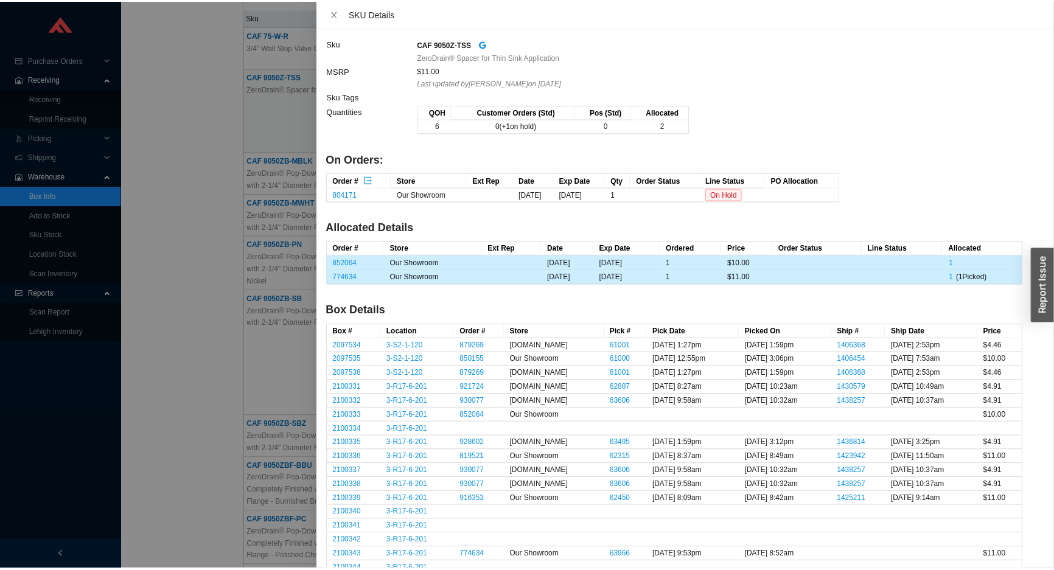
scroll to position [0, 0]
click at [211, 100] on div at bounding box center [531, 285] width 1062 height 570
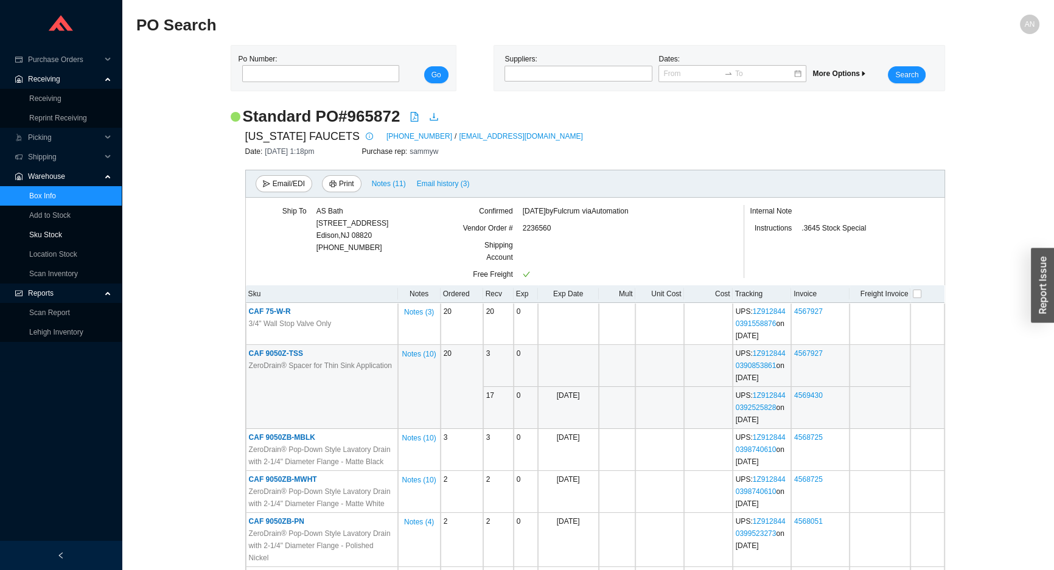
click at [49, 233] on link "Sku Stock" at bounding box center [45, 235] width 33 height 9
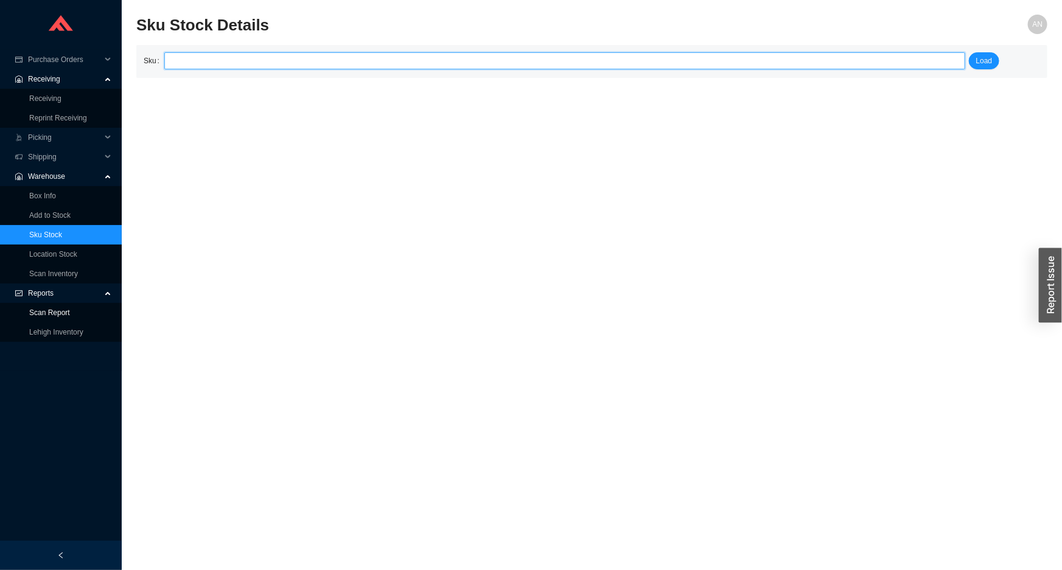
click at [49, 313] on link "Scan Report" at bounding box center [49, 313] width 41 height 9
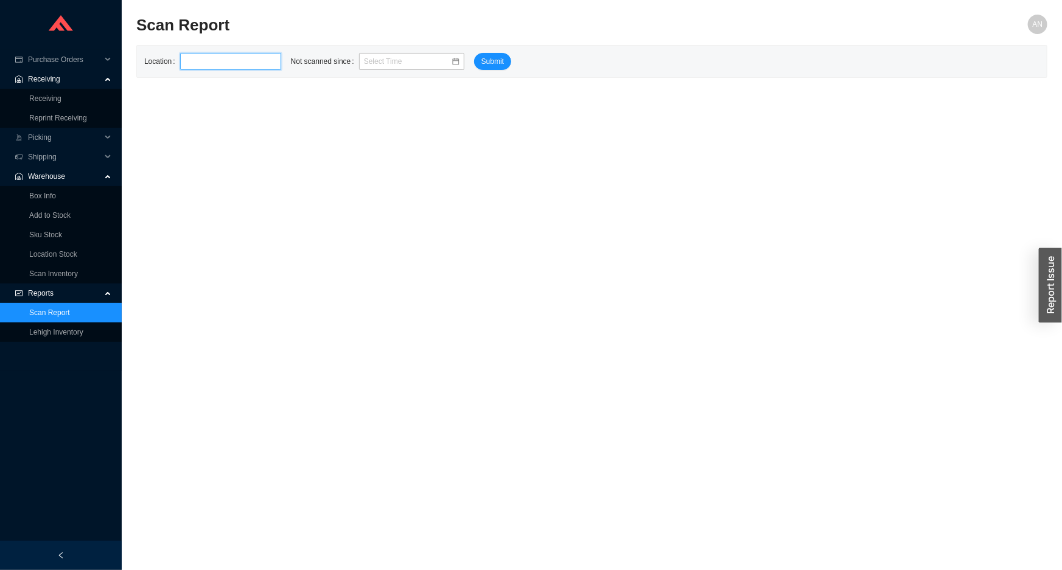
click at [183, 64] on input "text" at bounding box center [230, 61] width 101 height 17
type input "3-R"
click at [365, 60] on input at bounding box center [407, 61] width 87 height 12
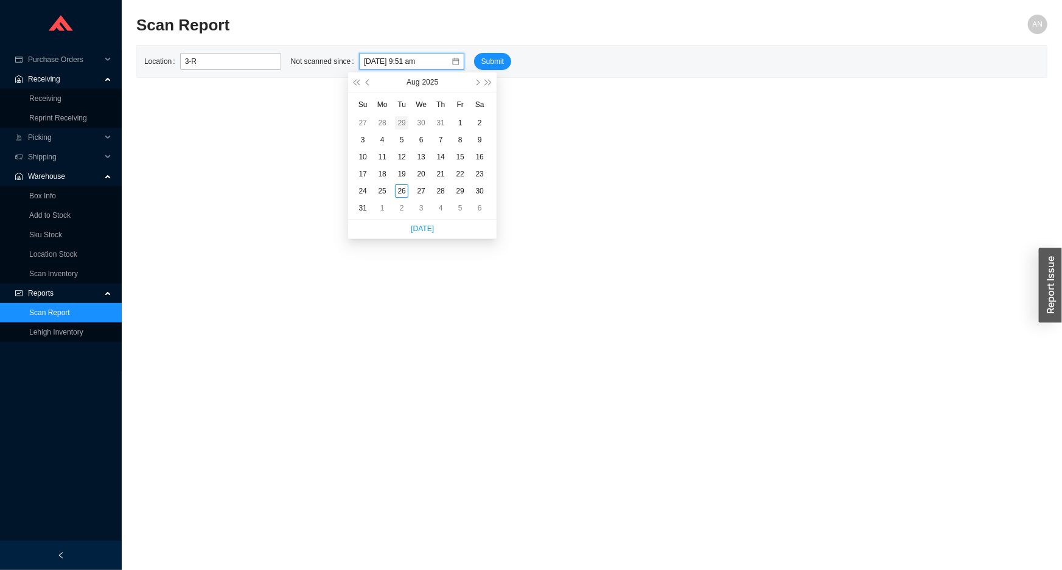
type input "07/29/2025 9:51 am"
click at [365, 84] on button "button" at bounding box center [368, 81] width 12 height 19
type input "05/01/2025 9:51 am"
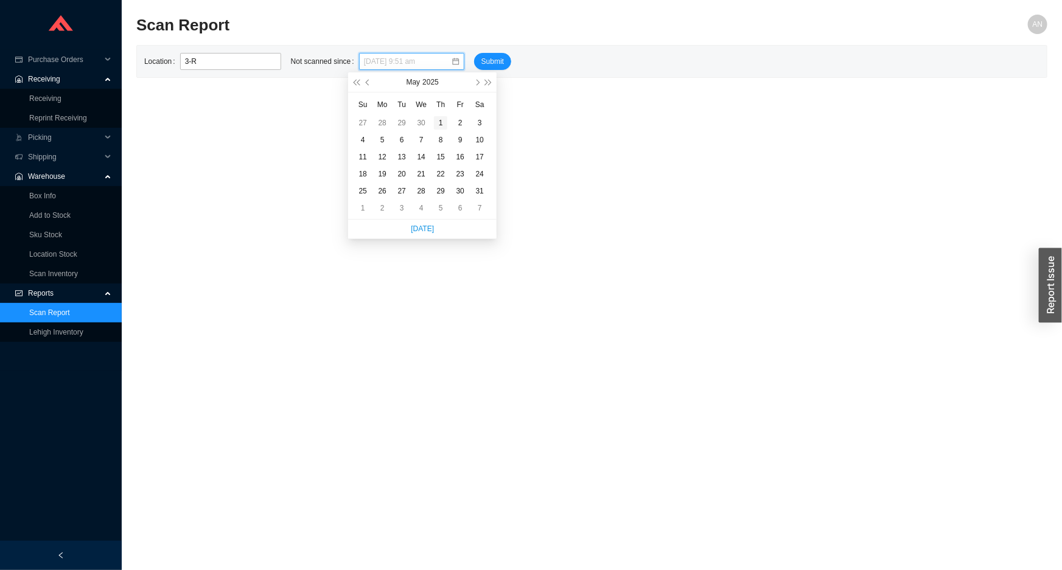
click at [442, 119] on div "1" at bounding box center [440, 122] width 13 height 13
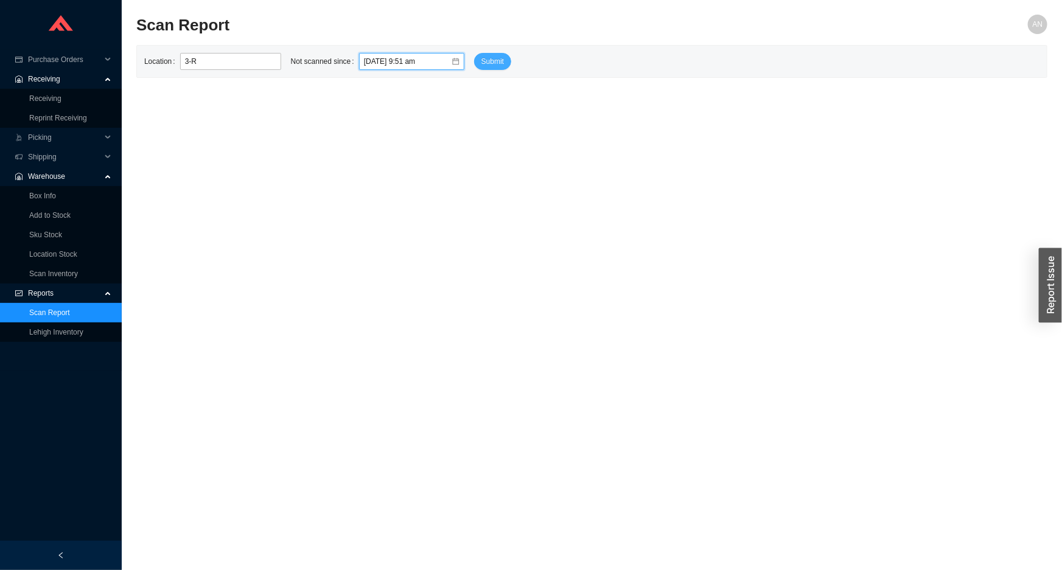
click at [481, 57] on span "Submit" at bounding box center [492, 61] width 23 height 12
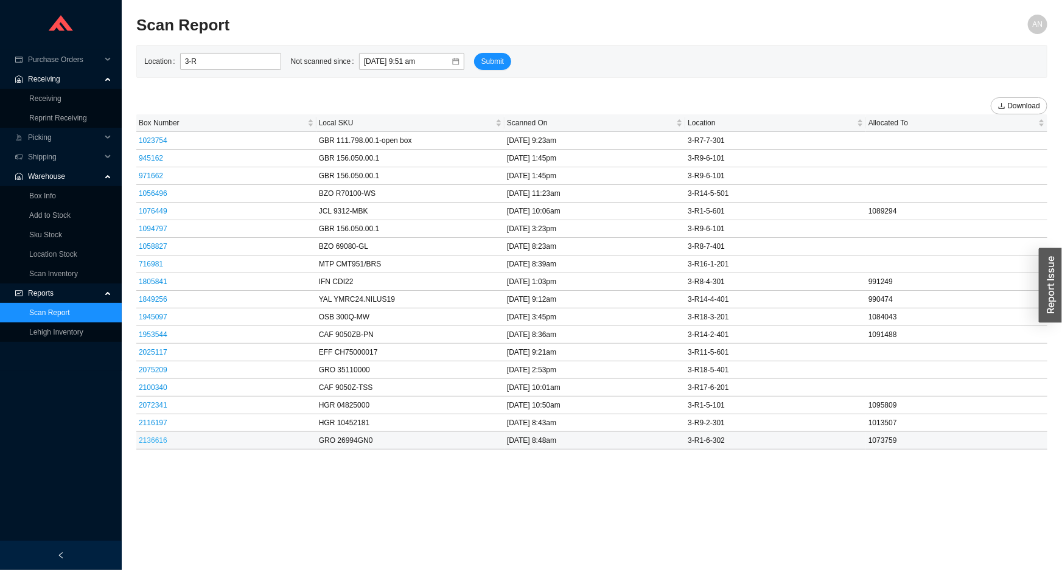
click at [159, 439] on link "2136616" at bounding box center [153, 440] width 29 height 9
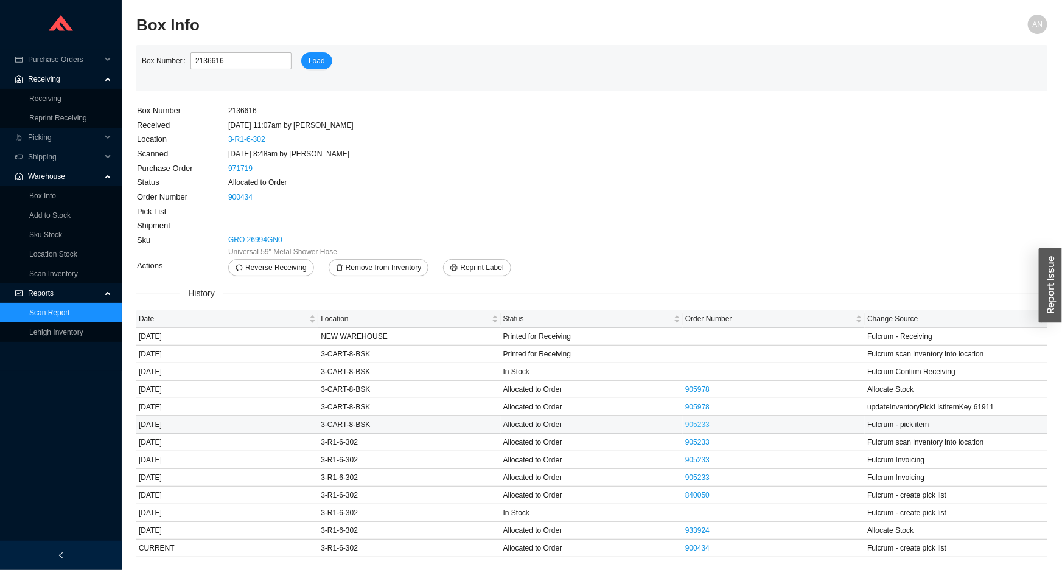
click at [692, 424] on link "905233" at bounding box center [697, 425] width 24 height 9
click at [693, 550] on link "900434" at bounding box center [697, 548] width 24 height 9
click at [221, 59] on input "2136616" at bounding box center [241, 60] width 101 height 17
type input "2"
type input "1023754"
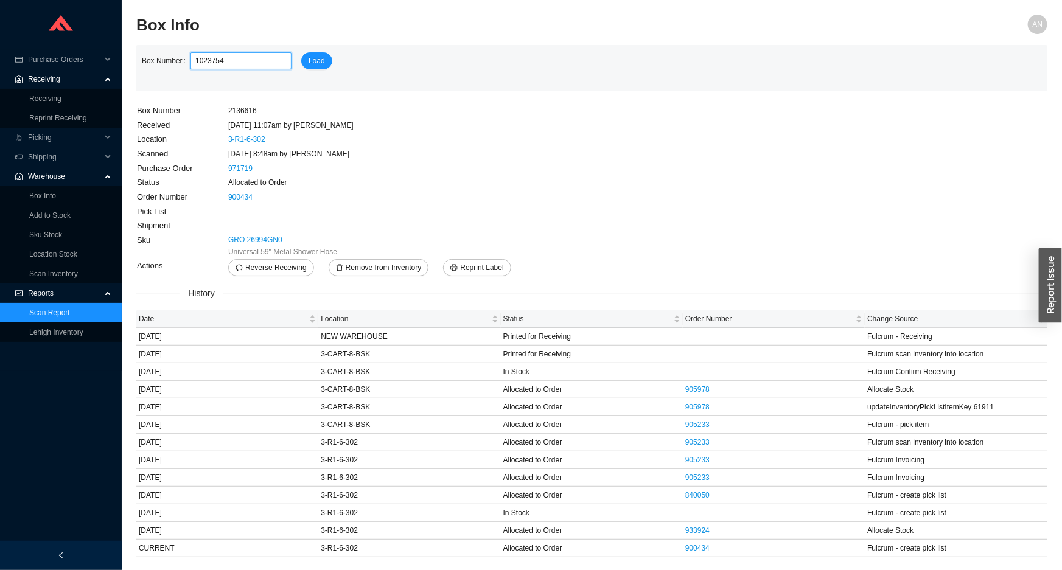
click button "Load" at bounding box center [316, 60] width 31 height 17
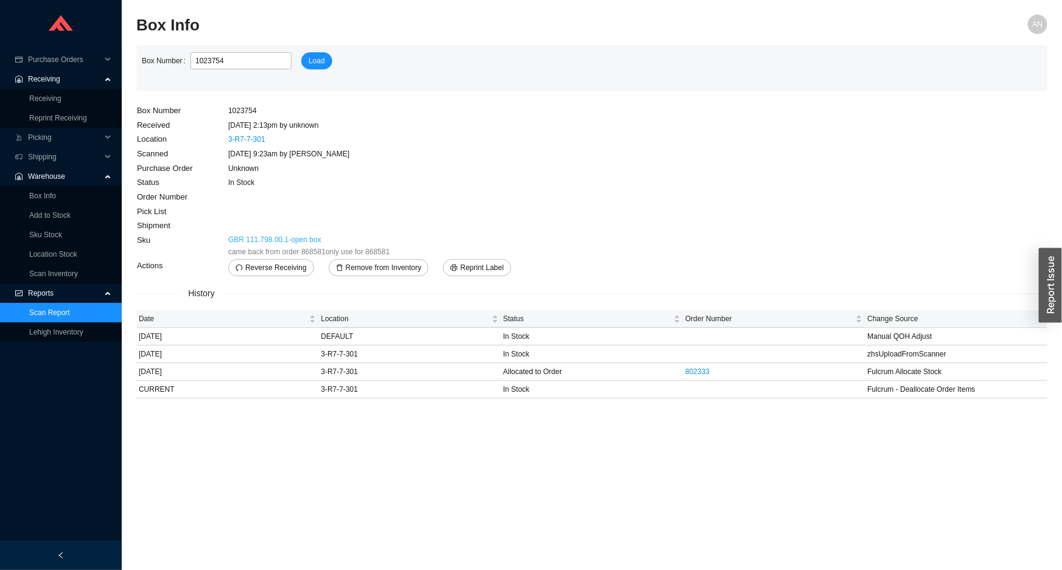
click at [288, 237] on link "GBR 111.798.00.1-open box" at bounding box center [274, 240] width 93 height 12
type input "1"
type input "6"
type input "2116197"
click button "Load" at bounding box center [316, 60] width 31 height 17
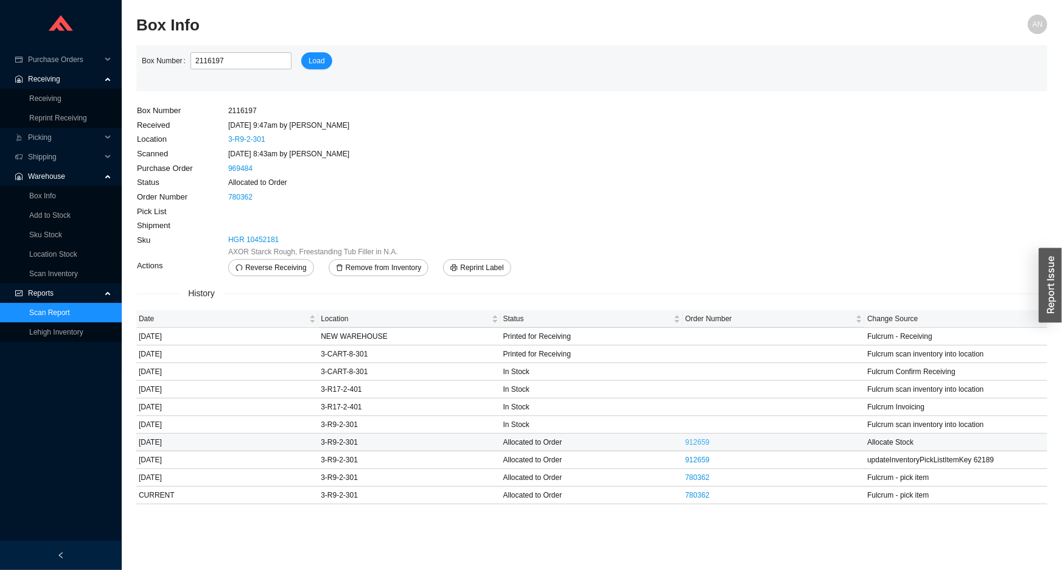
click at [699, 439] on link "912659" at bounding box center [697, 442] width 24 height 9
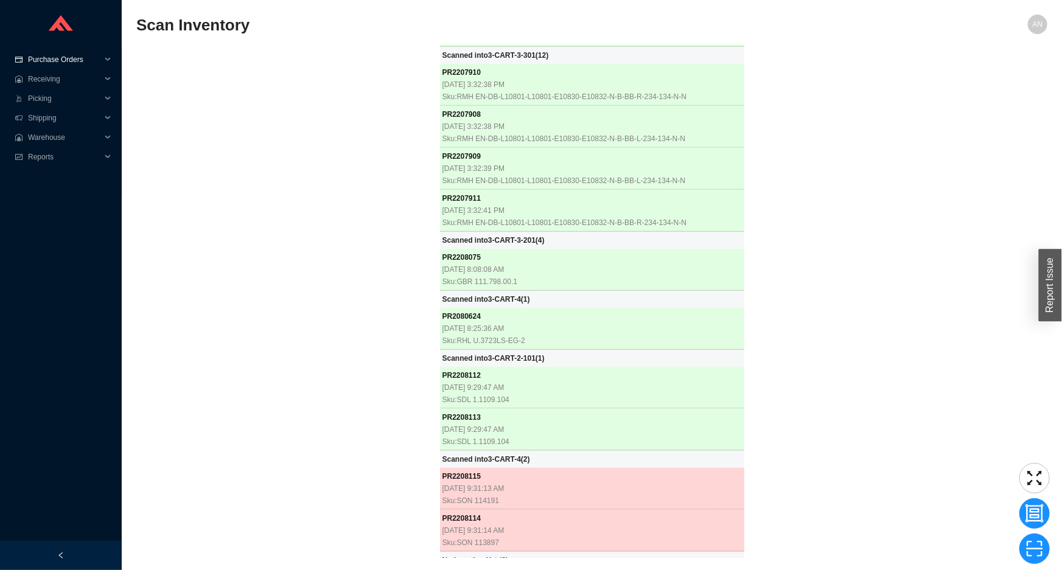
scroll to position [12241, 0]
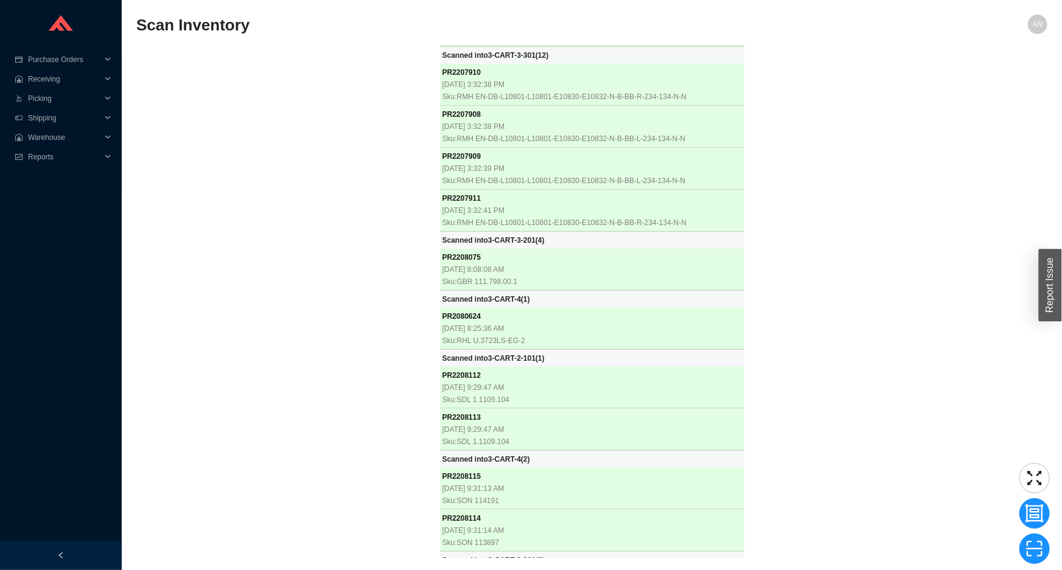
click at [299, 175] on div "PR 2207612 [DATE] 8:28:16 AM Sku: RHL TAM06W3LMAPC PR 2207625 [DATE] 8:28:17 AM…" at bounding box center [591, 301] width 911 height 513
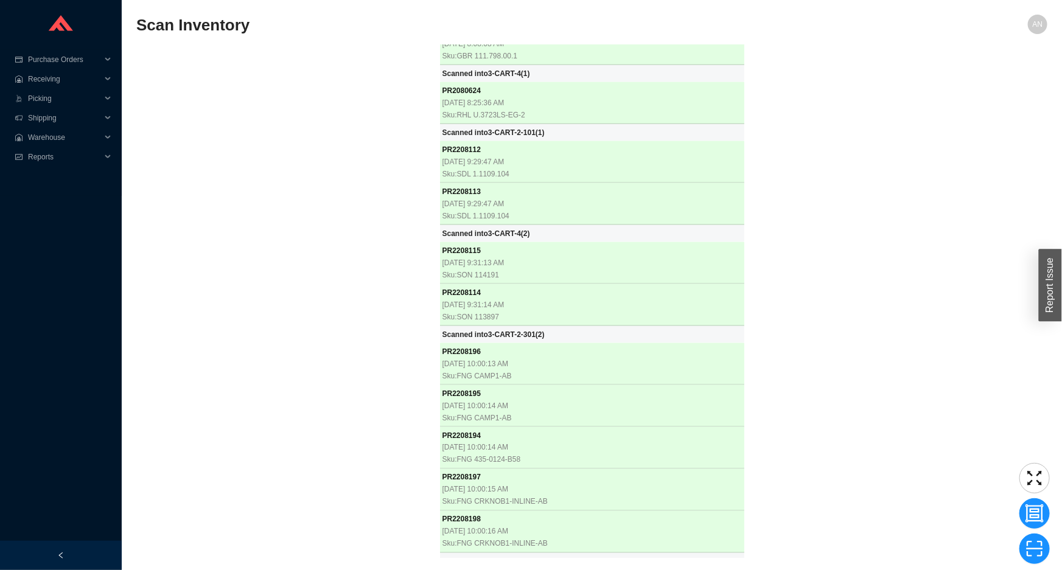
scroll to position [12467, 0]
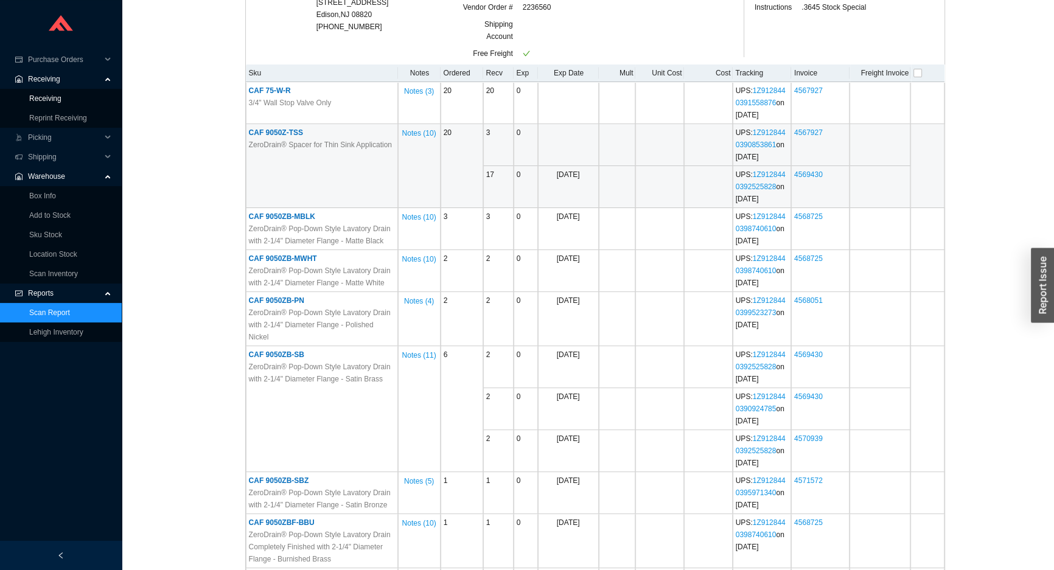
click at [61, 99] on link "Receiving" at bounding box center [45, 98] width 32 height 9
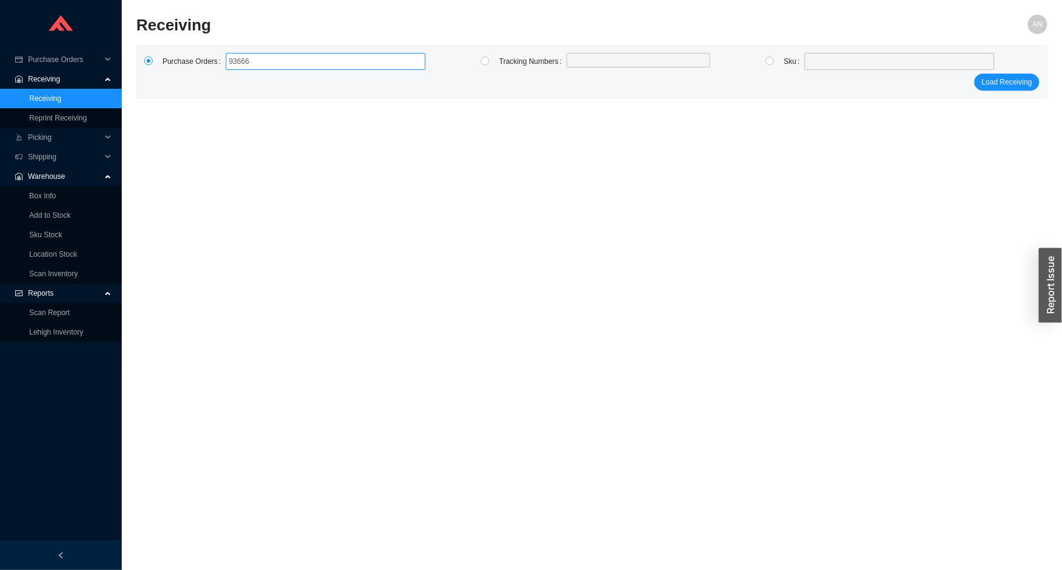
type input "936669"
click button "Load Receiving" at bounding box center [1007, 82] width 65 height 17
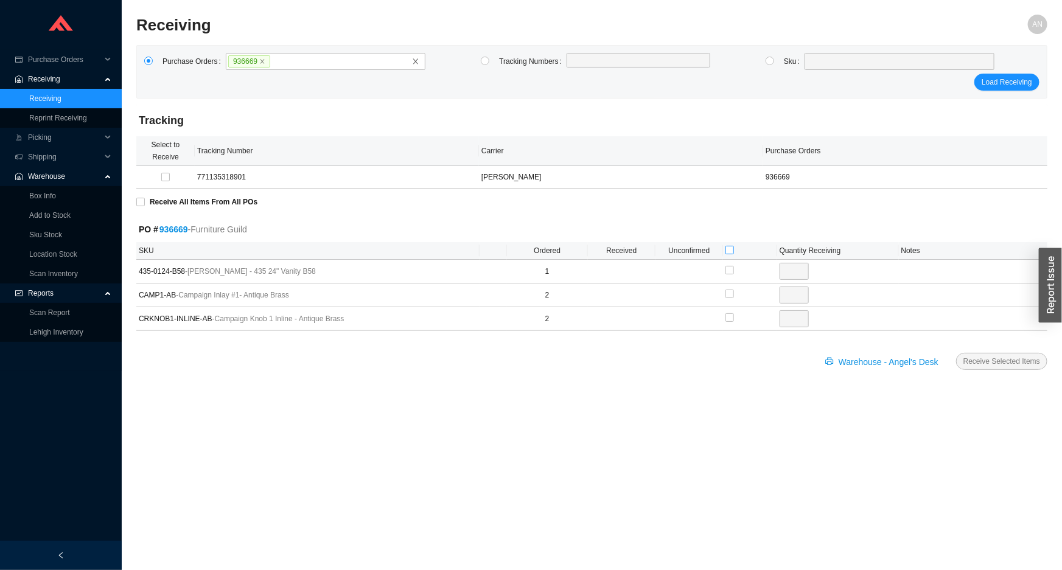
click at [726, 247] on input "checkbox" at bounding box center [730, 250] width 9 height 9
checkbox input "true"
type input "1"
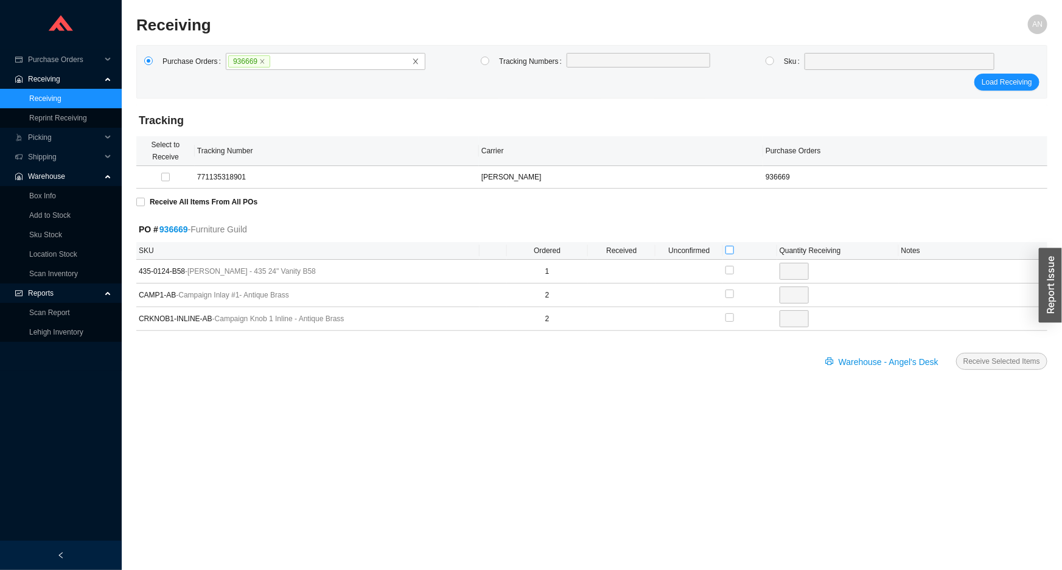
checkbox input "true"
type input "2"
checkbox input "true"
type input "2"
click at [985, 358] on span "Receive Selected Items" at bounding box center [1002, 361] width 77 height 12
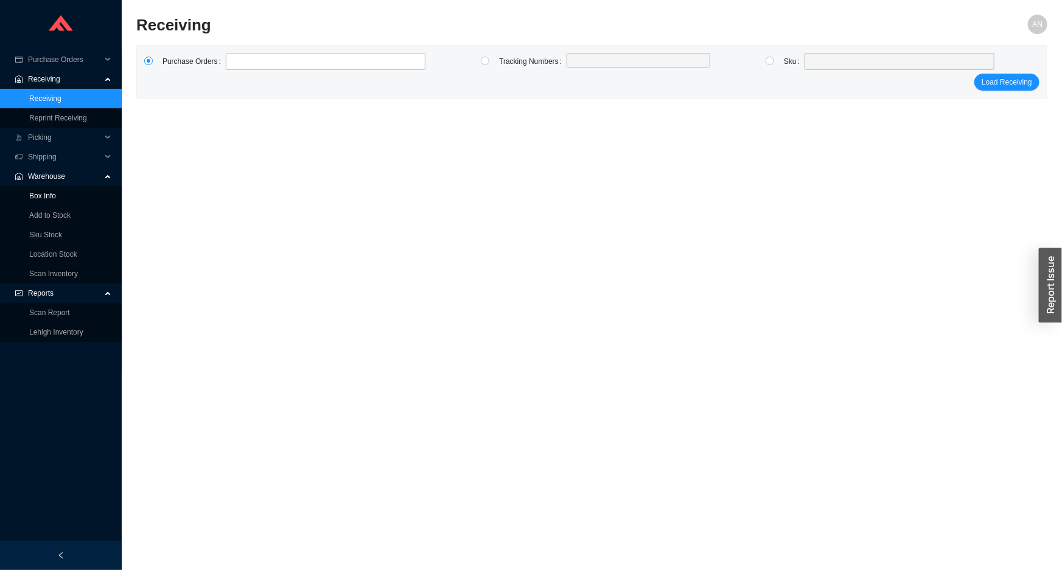
click at [49, 194] on link "Box Info" at bounding box center [42, 196] width 27 height 9
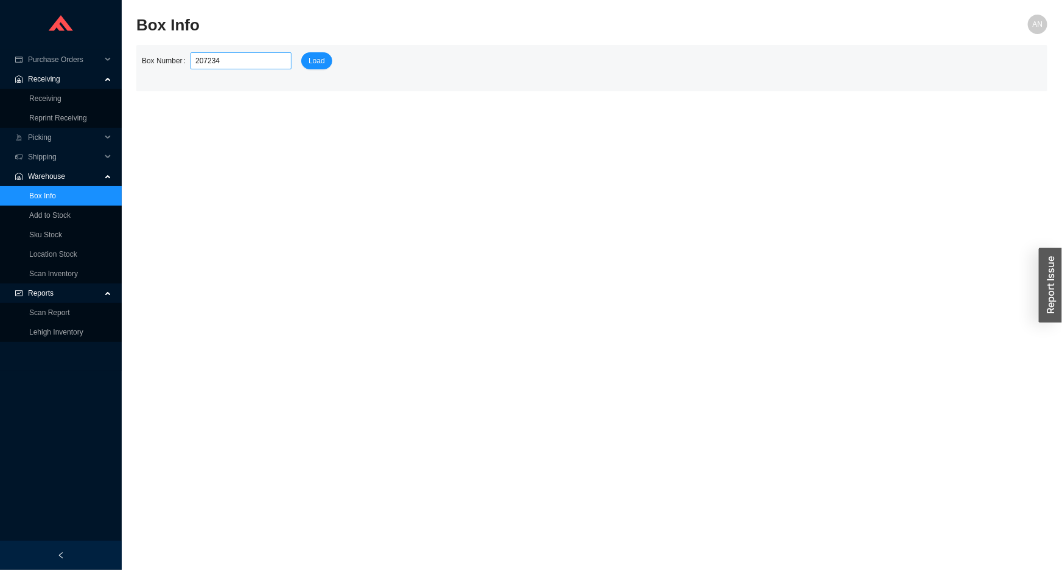
type input "2072341"
click button "Load" at bounding box center [316, 60] width 31 height 17
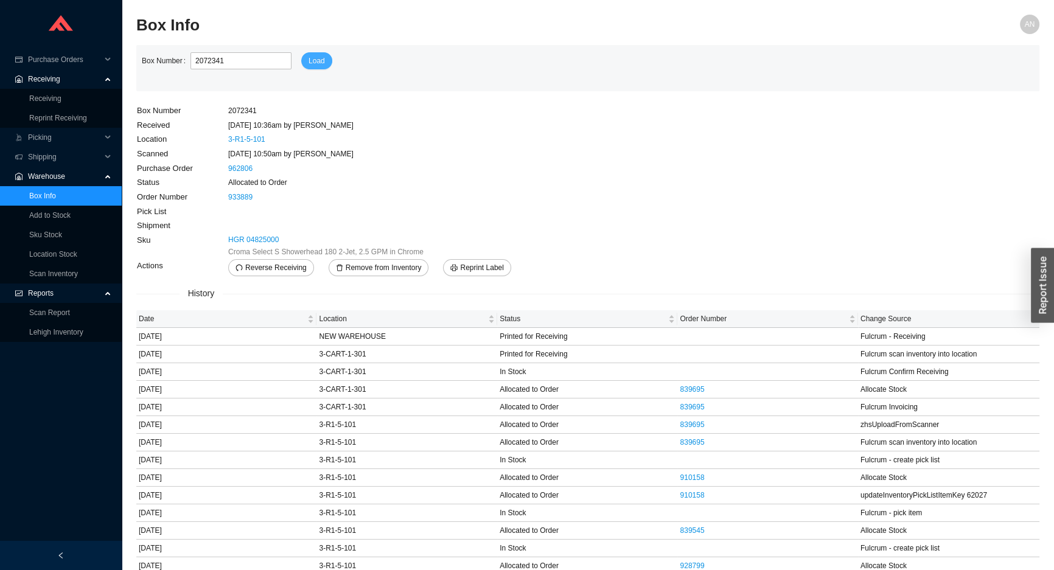
click at [313, 63] on span "Load" at bounding box center [317, 61] width 16 height 12
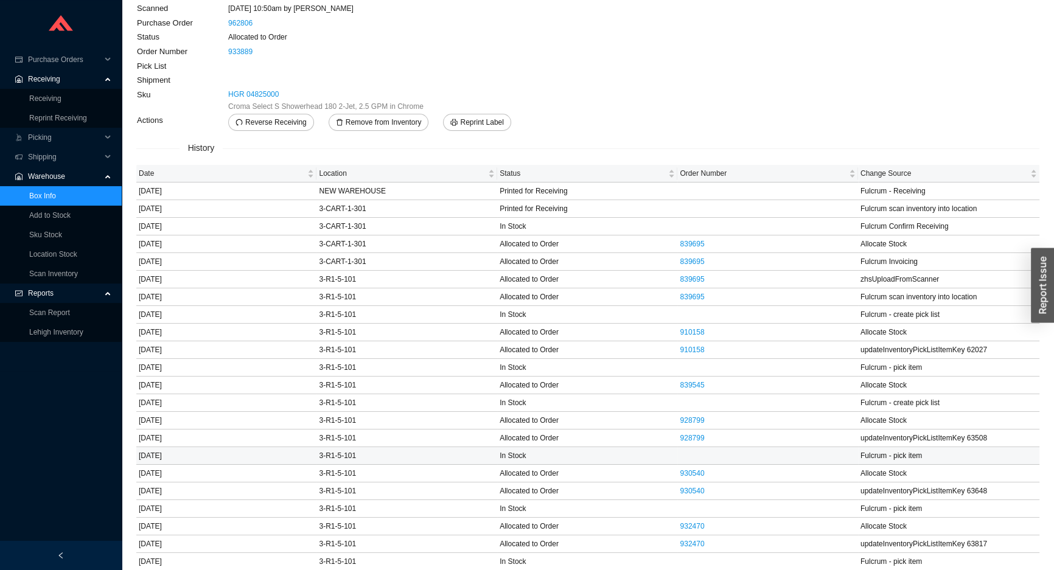
scroll to position [162, 0]
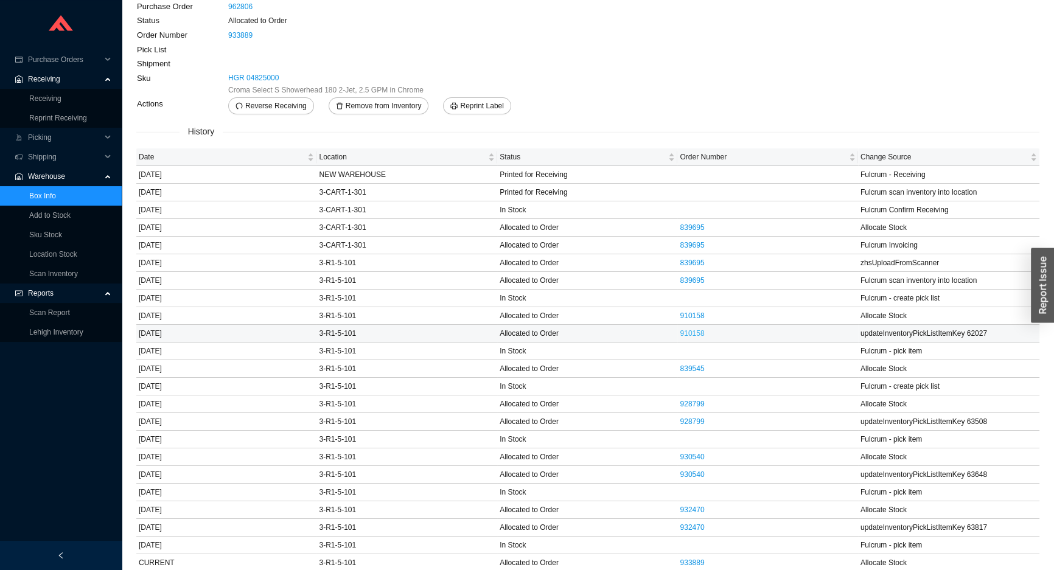
click at [695, 331] on link "910158" at bounding box center [692, 333] width 24 height 9
click at [689, 279] on link "839695" at bounding box center [692, 280] width 24 height 9
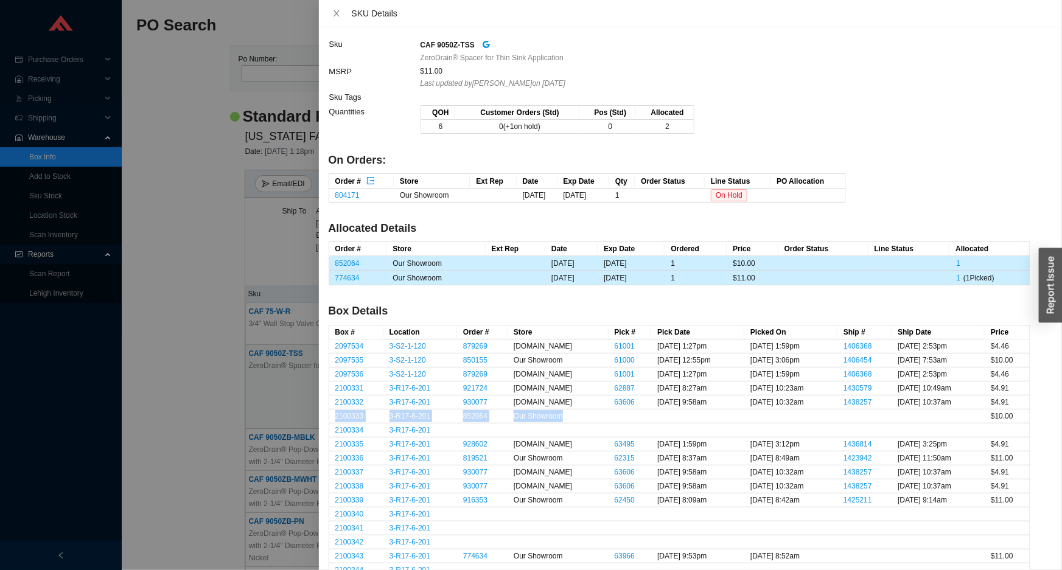
scroll to position [172, 0]
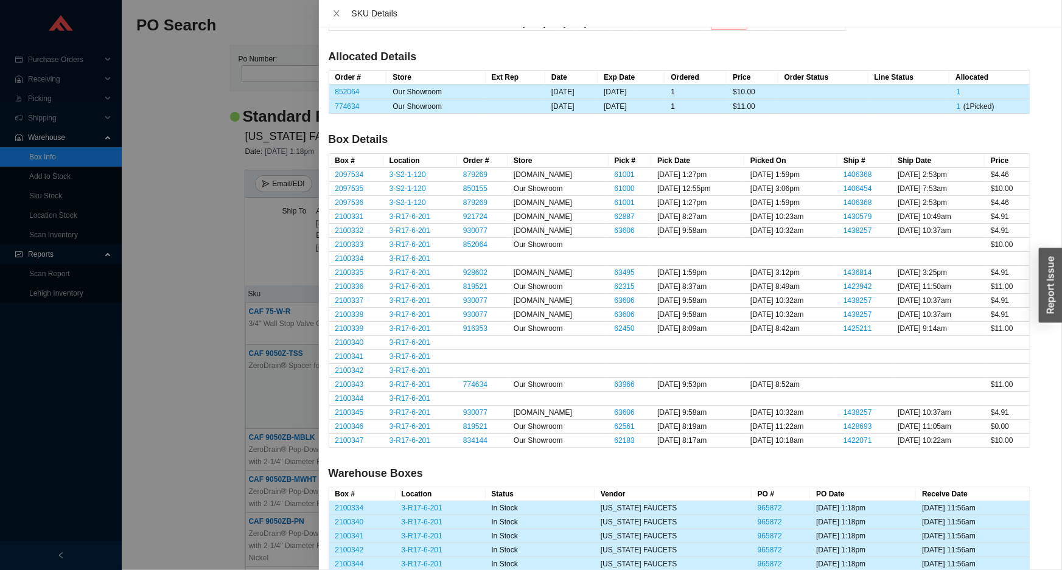
click at [218, 285] on div at bounding box center [531, 285] width 1062 height 570
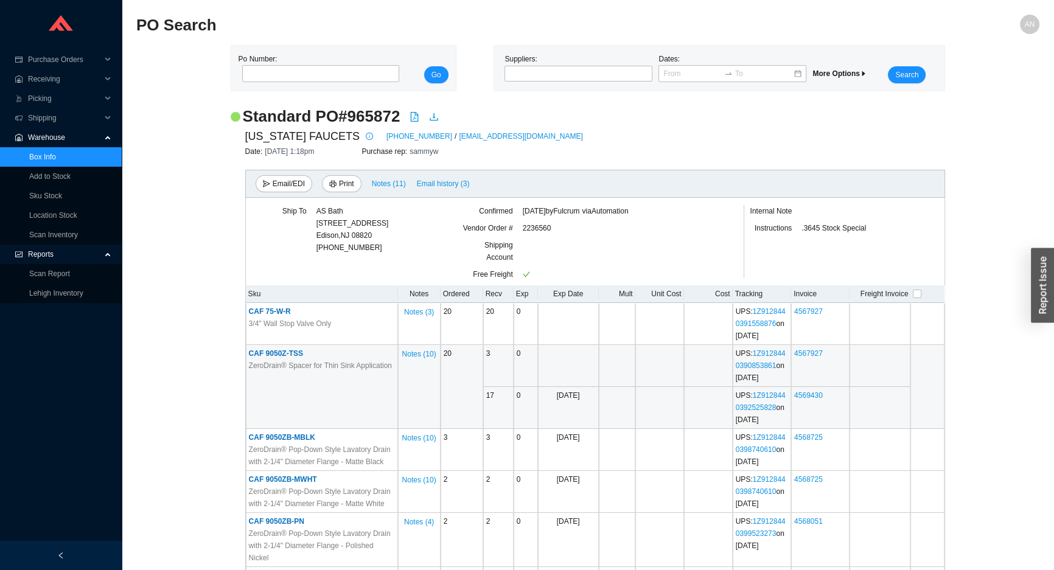
click at [45, 156] on link "Box Info" at bounding box center [42, 157] width 27 height 9
